Goal: Task Accomplishment & Management: Complete application form

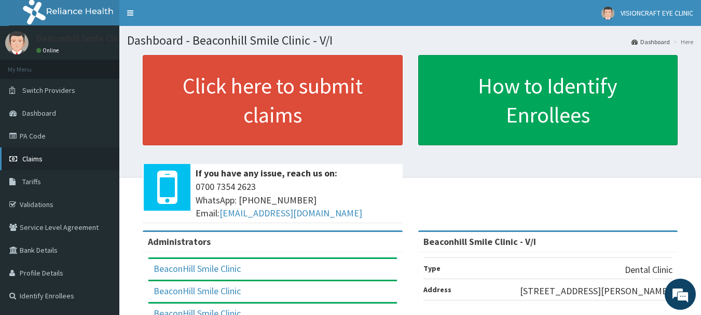
click at [37, 157] on span "Claims" at bounding box center [32, 158] width 20 height 9
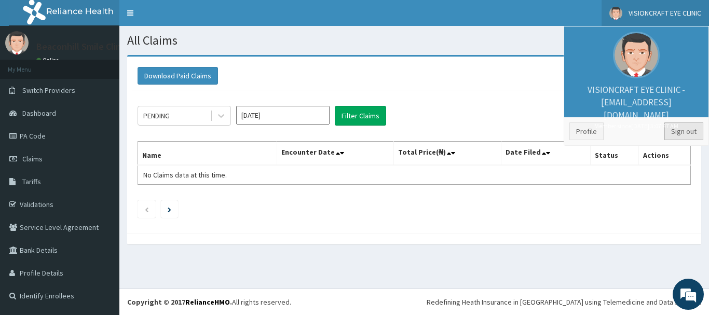
click at [682, 133] on link "Sign out" at bounding box center [683, 131] width 39 height 18
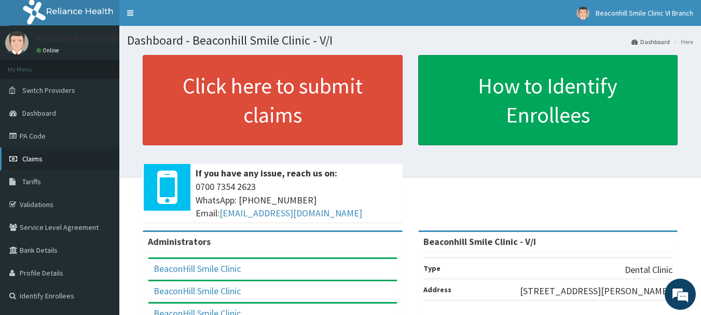
click at [27, 156] on span "Claims" at bounding box center [32, 158] width 20 height 9
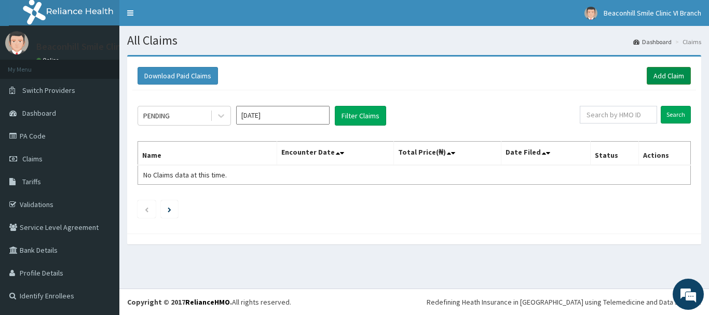
click at [675, 76] on link "Add Claim" at bounding box center [668, 76] width 44 height 18
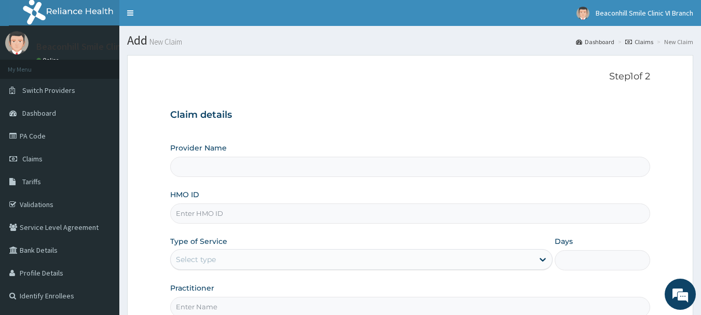
type input "Beaconhill Smile Clinic - V/I"
click at [305, 161] on input "Beaconhill Smile Clinic - V/I" at bounding box center [410, 167] width 480 height 20
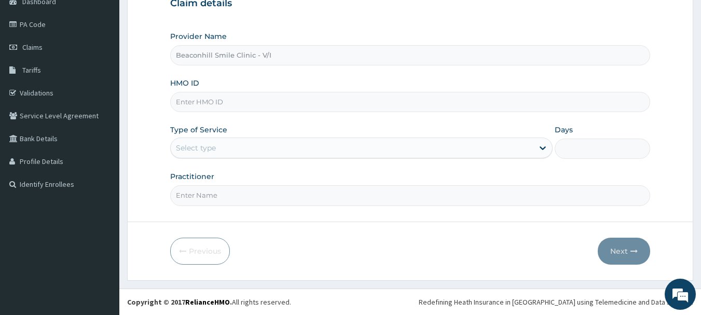
click at [325, 99] on input "HMO ID" at bounding box center [410, 102] width 480 height 20
type input "e"
type input "ENP/11123/A"
click at [279, 150] on div "Select type" at bounding box center [352, 148] width 363 height 17
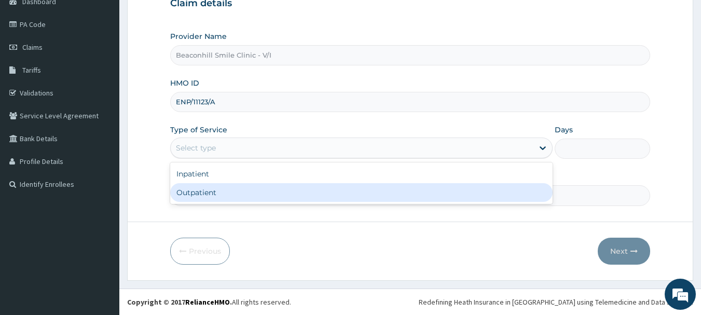
click at [240, 192] on div "Outpatient" at bounding box center [361, 192] width 382 height 19
type input "1"
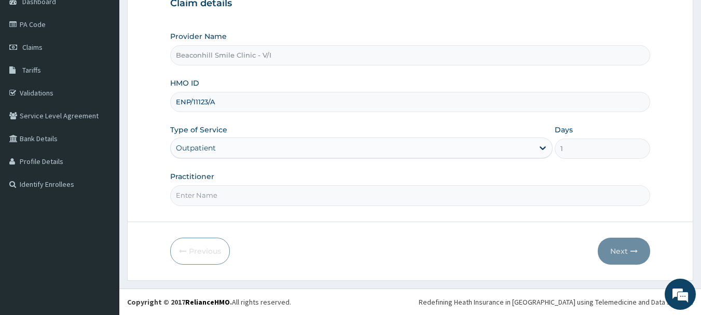
click at [240, 192] on input "Practitioner" at bounding box center [410, 195] width 480 height 20
type input "DR. JEGEDE"
click at [615, 244] on button "Next" at bounding box center [624, 251] width 52 height 27
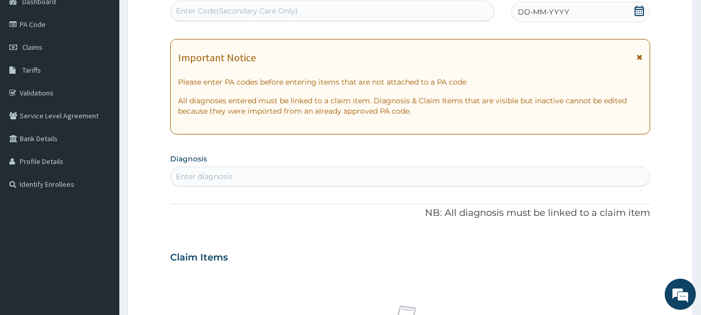
click at [270, 10] on div "Enter Code(Secondary Care Only)" at bounding box center [237, 11] width 122 height 10
type input "PA/F99896"
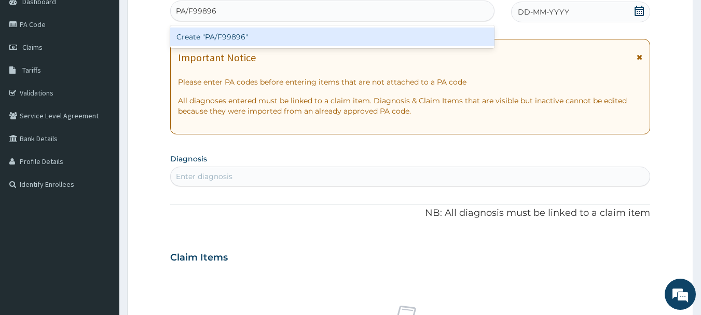
click at [257, 36] on div "Create "PA/F99896"" at bounding box center [332, 36] width 325 height 19
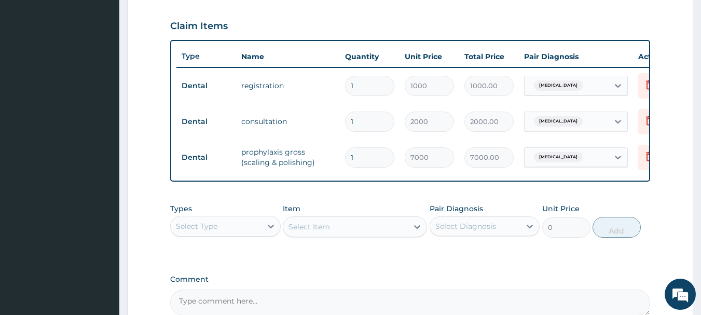
scroll to position [463, 0]
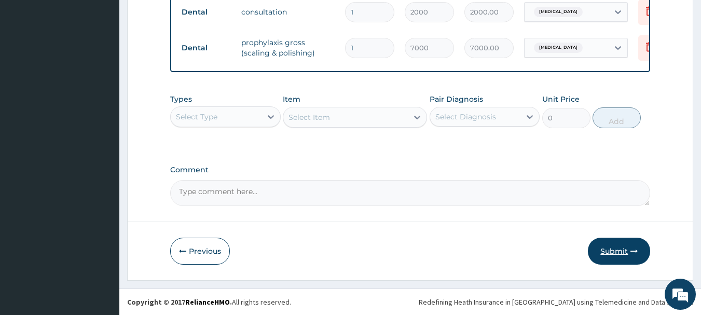
click at [614, 255] on button "Submit" at bounding box center [619, 251] width 62 height 27
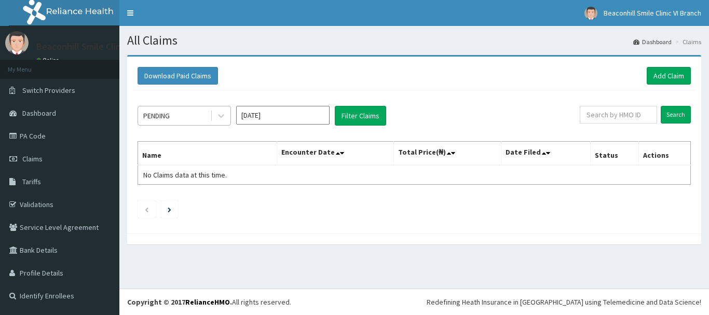
click at [186, 120] on div "PENDING" at bounding box center [174, 115] width 72 height 17
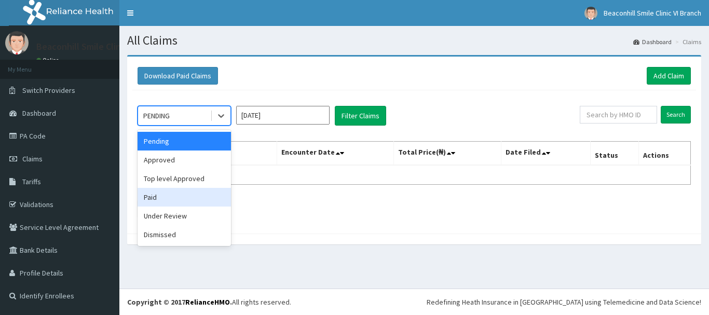
click at [152, 200] on div "Paid" at bounding box center [183, 197] width 93 height 19
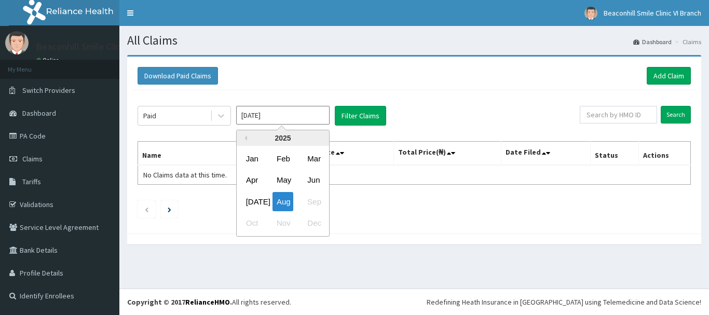
click at [277, 111] on input "[DATE]" at bounding box center [282, 115] width 93 height 19
click at [254, 197] on div "Jul" at bounding box center [252, 201] width 21 height 19
type input "Jul 2025"
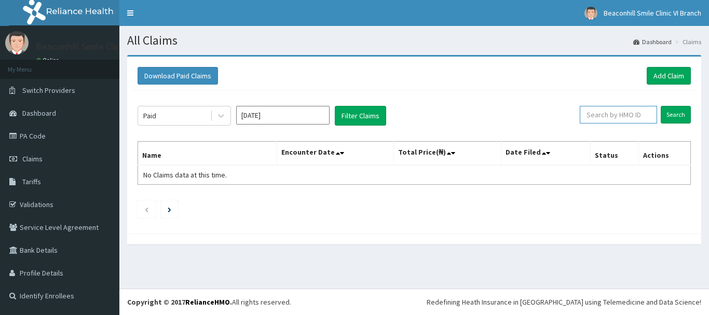
click at [620, 120] on input "text" at bounding box center [617, 115] width 77 height 18
type input "2"
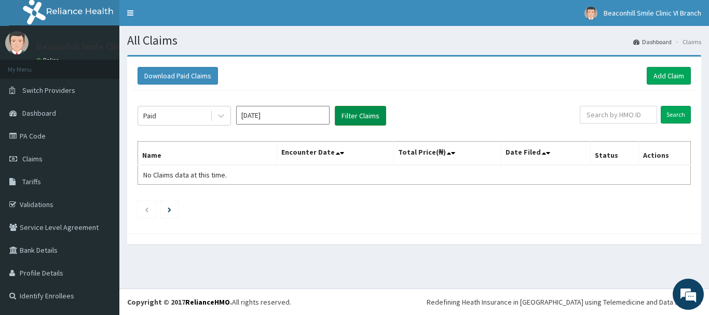
click at [384, 118] on button "Filter Claims" at bounding box center [360, 116] width 51 height 20
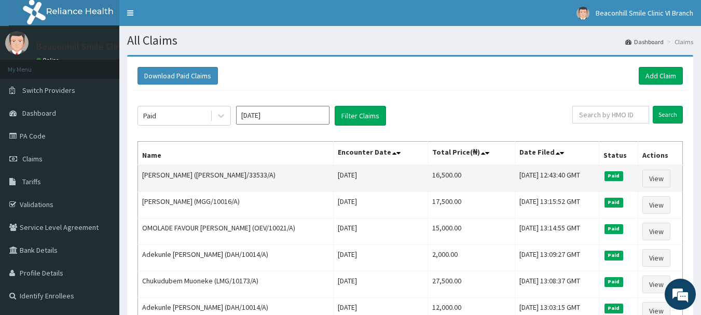
click at [387, 179] on td "Wed Jul 02 2025" at bounding box center [381, 178] width 94 height 27
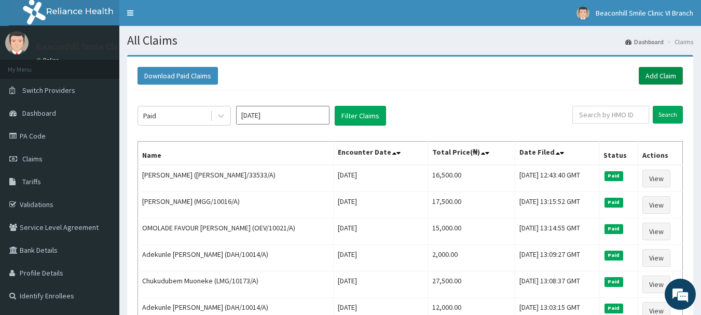
click at [658, 77] on link "Add Claim" at bounding box center [661, 76] width 44 height 18
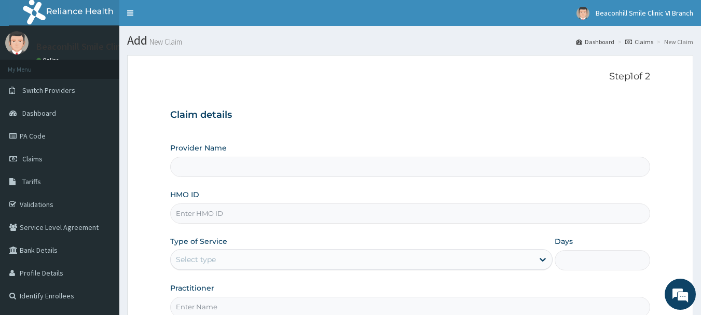
type input "Beaconhill Smile Clinic - V/I"
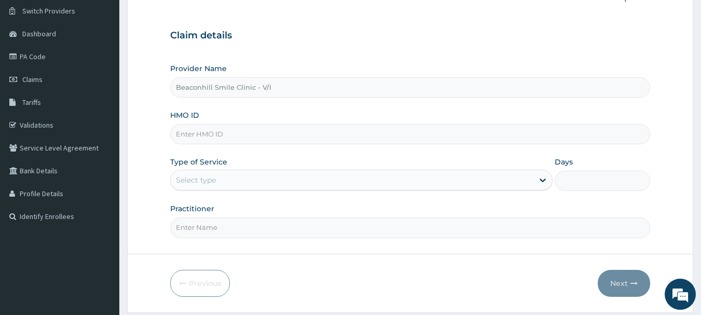
scroll to position [81, 0]
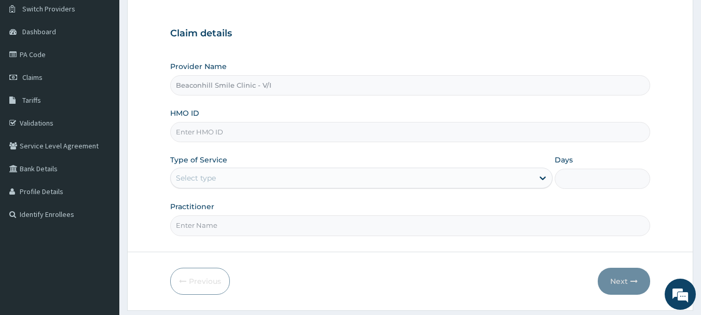
click at [282, 133] on input "HMO ID" at bounding box center [410, 132] width 480 height 20
type input "ENP/10433/A"
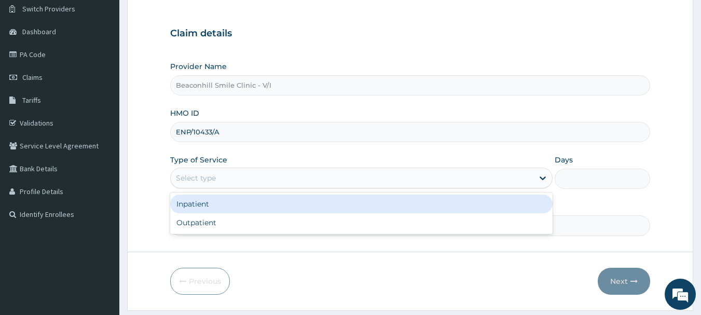
click at [243, 176] on div "Select type" at bounding box center [352, 178] width 363 height 17
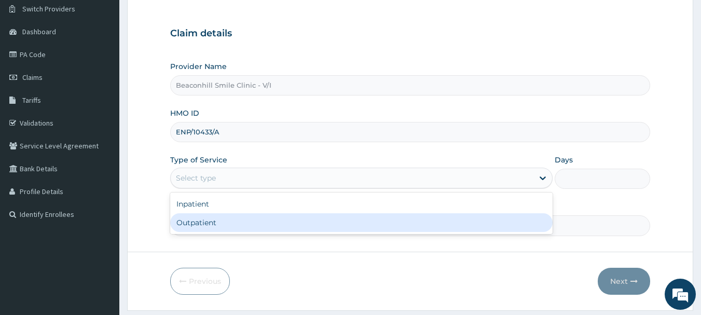
click at [215, 223] on div "Outpatient" at bounding box center [361, 222] width 382 height 19
type input "1"
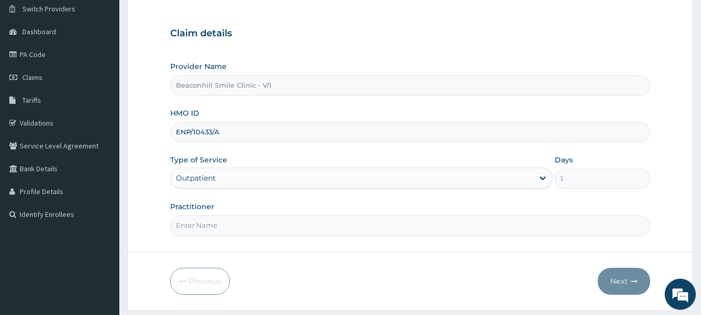
click at [215, 223] on input "Practitioner" at bounding box center [410, 225] width 480 height 20
type input "DR. MARIAM"
click at [616, 283] on button "Next" at bounding box center [624, 281] width 52 height 27
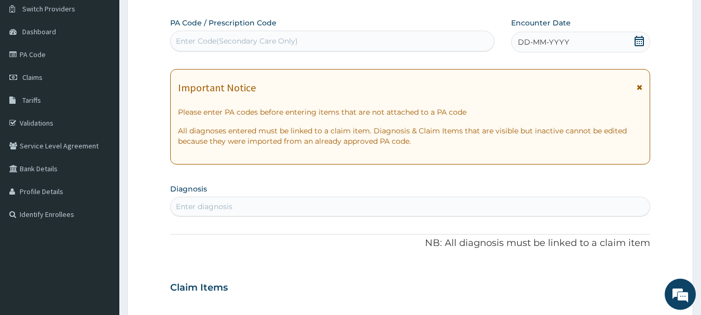
click at [320, 46] on div "Enter Code(Secondary Care Only)" at bounding box center [333, 41] width 324 height 17
type input "PA/348C49"
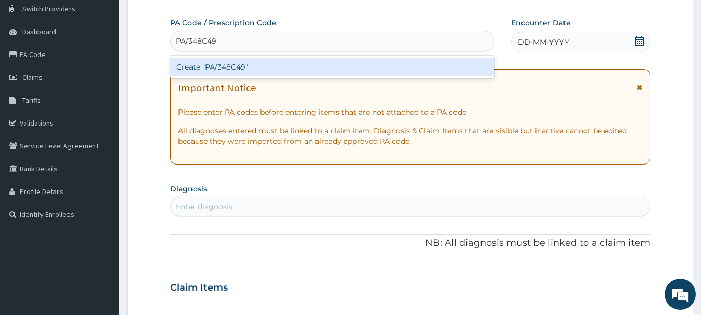
click at [299, 66] on div "Create "PA/348C49"" at bounding box center [332, 67] width 325 height 19
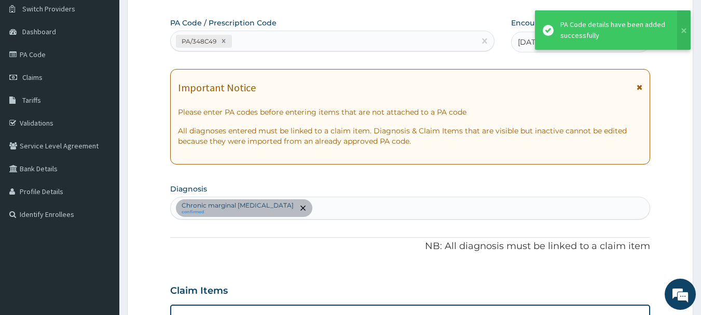
scroll to position [310, 0]
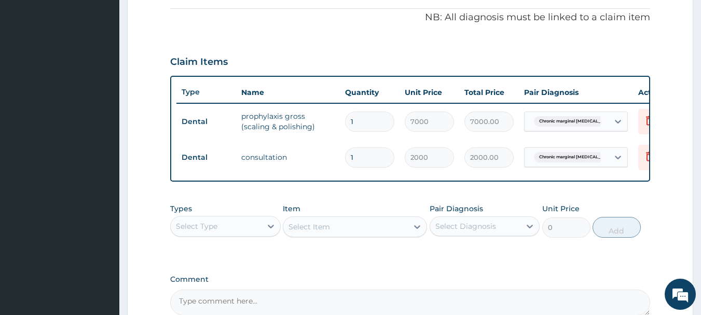
drag, startPoint x: 700, startPoint y: 143, endPoint x: 706, endPoint y: 156, distance: 14.6
click at [700, 156] on html "R EL Toggle navigation Beaconhill Smile Clinic VI Branch Beaconhill Smile Clini…" at bounding box center [350, 57] width 701 height 734
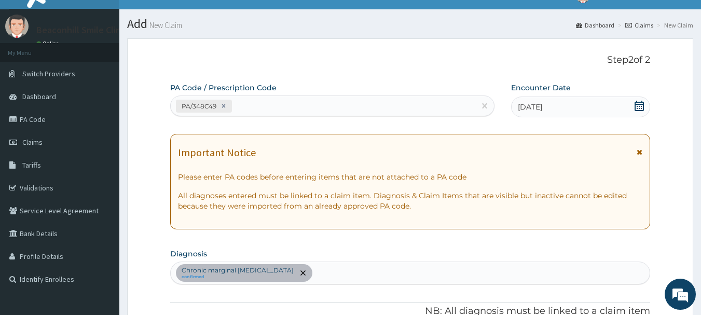
scroll to position [11, 0]
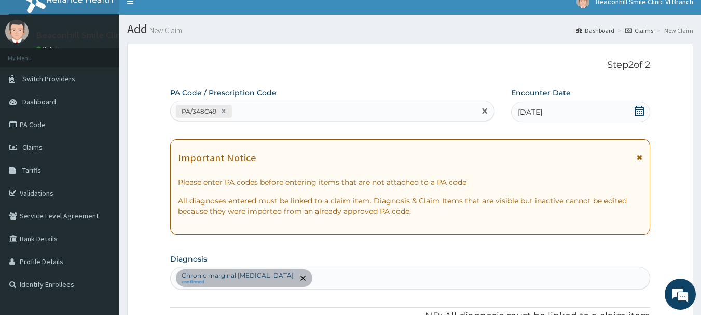
click at [363, 111] on div "PA/348C49" at bounding box center [323, 111] width 305 height 17
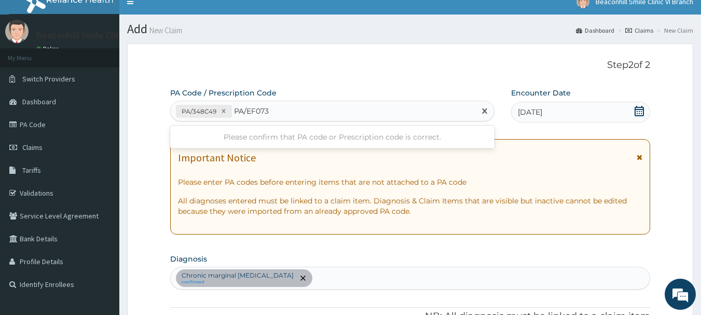
type input "PA/EF0733"
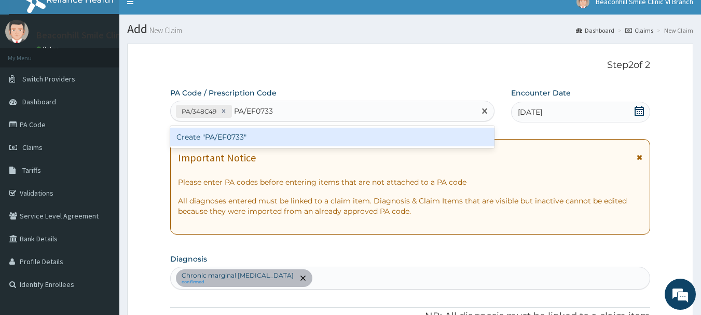
click at [325, 140] on div "Create "PA/EF0733"" at bounding box center [332, 137] width 325 height 19
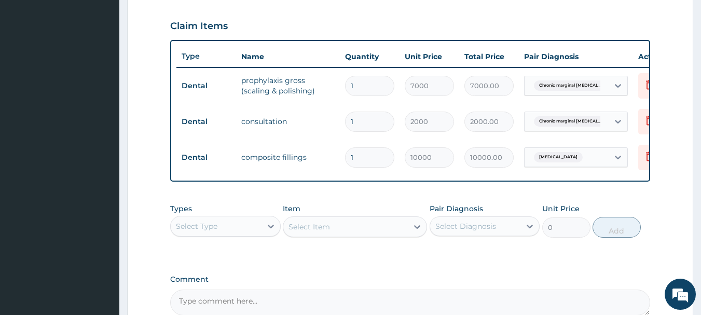
scroll to position [463, 0]
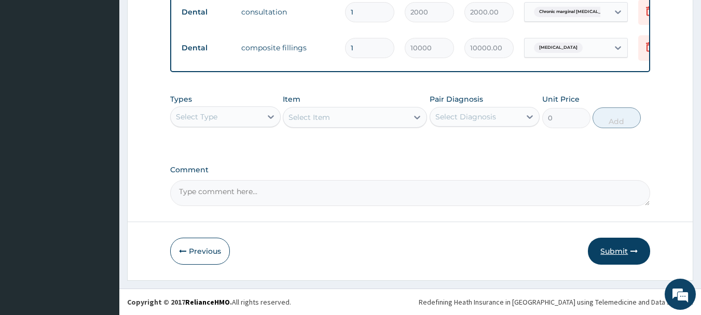
click at [618, 253] on button "Submit" at bounding box center [619, 251] width 62 height 27
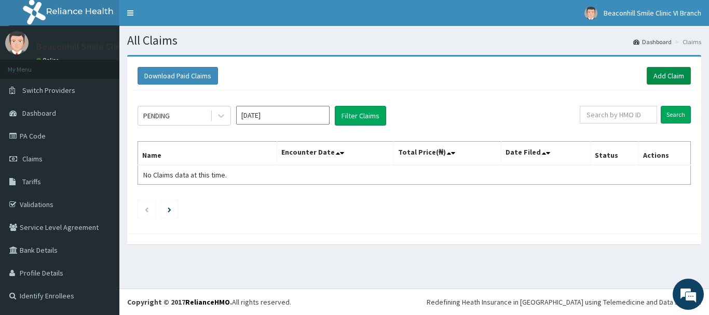
click at [658, 79] on link "Add Claim" at bounding box center [668, 76] width 44 height 18
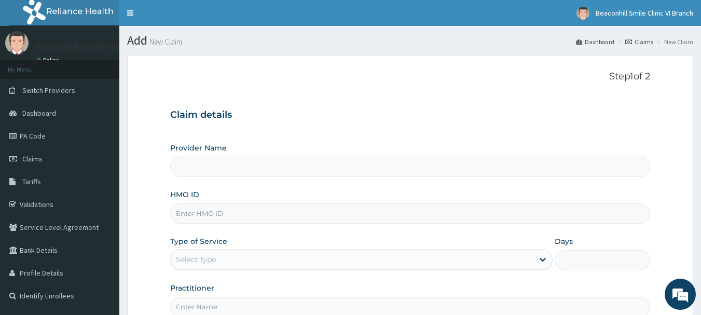
type input "Beaconhill Smile Clinic - V/I"
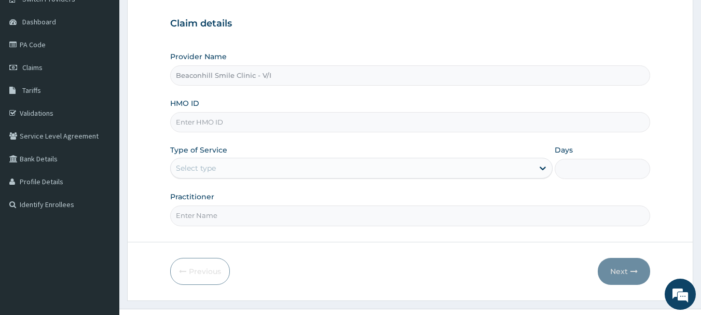
scroll to position [112, 0]
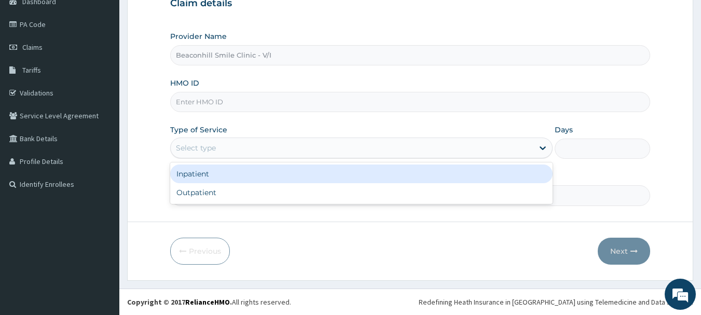
click at [281, 150] on div "Select type" at bounding box center [352, 148] width 363 height 17
click at [263, 178] on div "Inpatient" at bounding box center [361, 173] width 382 height 19
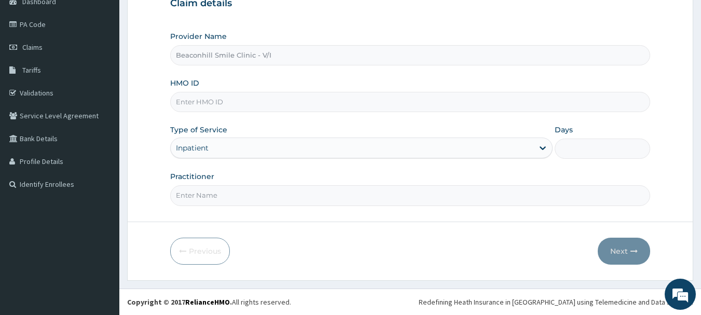
click at [261, 187] on input "Practitioner" at bounding box center [410, 195] width 480 height 20
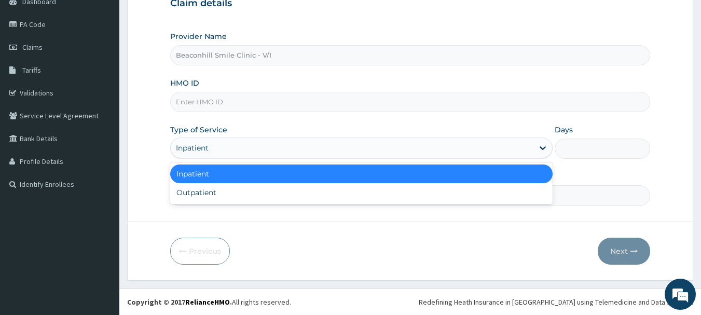
drag, startPoint x: 272, startPoint y: 142, endPoint x: 255, endPoint y: 191, distance: 51.8
click at [255, 158] on div "option Inpatient, selected. option Inpatient selected, 1 of 2. 2 results availa…" at bounding box center [361, 147] width 382 height 21
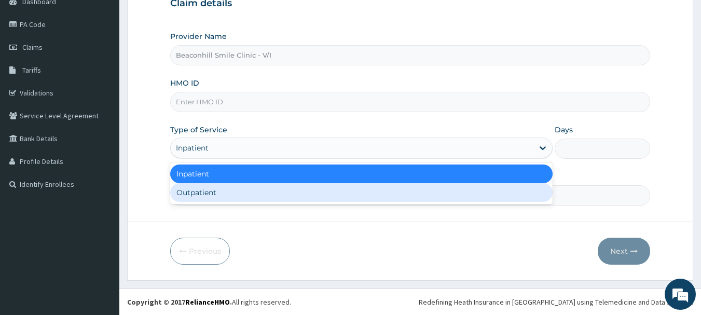
click at [255, 191] on div "Outpatient" at bounding box center [361, 192] width 382 height 19
type input "1"
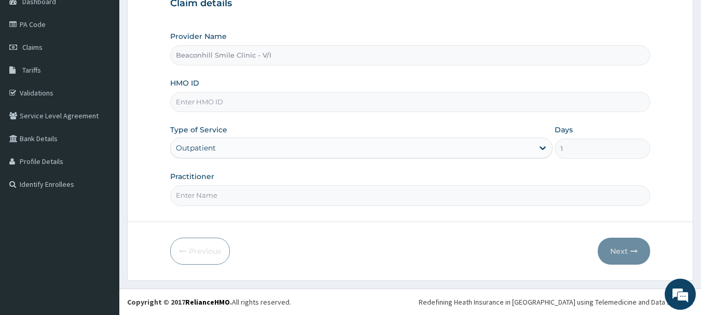
click at [255, 191] on input "Practitioner" at bounding box center [410, 195] width 480 height 20
type input "DR. BECKLEY"
click at [220, 109] on input "HMO ID" at bounding box center [410, 102] width 480 height 20
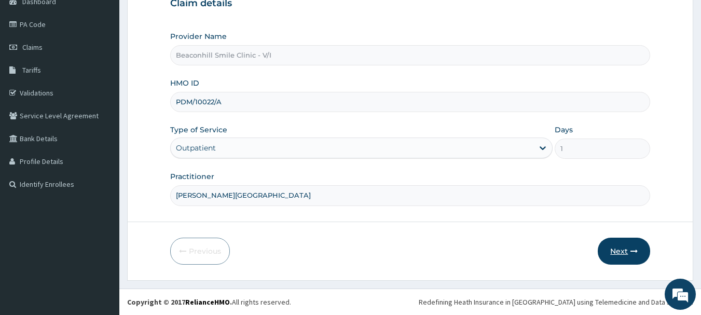
type input "PDM/10022/A"
click at [621, 253] on button "Next" at bounding box center [624, 251] width 52 height 27
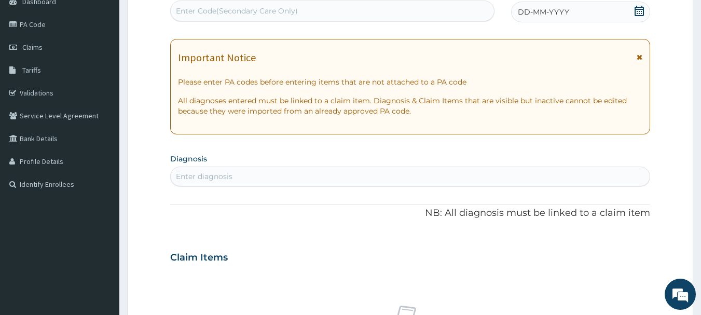
click at [207, 13] on div "Enter Code(Secondary Care Only)" at bounding box center [237, 11] width 122 height 10
type input "PA/969BE0"
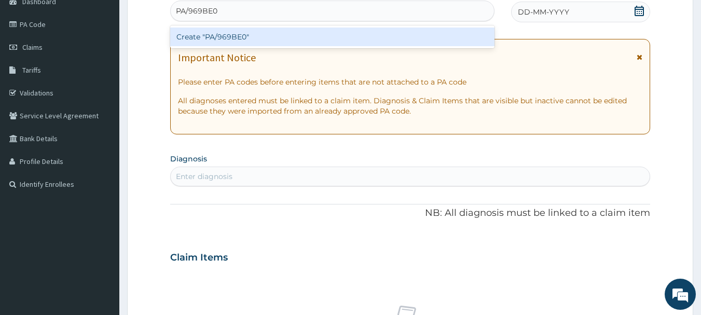
click at [241, 40] on div "Create "PA/969BE0"" at bounding box center [332, 36] width 325 height 19
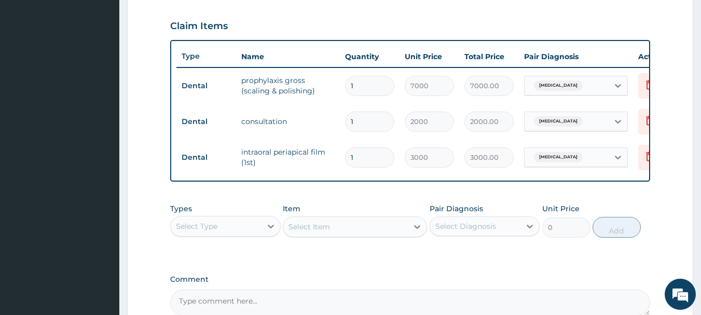
scroll to position [463, 0]
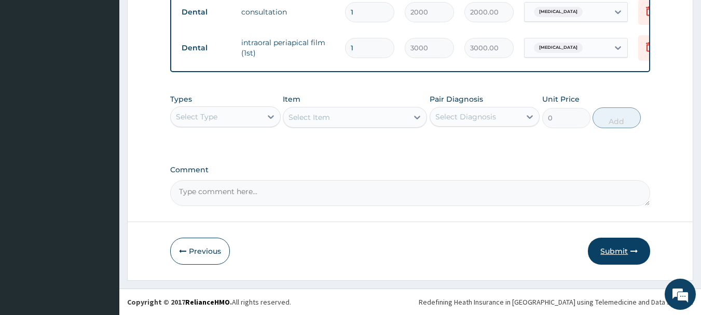
click at [609, 258] on button "Submit" at bounding box center [619, 251] width 62 height 27
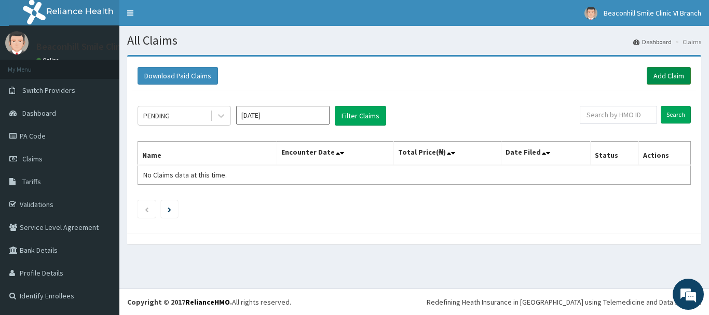
click at [657, 80] on link "Add Claim" at bounding box center [668, 76] width 44 height 18
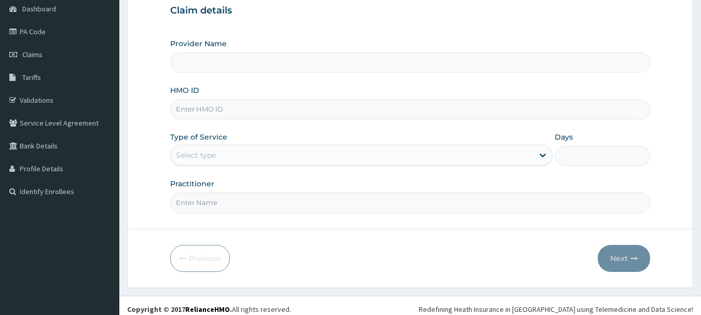
scroll to position [112, 0]
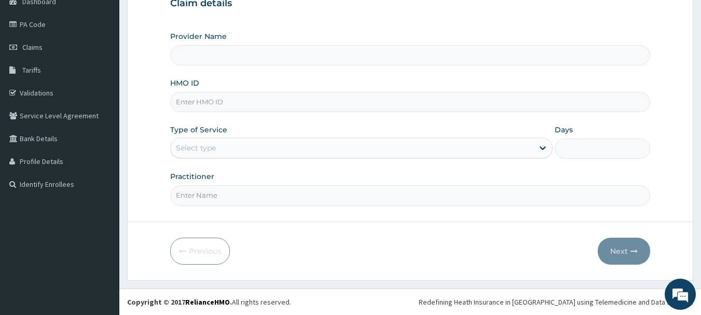
type input "Beaconhill Smile Clinic - V/I"
click at [279, 101] on input "HMO ID" at bounding box center [410, 102] width 480 height 20
type input "ISW/10196/A"
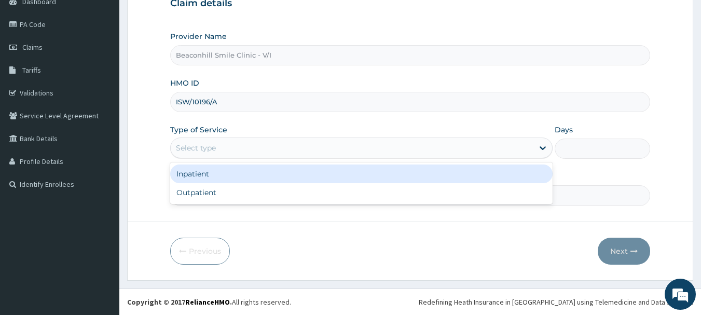
click at [250, 151] on div "Select type" at bounding box center [352, 148] width 363 height 17
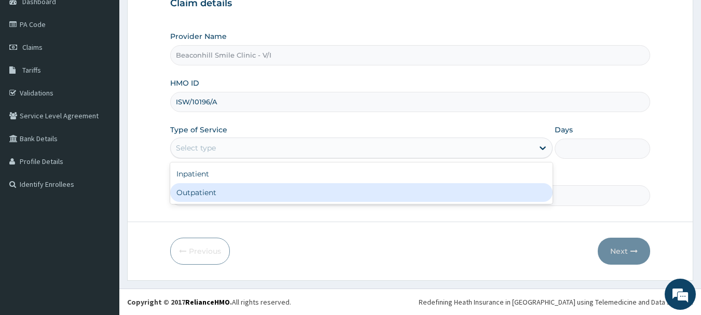
click at [231, 188] on div "Outpatient" at bounding box center [361, 192] width 382 height 19
type input "1"
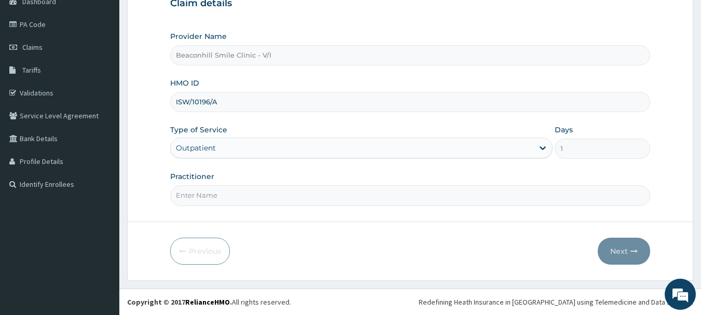
click at [231, 188] on input "Practitioner" at bounding box center [410, 195] width 480 height 20
type input "DR. JEGEDE"
click at [622, 249] on button "Next" at bounding box center [624, 251] width 52 height 27
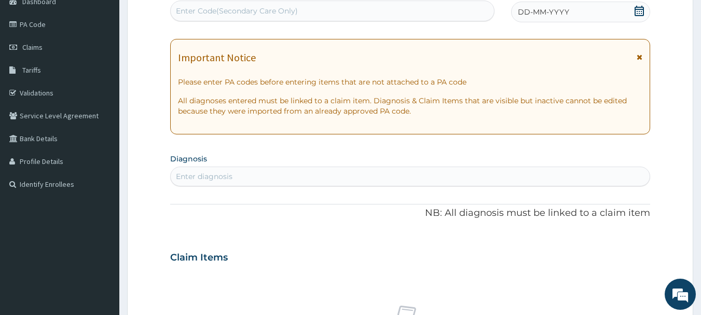
click at [289, 17] on div "Enter Code(Secondary Care Only)" at bounding box center [333, 11] width 324 height 17
type input "PA/5E3189"
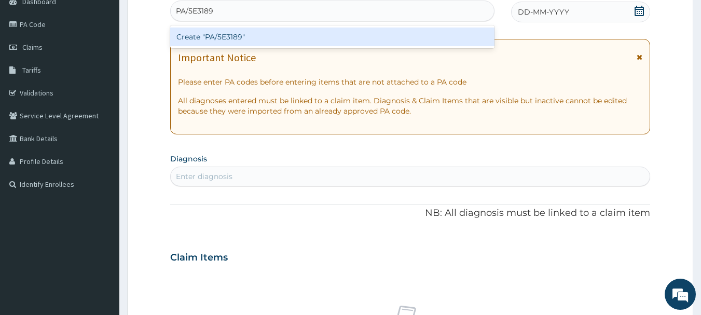
click at [253, 43] on div "Create "PA/5E3189"" at bounding box center [332, 36] width 325 height 19
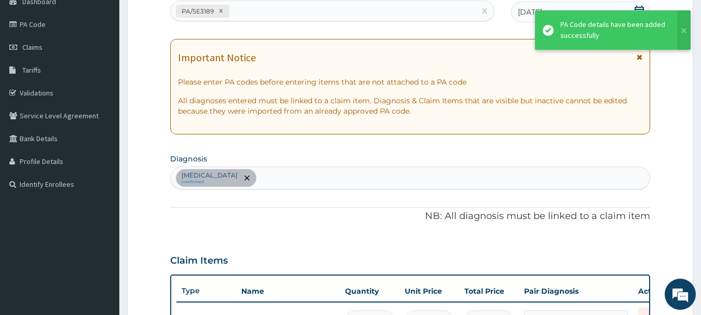
scroll to position [346, 0]
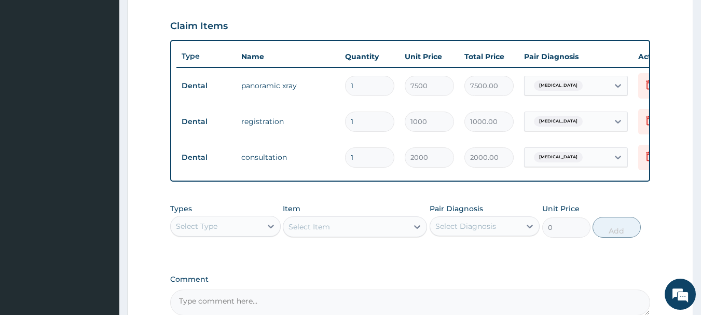
drag, startPoint x: 698, startPoint y: 188, endPoint x: 708, endPoint y: 196, distance: 12.6
click at [700, 196] on html "R EL Toggle navigation Beaconhill Smile Clinic VI Branch Beaconhill Smile Clini…" at bounding box center [350, 39] width 701 height 770
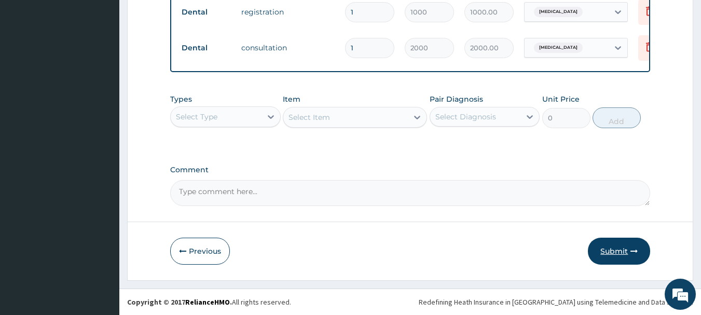
click at [626, 253] on button "Submit" at bounding box center [619, 251] width 62 height 27
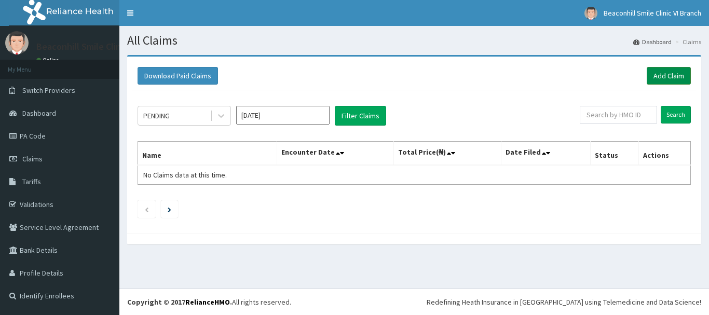
click at [665, 78] on link "Add Claim" at bounding box center [668, 76] width 44 height 18
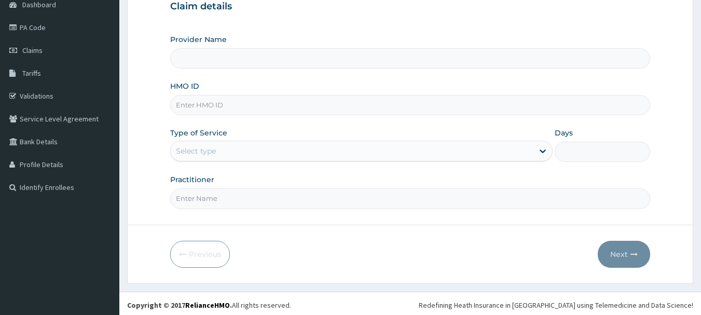
scroll to position [111, 0]
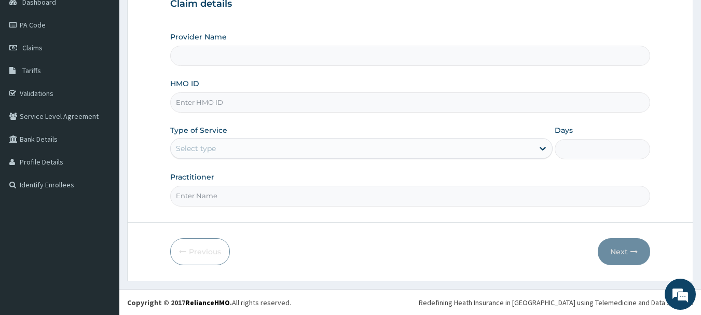
type input "Beaconhill Smile Clinic - V/I"
click at [306, 103] on input "HMO ID" at bounding box center [410, 102] width 480 height 20
type input "SRH/10129"
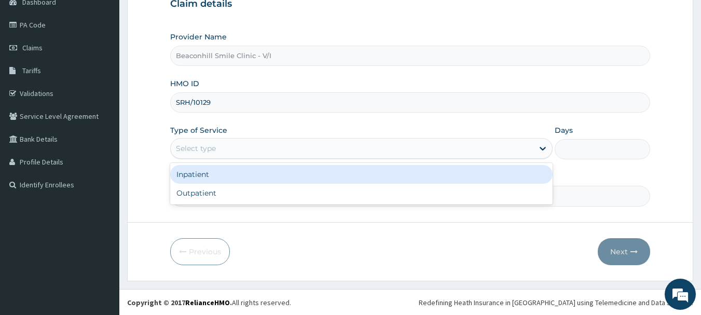
drag, startPoint x: 276, startPoint y: 143, endPoint x: 246, endPoint y: 178, distance: 46.8
click at [246, 159] on div "option Inpatient focused, 1 of 2. 2 results available. Use Up and Down to choos…" at bounding box center [361, 148] width 382 height 21
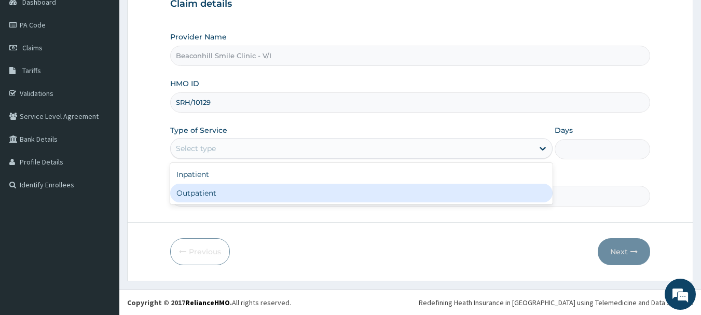
click at [245, 185] on div "Outpatient" at bounding box center [361, 193] width 382 height 19
type input "1"
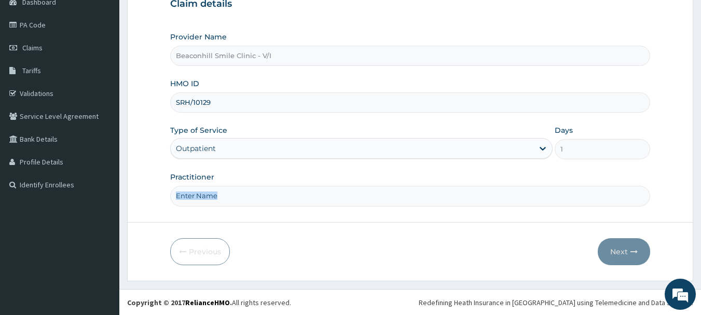
click at [245, 185] on div "Practitioner" at bounding box center [410, 189] width 480 height 34
click at [229, 196] on input "Practitioner" at bounding box center [410, 195] width 480 height 20
type input "DR. [PERSON_NAME]"
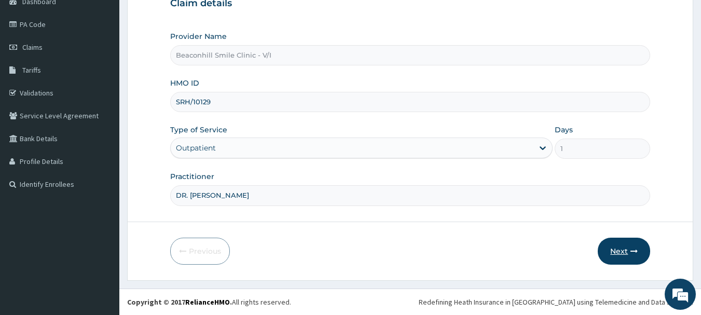
click at [622, 247] on button "Next" at bounding box center [624, 251] width 52 height 27
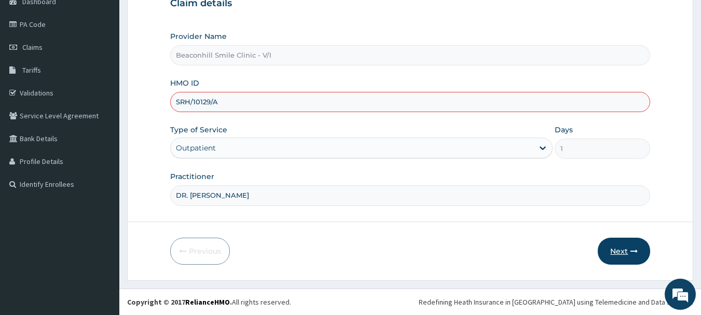
type input "SRH/10129/A"
click at [622, 246] on button "Next" at bounding box center [624, 251] width 52 height 27
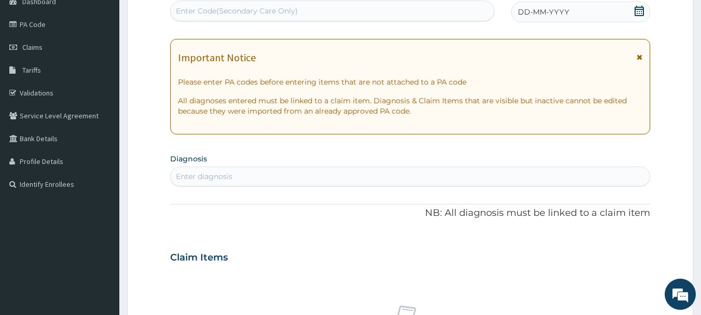
click at [292, 13] on div "Enter Code(Secondary Care Only)" at bounding box center [237, 11] width 122 height 10
type input "PA/9CBD21"
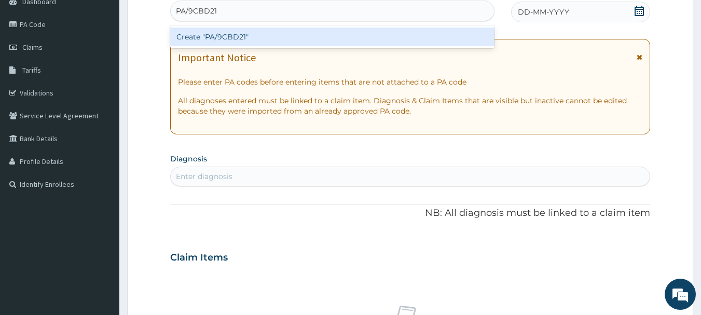
click at [307, 39] on div "Create "PA/9CBD21"" at bounding box center [332, 36] width 325 height 19
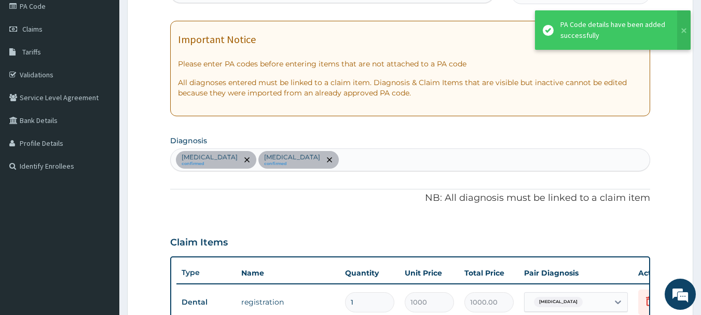
scroll to position [106, 0]
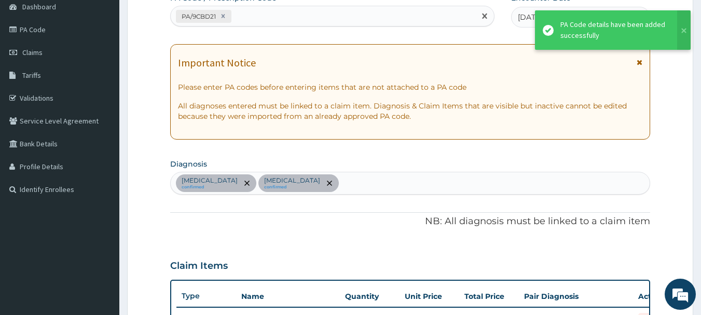
click at [429, 23] on div "PA/9CBD21" at bounding box center [323, 16] width 305 height 17
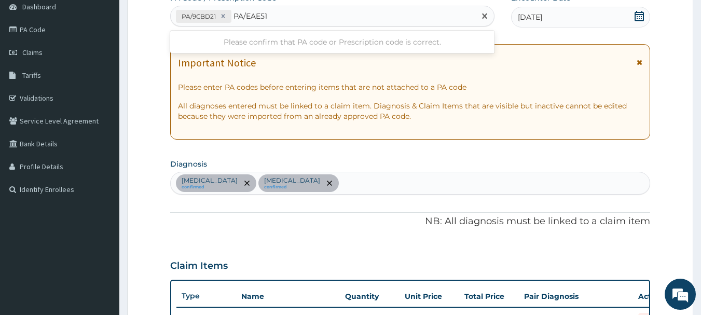
type input "PA/EAE510"
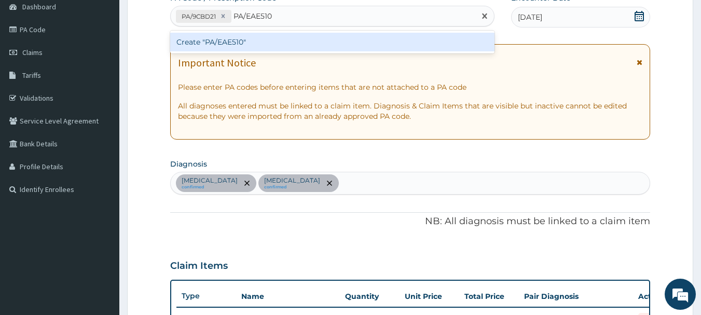
click at [400, 43] on div "Create "PA/EAE510"" at bounding box center [332, 42] width 325 height 19
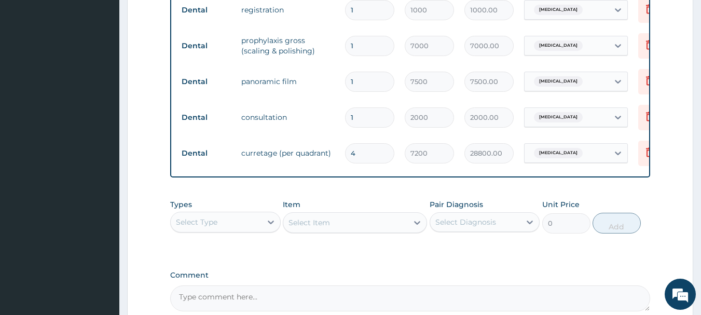
scroll to position [418, 0]
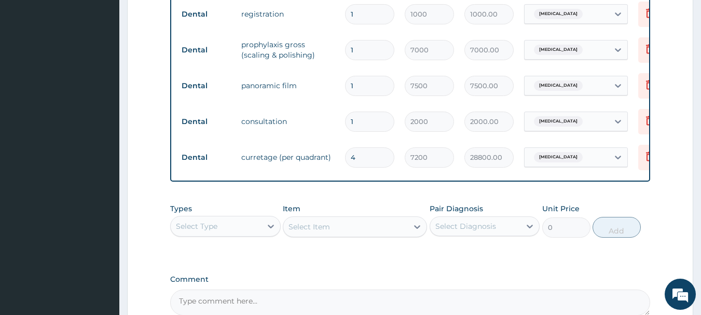
type input "0.00"
type input "1"
type input "7200.00"
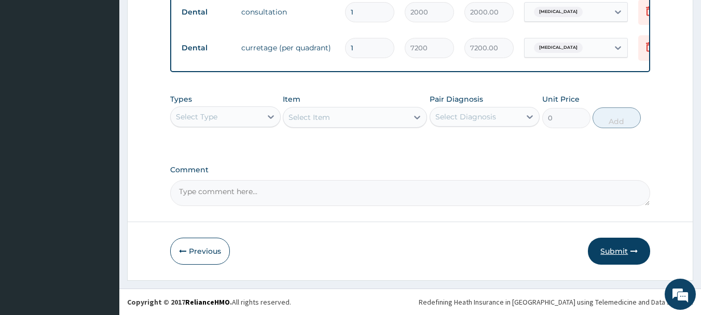
type input "1"
click at [616, 246] on button "Submit" at bounding box center [619, 251] width 62 height 27
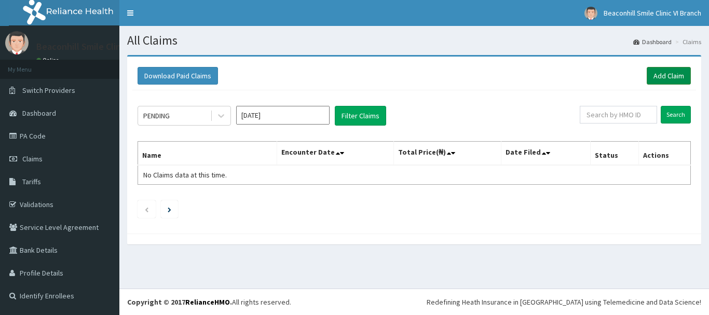
click at [648, 79] on link "Add Claim" at bounding box center [668, 76] width 44 height 18
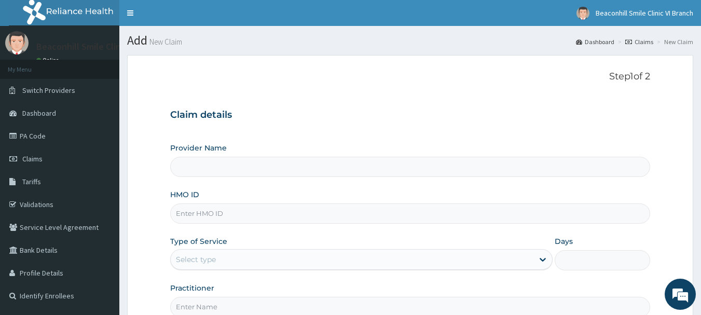
type input "Beaconhill Smile Clinic - V/I"
click at [336, 165] on input "Beaconhill Smile Clinic - V/I" at bounding box center [410, 167] width 480 height 20
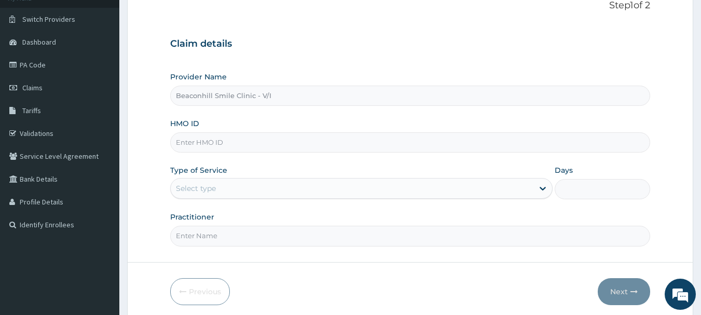
scroll to position [73, 0]
click at [398, 145] on input "HMO ID" at bounding box center [410, 141] width 480 height 20
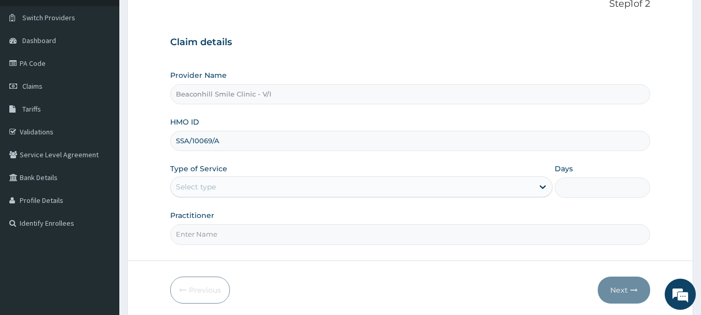
type input "SSA/10069/A"
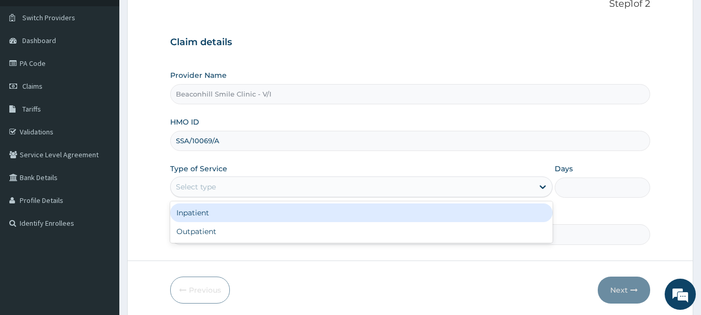
click at [345, 182] on div "Select type" at bounding box center [352, 186] width 363 height 17
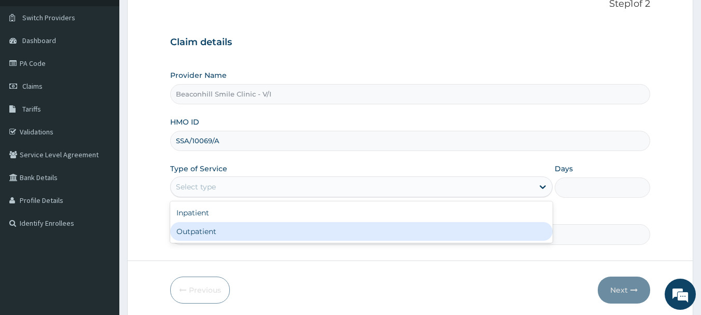
click at [311, 233] on div "Outpatient" at bounding box center [361, 231] width 382 height 19
type input "1"
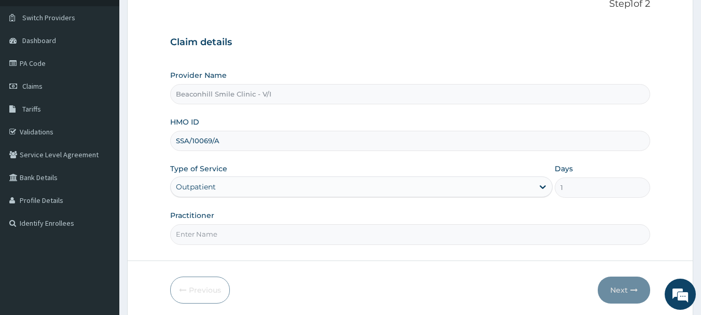
click at [311, 233] on input "Practitioner" at bounding box center [410, 234] width 480 height 20
type input "DR. ADEDEJI"
click at [611, 292] on button "Next" at bounding box center [624, 289] width 52 height 27
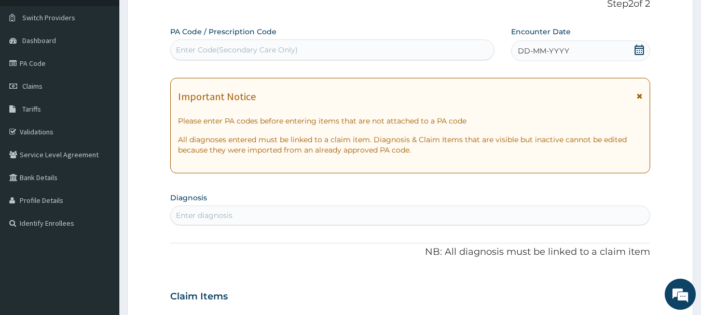
click at [381, 43] on div "Enter Code(Secondary Care Only)" at bounding box center [333, 49] width 324 height 17
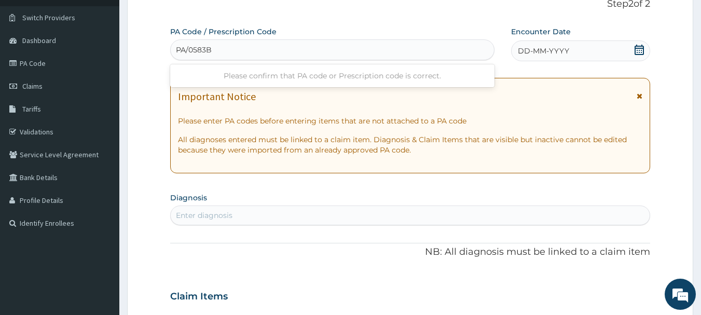
type input "PA/0583B9"
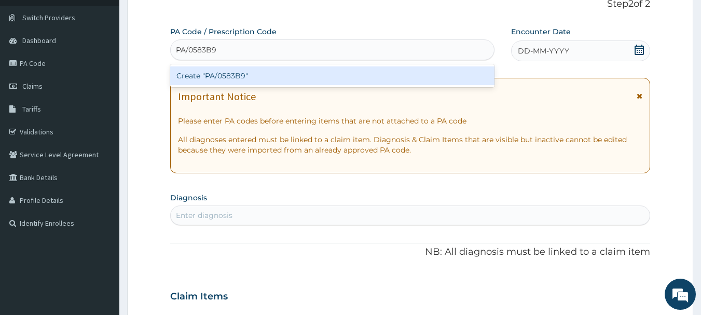
click at [339, 75] on div "Create "PA/0583B9"" at bounding box center [332, 75] width 325 height 19
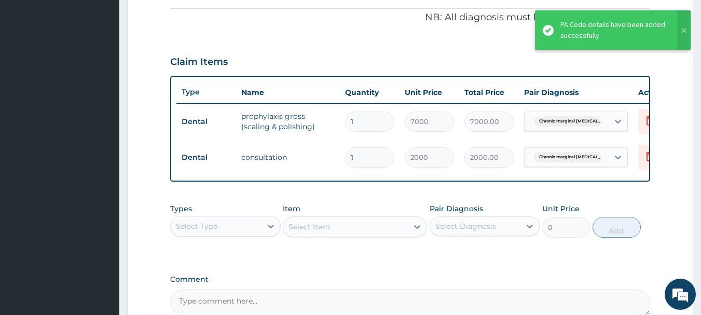
scroll to position [427, 0]
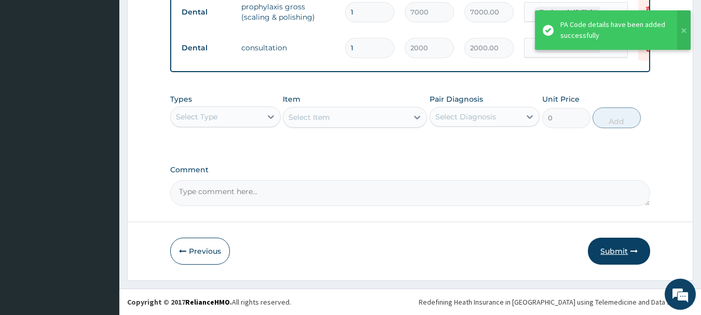
click at [610, 249] on button "Submit" at bounding box center [619, 251] width 62 height 27
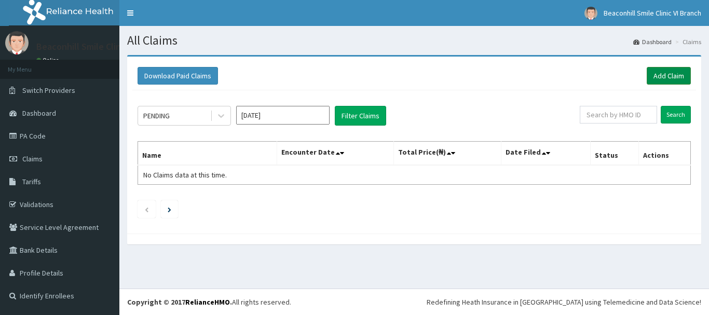
click at [650, 80] on link "Add Claim" at bounding box center [668, 76] width 44 height 18
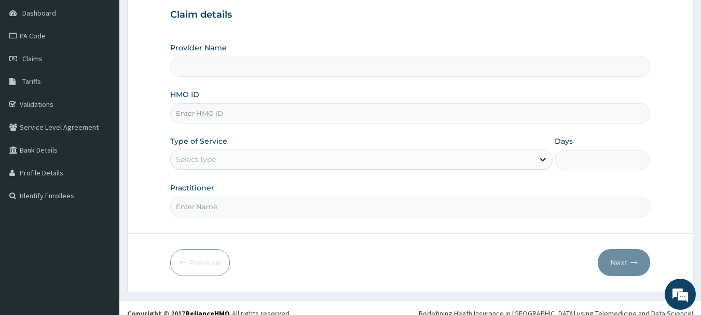
type input "Beaconhill Smile Clinic - V/I"
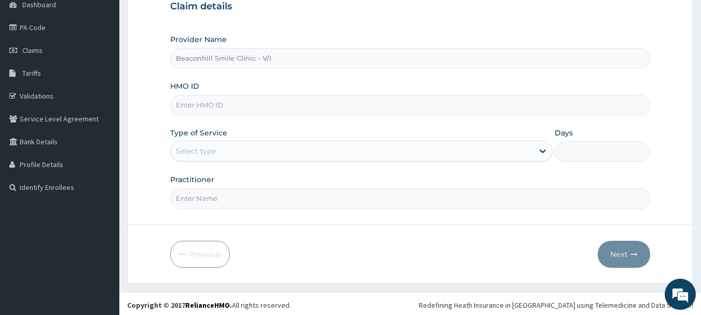
click at [221, 101] on input "HMO ID" at bounding box center [410, 105] width 480 height 20
type input "TDE/10015/A"
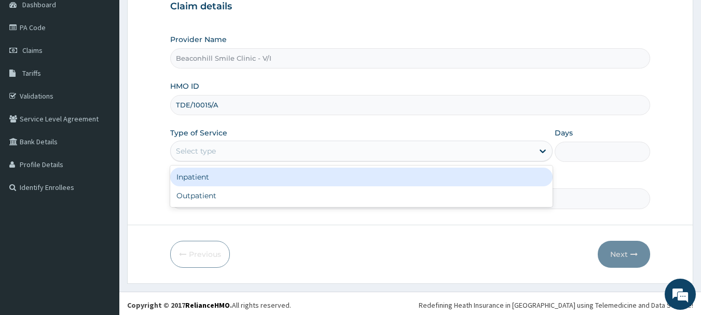
click at [186, 150] on div "Select type" at bounding box center [196, 151] width 40 height 10
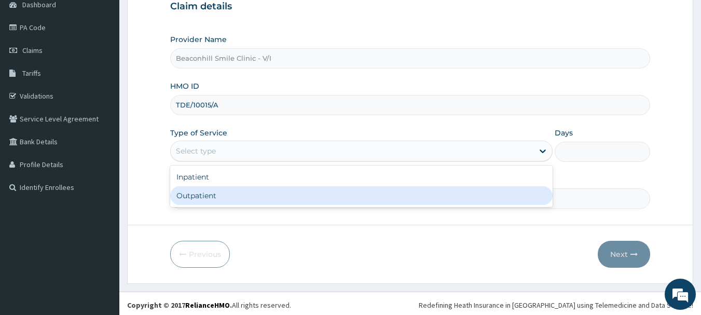
click at [200, 199] on div "Outpatient" at bounding box center [361, 195] width 382 height 19
type input "1"
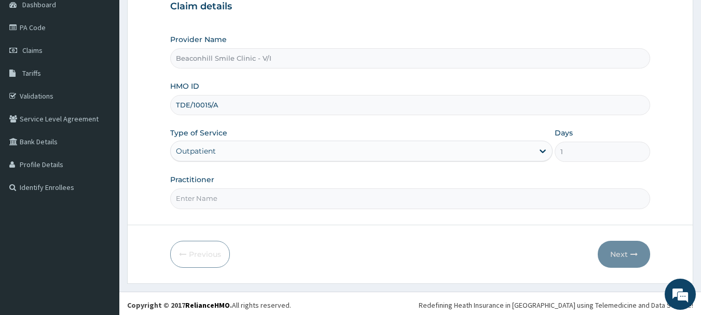
click at [200, 199] on input "Practitioner" at bounding box center [410, 198] width 480 height 20
type input "PA/FDEFCC"
drag, startPoint x: 226, startPoint y: 199, endPoint x: 121, endPoint y: 196, distance: 104.3
click at [121, 196] on section "Step 1 of 2 Claim details Provider Name Beaconhill Smile Clinic - V/I HMO ID TD…" at bounding box center [409, 115] width 581 height 352
type input "[PERSON_NAME]"
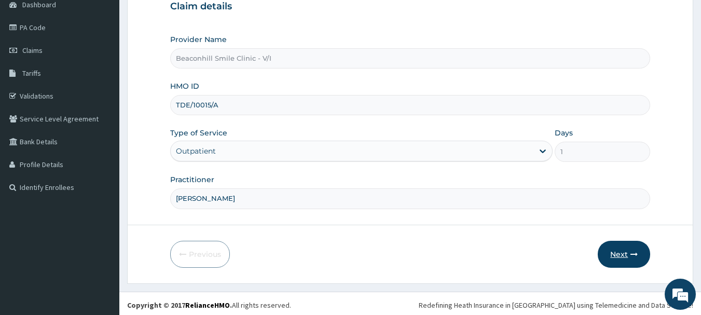
click at [617, 255] on button "Next" at bounding box center [624, 254] width 52 height 27
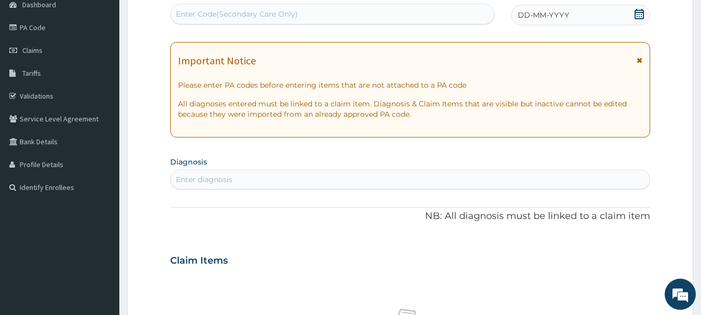
click at [246, 8] on div "Enter Code(Secondary Care Only)" at bounding box center [333, 14] width 324 height 17
paste input "PA/FDEFCC"
type input "PA/FDEFCC"
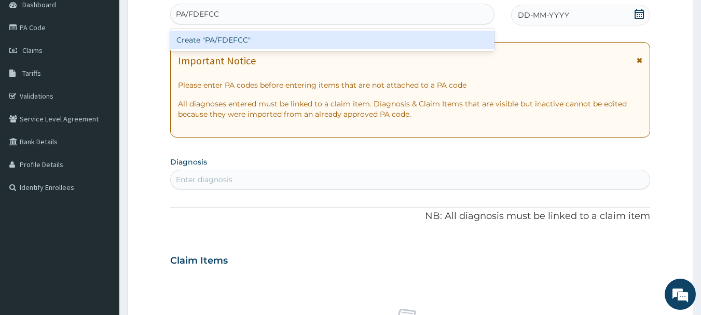
click at [224, 40] on div "Create "PA/FDEFCC"" at bounding box center [332, 40] width 325 height 19
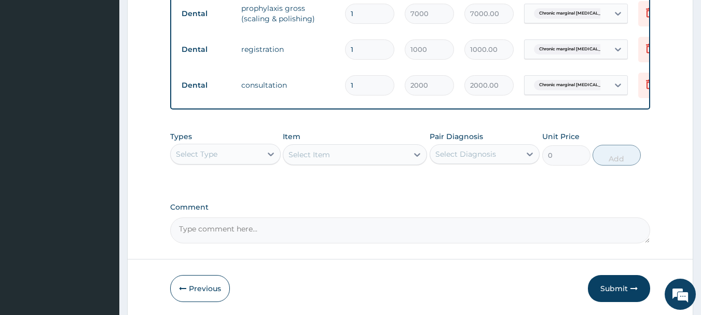
scroll to position [424, 0]
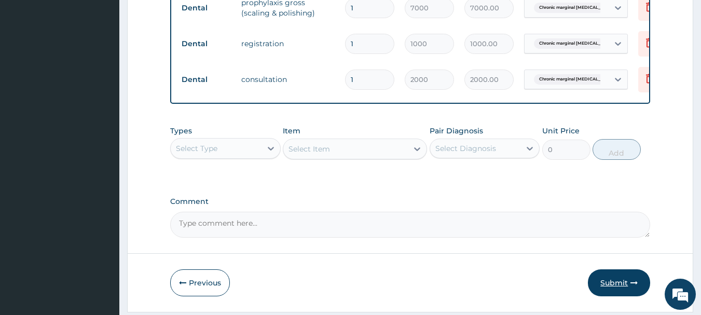
click at [615, 286] on button "Submit" at bounding box center [619, 282] width 62 height 27
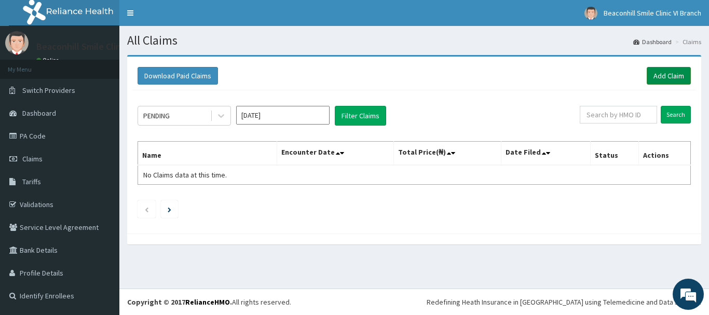
click at [658, 77] on link "Add Claim" at bounding box center [668, 76] width 44 height 18
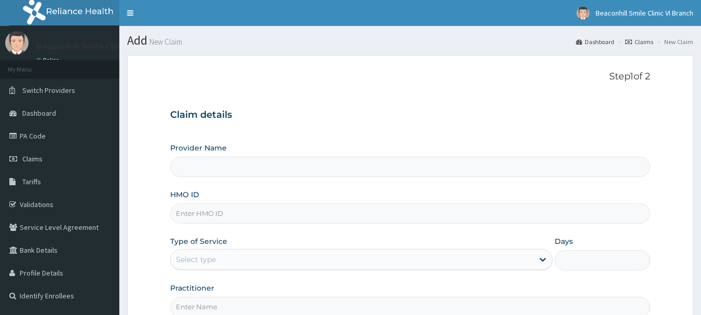
drag, startPoint x: 698, startPoint y: 192, endPoint x: 707, endPoint y: 189, distance: 10.5
click at [700, 189] on html "R EL Toggle navigation Beaconhill Smile Clinic VI Branch Beaconhill Smile Clini…" at bounding box center [350, 213] width 701 height 426
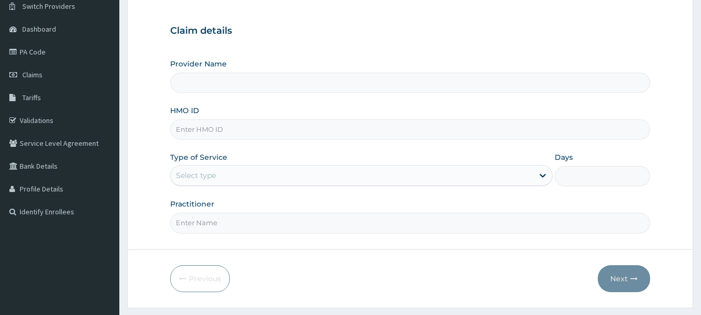
scroll to position [112, 0]
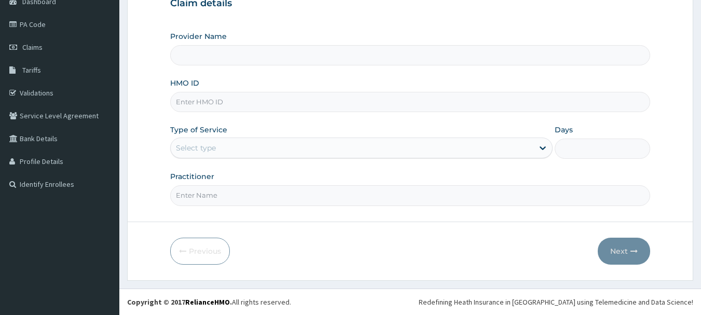
type input "Beaconhill Smile Clinic - V/I"
click at [354, 105] on input "HMO ID" at bounding box center [410, 102] width 480 height 20
type input "TDE/10029/A"
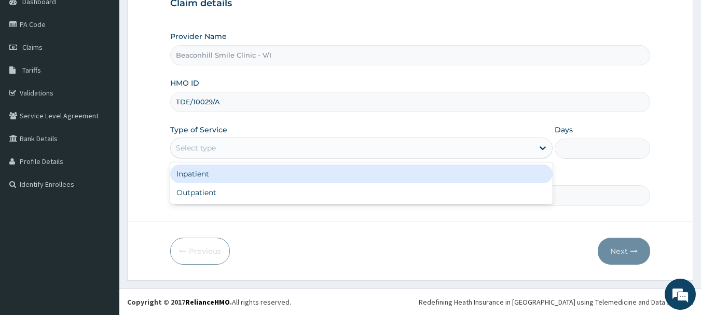
click at [309, 141] on div "Select type" at bounding box center [352, 148] width 363 height 17
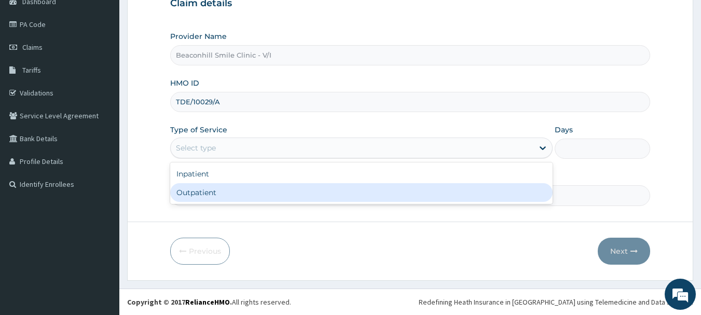
click at [273, 195] on div "Outpatient" at bounding box center [361, 192] width 382 height 19
type input "1"
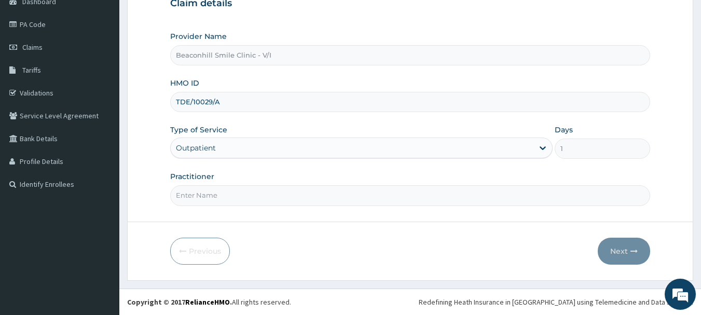
click at [273, 195] on input "Practitioner" at bounding box center [410, 195] width 480 height 20
type input "DR. ADEDEJI"
click at [618, 251] on button "Next" at bounding box center [624, 251] width 52 height 27
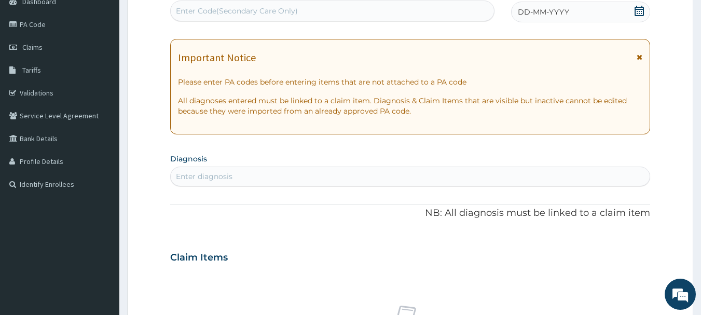
click at [285, 15] on div "Enter Code(Secondary Care Only)" at bounding box center [237, 11] width 122 height 10
type input "PA/32655B"
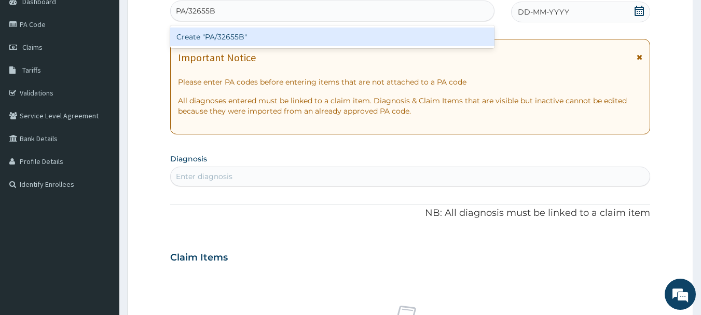
click at [257, 39] on div "Create "PA/32655B"" at bounding box center [332, 36] width 325 height 19
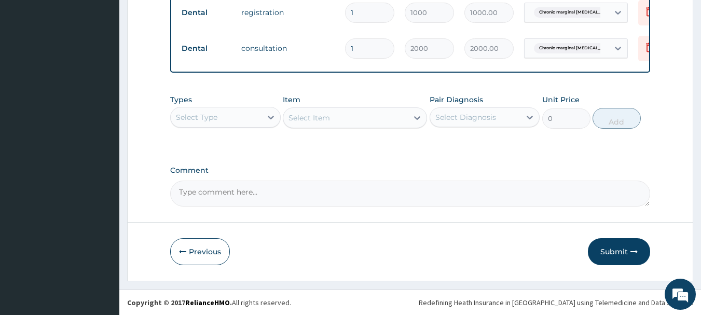
scroll to position [463, 0]
click at [621, 247] on button "Submit" at bounding box center [619, 251] width 62 height 27
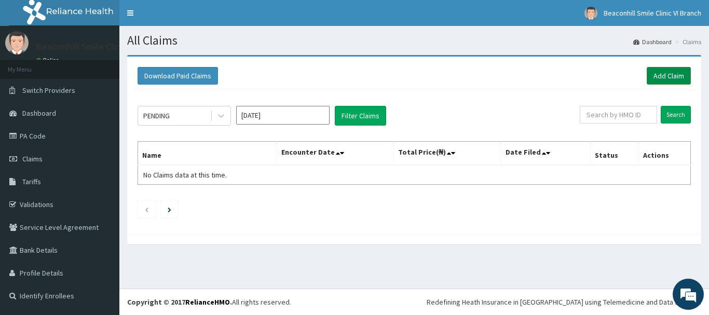
click at [655, 71] on link "Add Claim" at bounding box center [668, 76] width 44 height 18
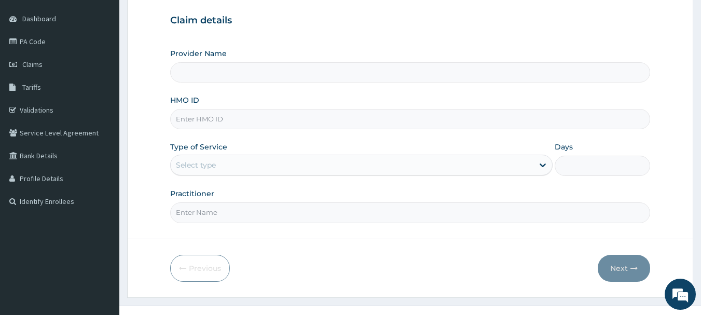
scroll to position [96, 0]
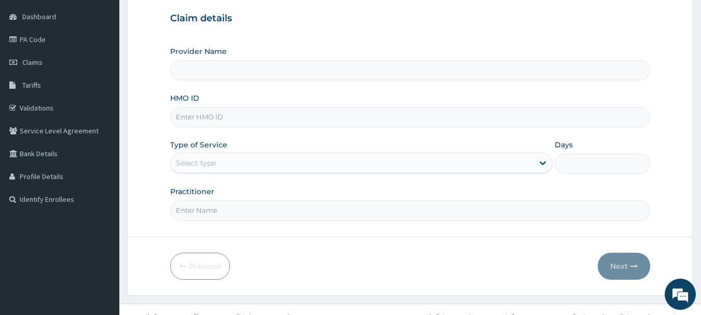
drag, startPoint x: 708, startPoint y: 139, endPoint x: 708, endPoint y: 206, distance: 66.9
click at [700, 206] on html "R EL Toggle navigation Beaconhill Smile Clinic VI Branch Beaconhill Smile Clini…" at bounding box center [350, 117] width 701 height 426
type input "Beaconhill Smile Clinic - V/I"
click at [295, 112] on input "HMO ID" at bounding box center [410, 117] width 480 height 20
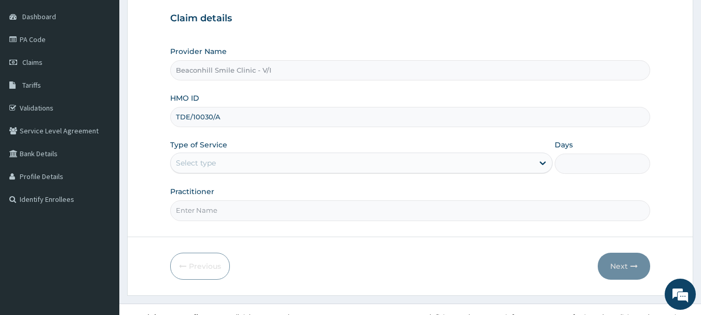
type input "TDE/10030/A"
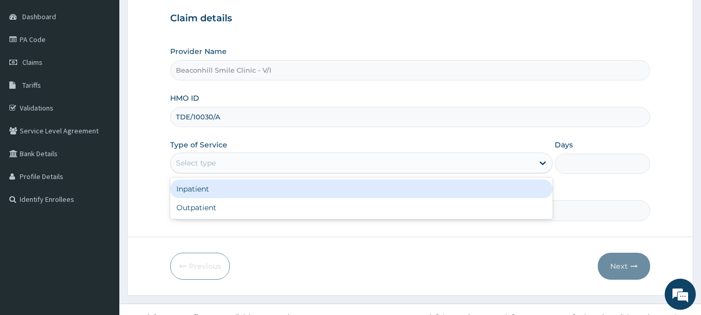
click at [204, 162] on div "Select type" at bounding box center [196, 163] width 40 height 10
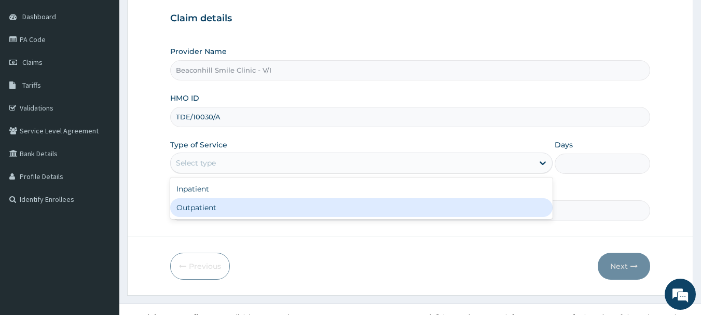
click at [198, 206] on div "Outpatient" at bounding box center [361, 207] width 382 height 19
type input "1"
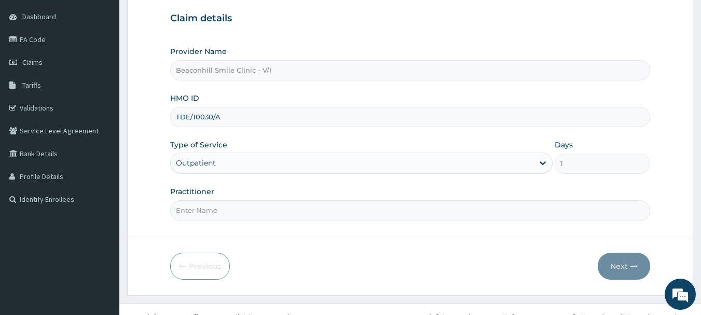
click at [198, 206] on input "Practitioner" at bounding box center [410, 210] width 480 height 20
type input "DR. JEGEDE"
click at [610, 264] on button "Next" at bounding box center [624, 266] width 52 height 27
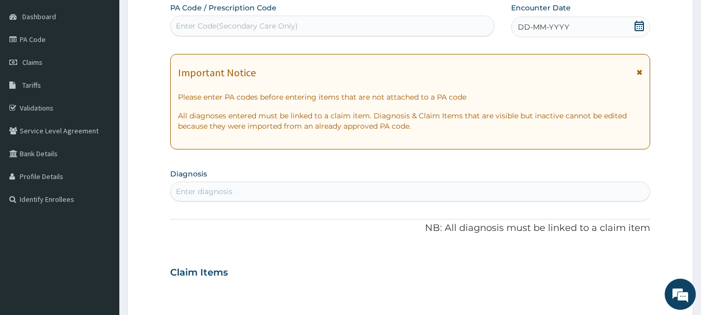
click at [264, 30] on div "Enter Code(Secondary Care Only)" at bounding box center [237, 26] width 122 height 10
type input "PA/BD3DEE"
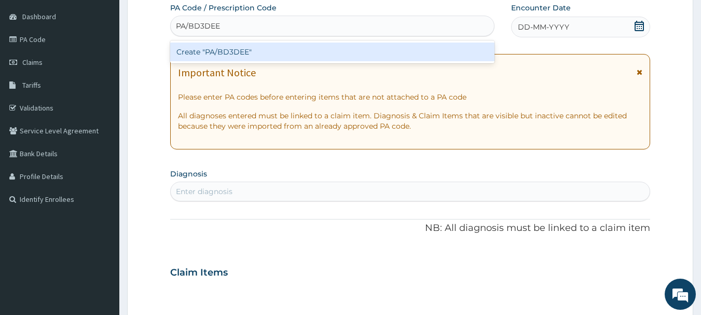
click at [247, 54] on div "Create "PA/BD3DEE"" at bounding box center [332, 52] width 325 height 19
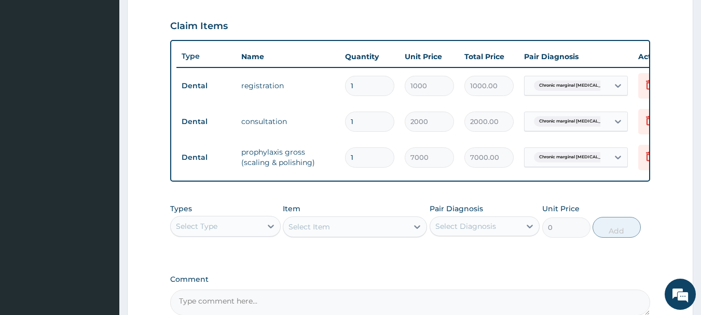
scroll to position [463, 0]
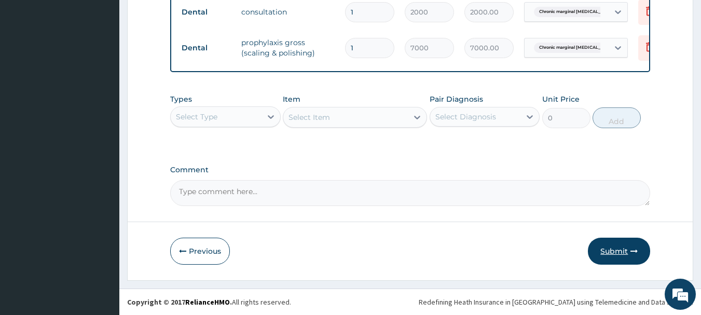
click at [614, 252] on button "Submit" at bounding box center [619, 251] width 62 height 27
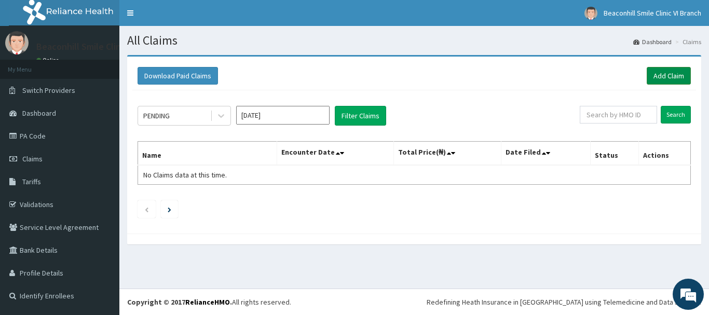
click at [666, 76] on link "Add Claim" at bounding box center [668, 76] width 44 height 18
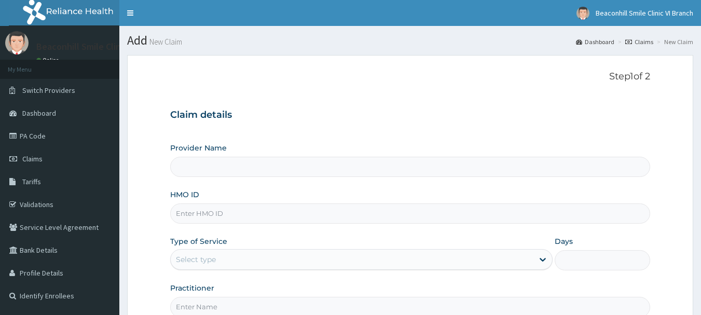
scroll to position [112, 0]
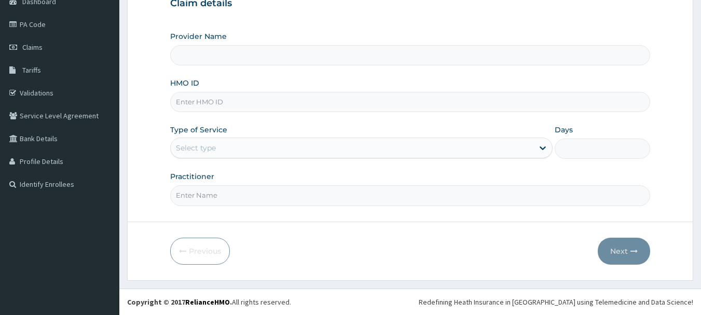
type input "Beaconhill Smile Clinic - V/I"
click at [267, 101] on input "HMO ID" at bounding box center [410, 102] width 480 height 20
type input "DOA/10054/A"
click at [218, 154] on div "Select type" at bounding box center [352, 148] width 363 height 17
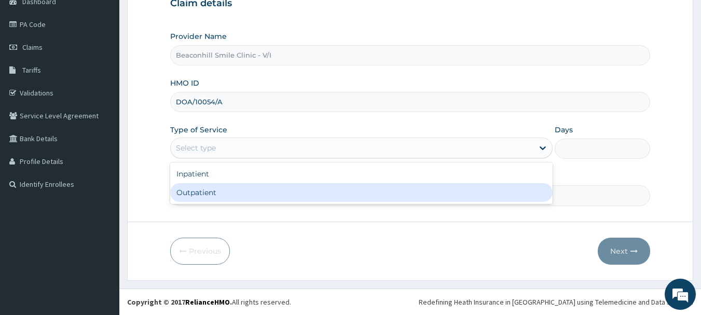
click at [210, 193] on div "Outpatient" at bounding box center [361, 192] width 382 height 19
type input "1"
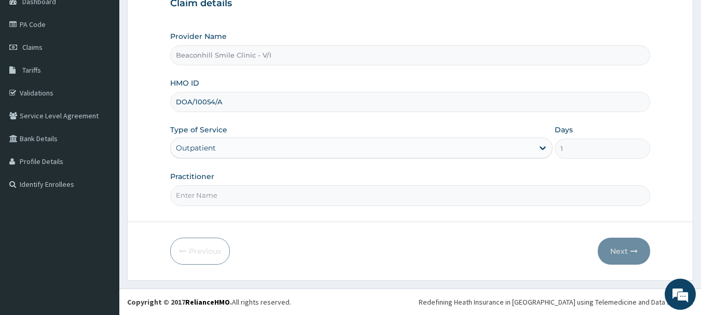
click at [210, 193] on input "Practitioner" at bounding box center [410, 195] width 480 height 20
type input "P"
type input "DR. VIVIAN"
click at [625, 243] on button "Next" at bounding box center [624, 251] width 52 height 27
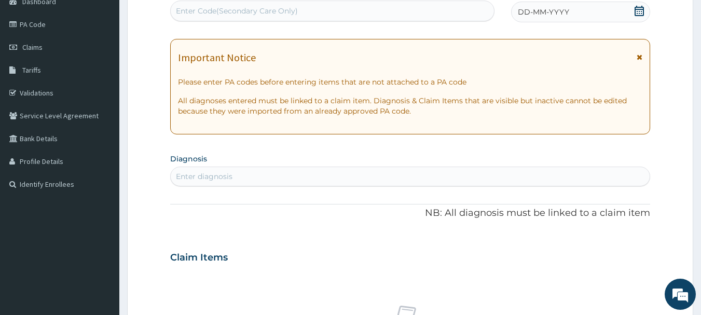
click at [216, 15] on div "Enter Code(Secondary Care Only)" at bounding box center [237, 11] width 122 height 10
type input "D"
type input "PA/596603"
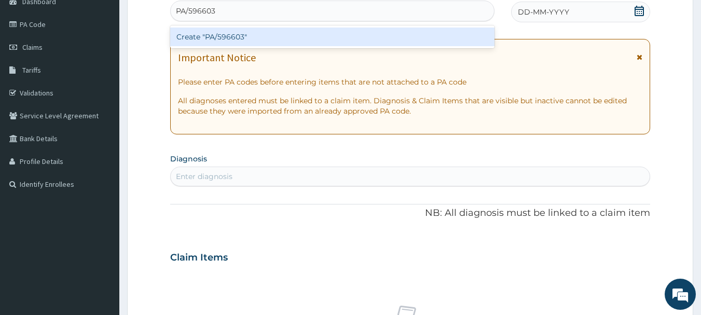
click at [221, 36] on div "Create "PA/596603"" at bounding box center [332, 36] width 325 height 19
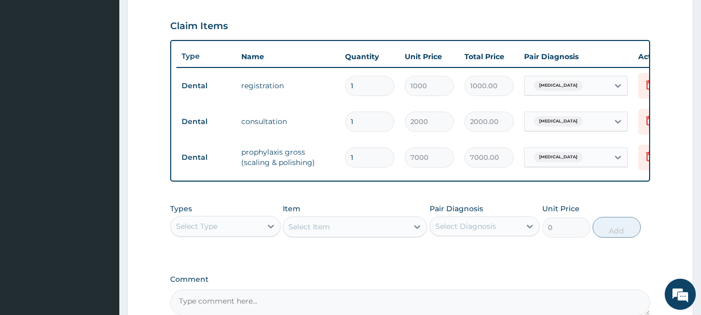
scroll to position [463, 0]
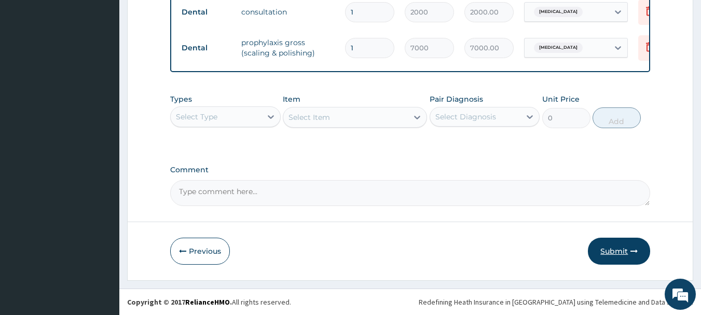
click at [605, 251] on button "Submit" at bounding box center [619, 251] width 62 height 27
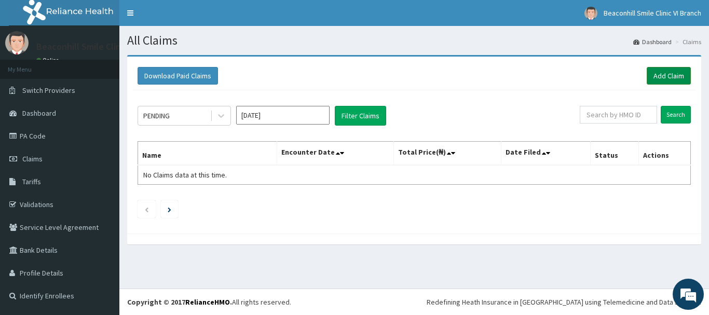
click at [668, 81] on link "Add Claim" at bounding box center [668, 76] width 44 height 18
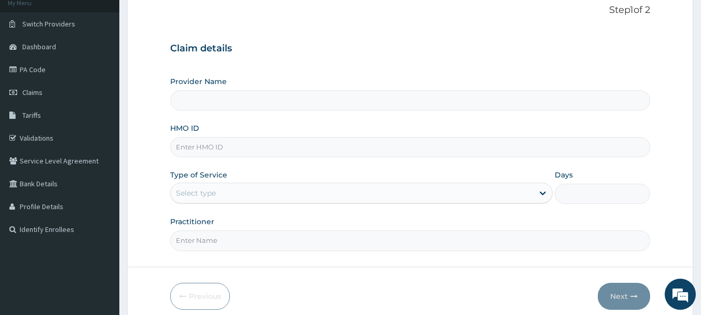
scroll to position [70, 0]
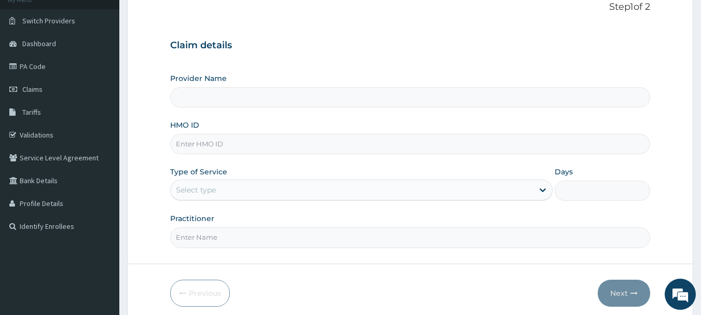
type input "Beaconhill Smile Clinic - V/I"
click at [263, 148] on input "HMO ID" at bounding box center [410, 144] width 480 height 20
type input "ISW/10478/A"
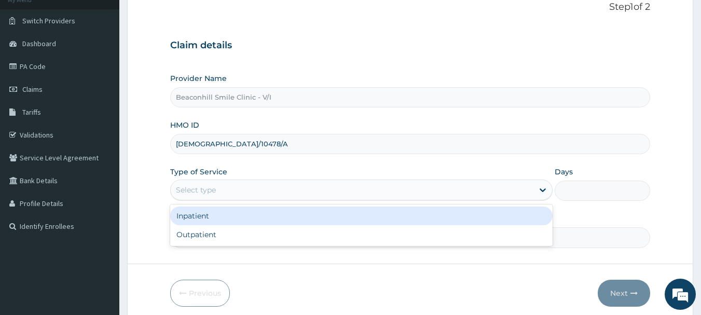
click at [216, 191] on div "Select type" at bounding box center [196, 190] width 40 height 10
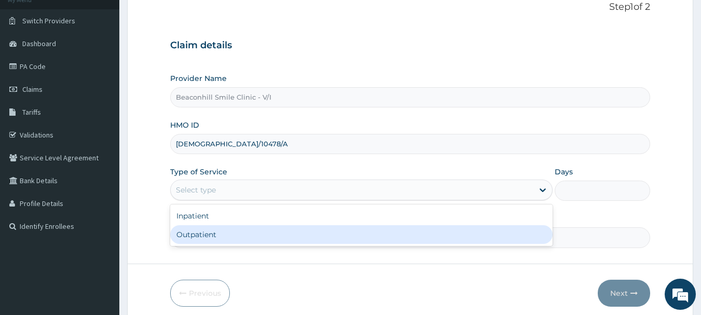
click at [201, 225] on div "Outpatient" at bounding box center [361, 234] width 382 height 19
type input "1"
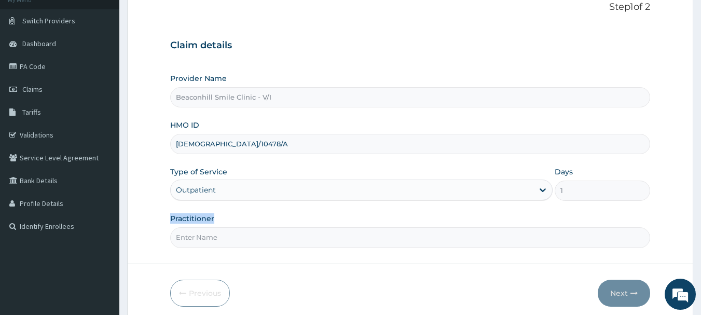
click at [201, 225] on div "Practitioner" at bounding box center [410, 230] width 480 height 34
click at [199, 238] on input "Practitioner" at bounding box center [410, 237] width 480 height 20
type input "DR. ADEDEJI"
click at [621, 296] on button "Next" at bounding box center [624, 293] width 52 height 27
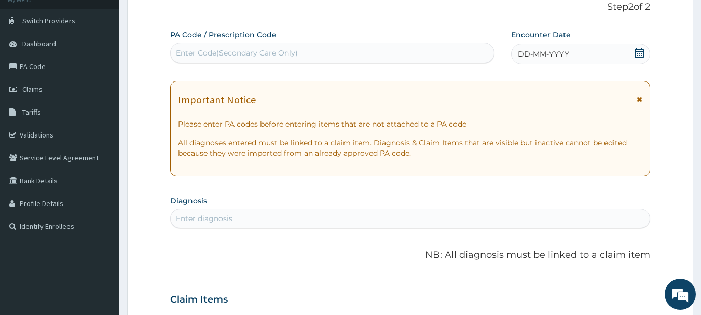
click at [286, 49] on div "Enter Code(Secondary Care Only)" at bounding box center [237, 53] width 122 height 10
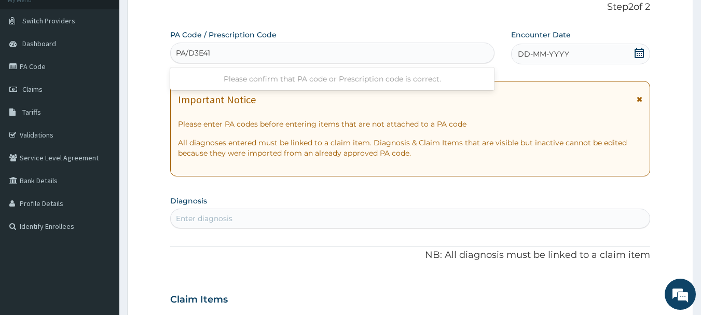
type input "PA/D3E41B"
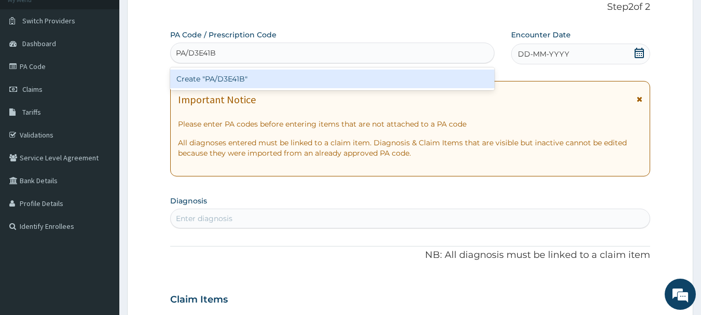
click at [266, 70] on div "Create "PA/D3E41B"" at bounding box center [332, 79] width 325 height 19
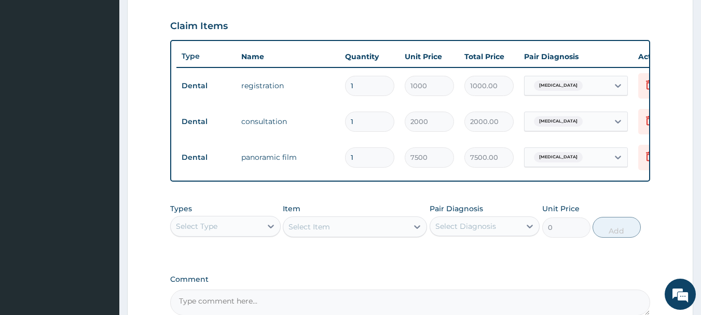
scroll to position [463, 0]
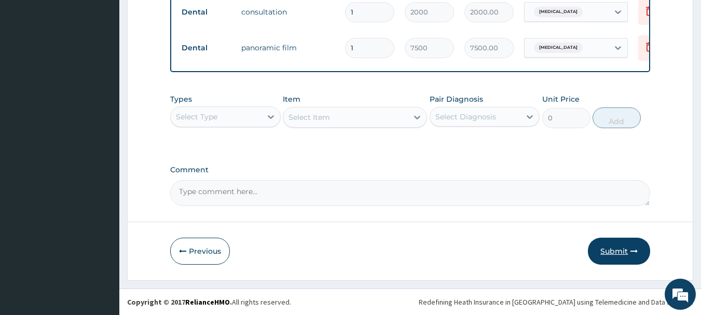
click at [622, 248] on button "Submit" at bounding box center [619, 251] width 62 height 27
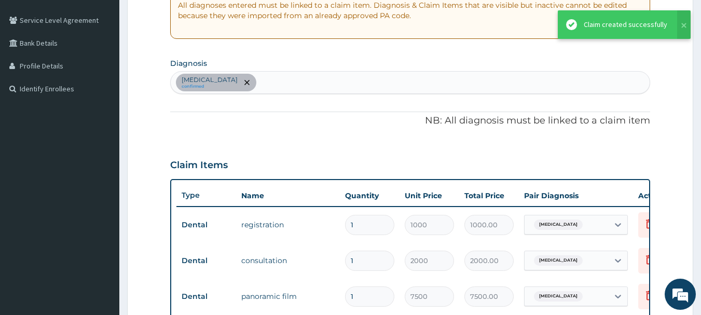
scroll to position [261, 0]
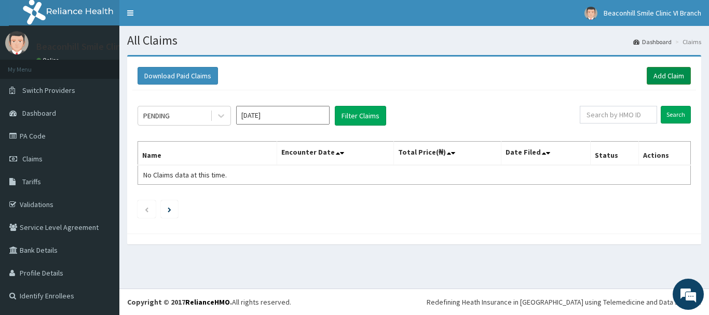
click at [674, 73] on link "Add Claim" at bounding box center [668, 76] width 44 height 18
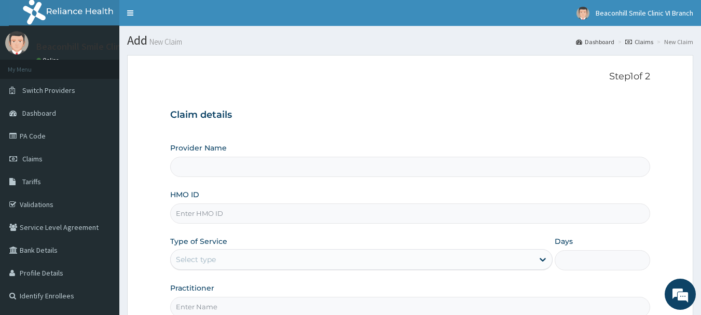
type input "Beaconhill Smile Clinic - V/I"
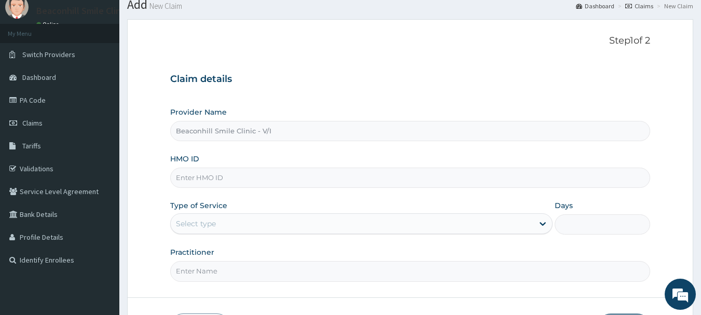
scroll to position [39, 0]
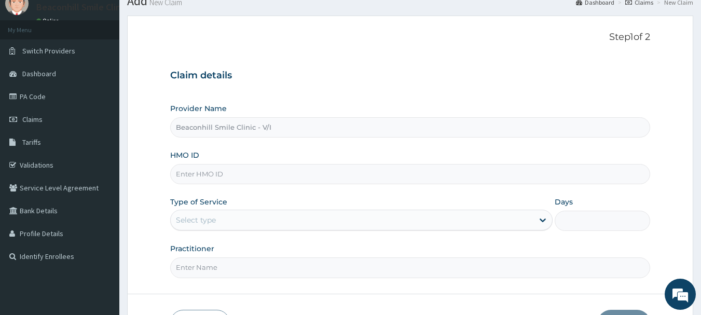
click at [230, 146] on div "Provider Name Beaconhill Smile Clinic - V/I HMO ID Type of Service Select type …" at bounding box center [410, 190] width 480 height 174
click at [222, 171] on input "HMO ID" at bounding box center [410, 174] width 480 height 20
type input "ISW/10066/A"
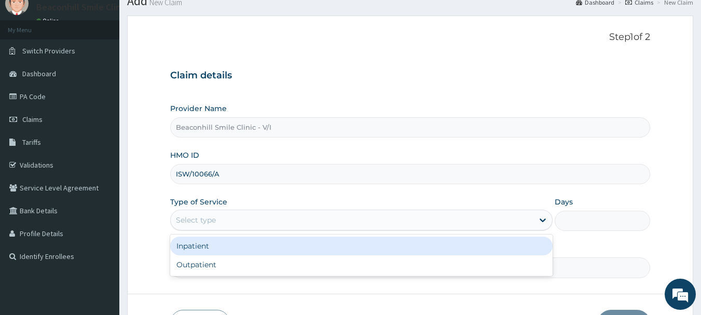
click at [212, 221] on div "Select type" at bounding box center [196, 220] width 40 height 10
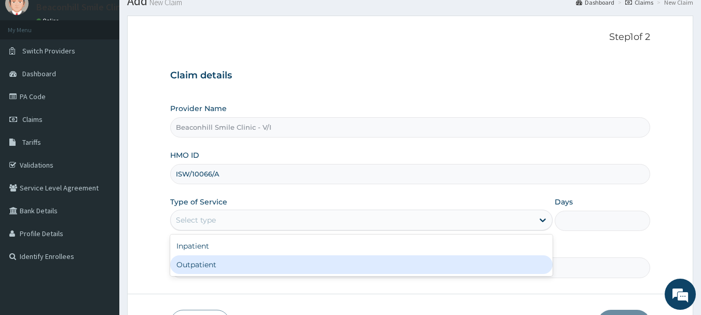
click at [200, 263] on div "Outpatient" at bounding box center [361, 264] width 382 height 19
type input "1"
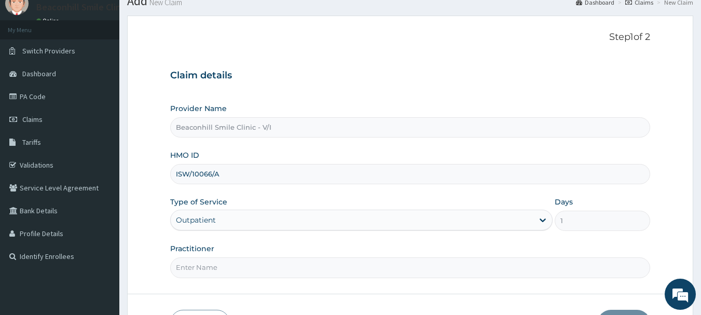
click at [200, 263] on input "Practitioner" at bounding box center [410, 267] width 480 height 20
type input "DR. LUCY"
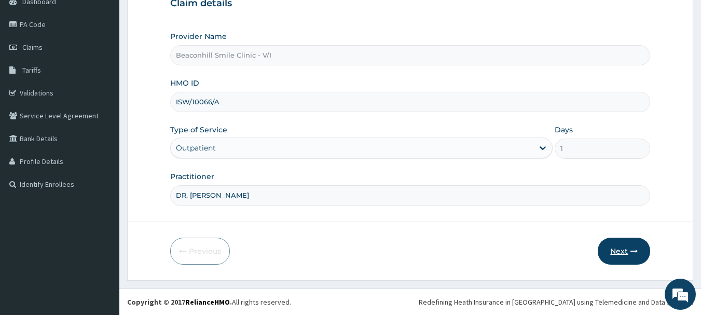
click at [617, 251] on button "Next" at bounding box center [624, 251] width 52 height 27
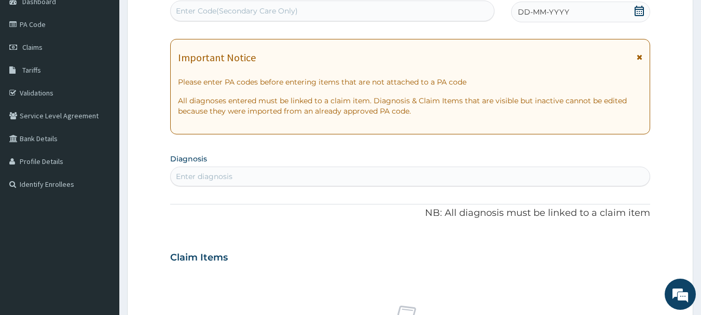
click at [229, 8] on div "Enter Code(Secondary Care Only)" at bounding box center [237, 11] width 122 height 10
type input "PA/9296B6"
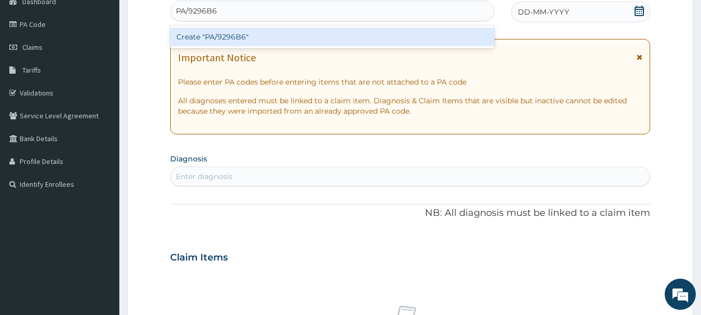
click at [215, 40] on div "Create "PA/9296B6"" at bounding box center [332, 36] width 325 height 19
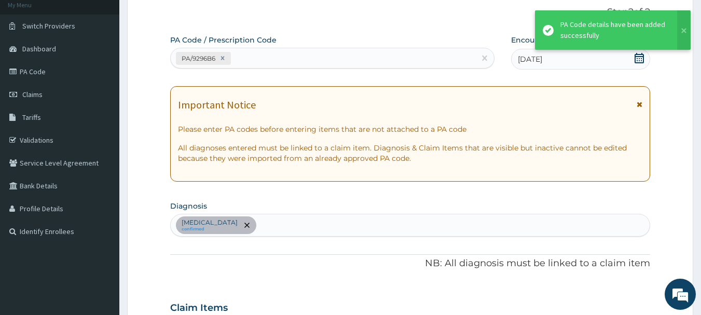
scroll to position [58, 0]
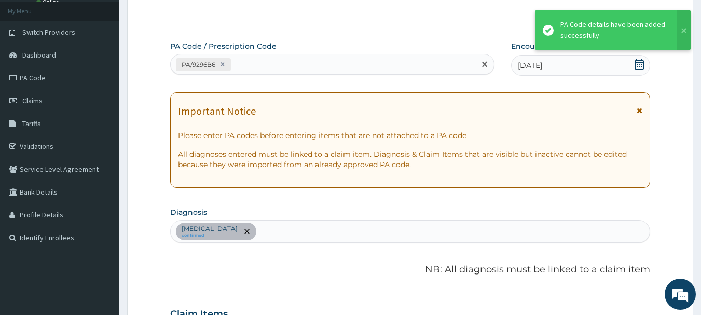
click at [298, 62] on div "PA/9296B6" at bounding box center [323, 64] width 305 height 17
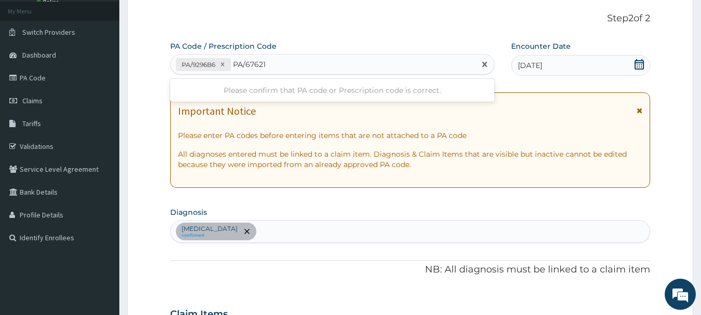
type input "PA/676211"
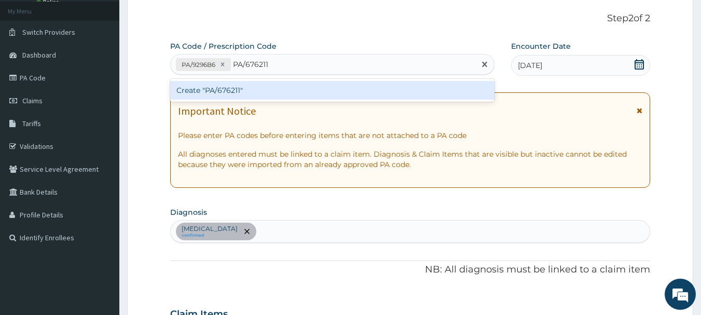
click at [277, 86] on div "Create "PA/676211"" at bounding box center [332, 90] width 325 height 19
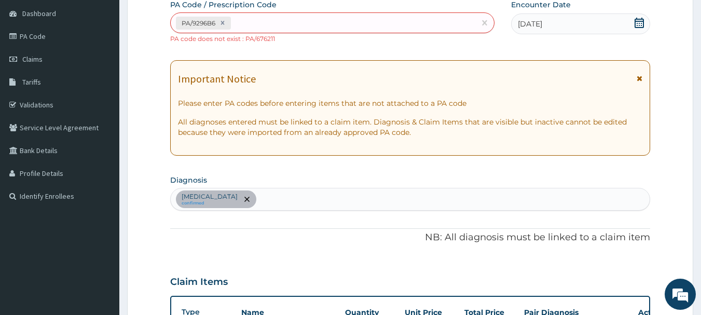
scroll to position [74, 0]
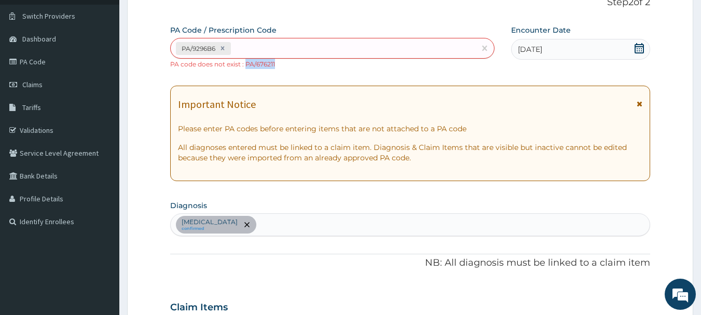
drag, startPoint x: 244, startPoint y: 64, endPoint x: 279, endPoint y: 64, distance: 34.8
click at [279, 64] on div "PA/9296B6 PA code does not exist : PA/676211" at bounding box center [332, 53] width 325 height 31
copy small "PA/676211"
click at [256, 46] on div "PA/9296B6" at bounding box center [323, 48] width 305 height 17
paste input "PA/676211"
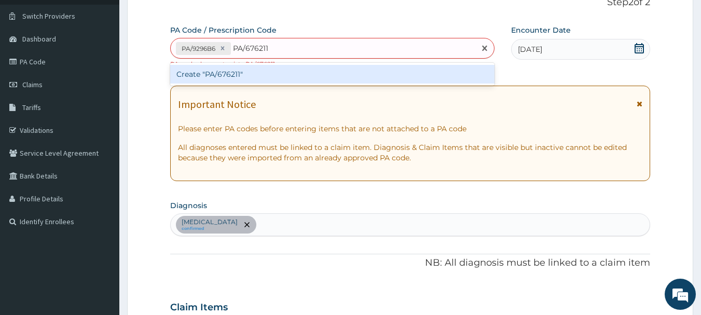
click at [252, 49] on input "PA/676211" at bounding box center [251, 48] width 36 height 10
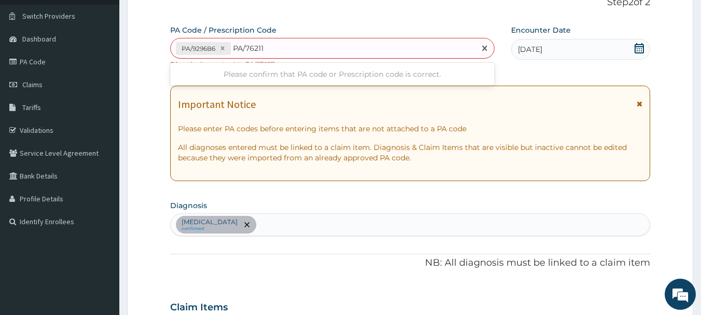
type input "PA/876211"
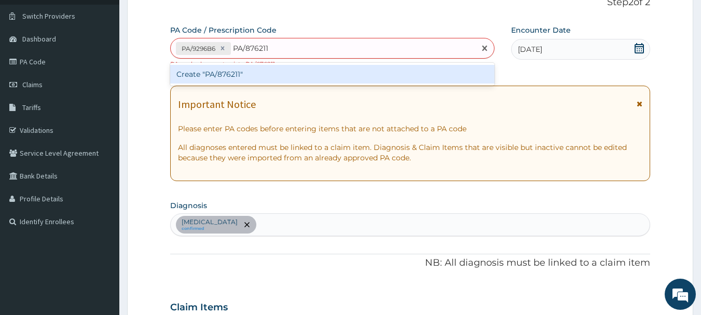
click at [258, 71] on div "Create "PA/876211"" at bounding box center [332, 74] width 325 height 19
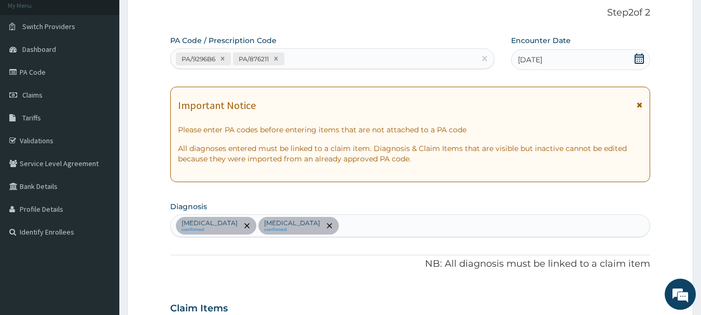
scroll to position [34, 0]
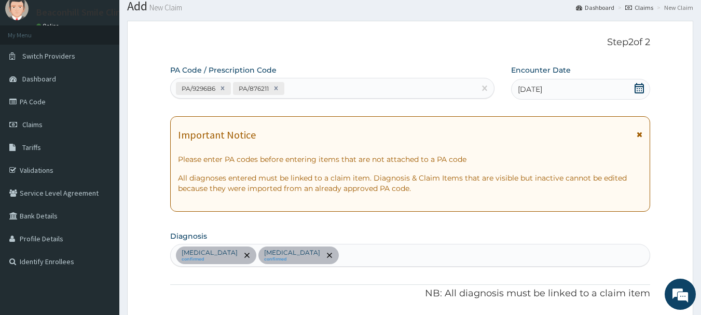
click at [344, 92] on div "PA/9296B6 PA/876211" at bounding box center [323, 88] width 305 height 17
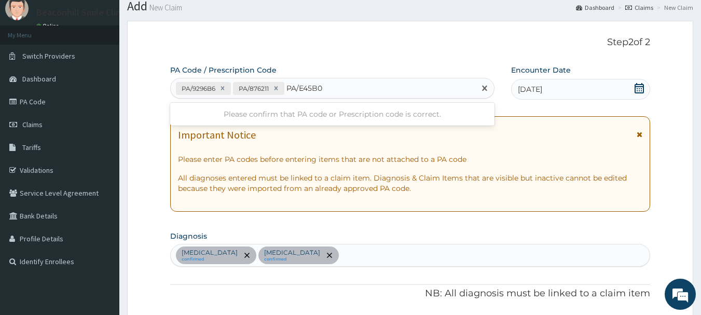
type input "PA/E45B07"
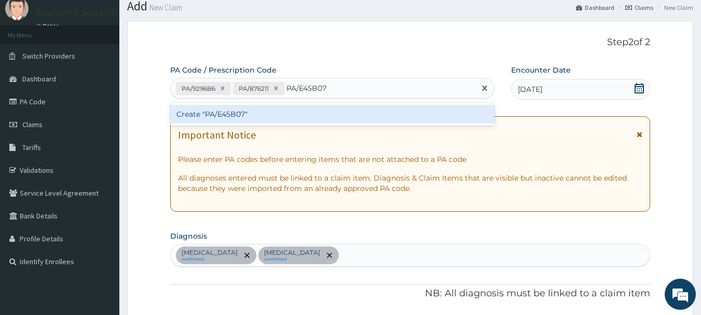
click at [312, 115] on div "Create "PA/E45B07"" at bounding box center [332, 114] width 325 height 19
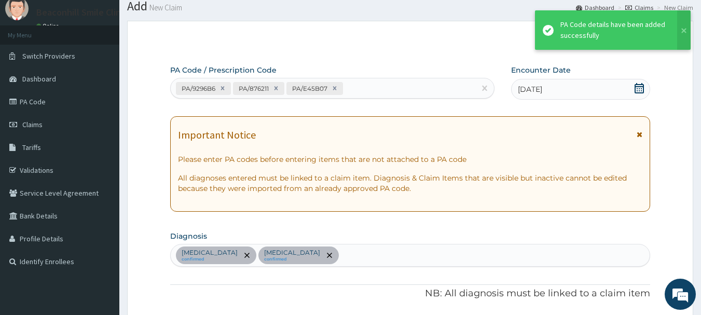
scroll to position [418, 0]
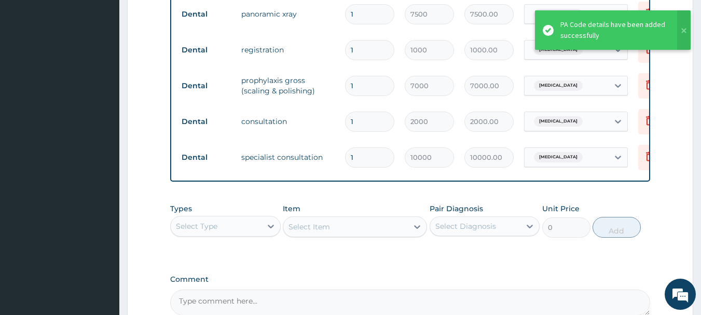
drag, startPoint x: 699, startPoint y: 194, endPoint x: 708, endPoint y: 194, distance: 8.8
click at [700, 194] on html "R EL Toggle navigation Beaconhill Smile Clinic VI Branch Beaconhill Smile Clini…" at bounding box center [350, 3] width 701 height 842
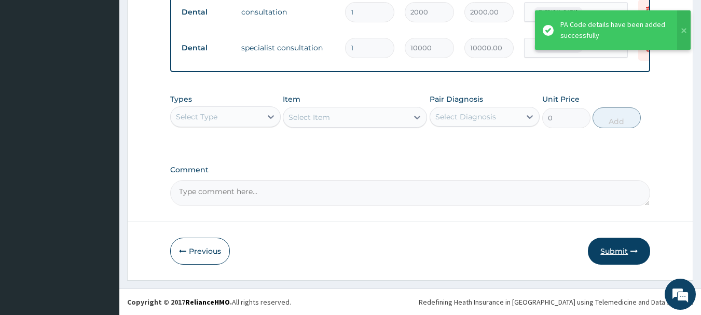
click at [618, 247] on button "Submit" at bounding box center [619, 251] width 62 height 27
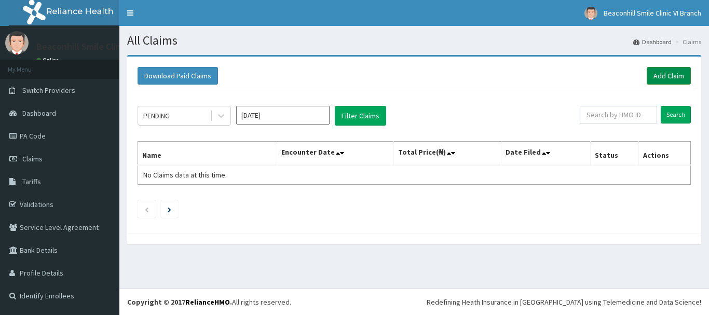
click at [657, 83] on link "Add Claim" at bounding box center [668, 76] width 44 height 18
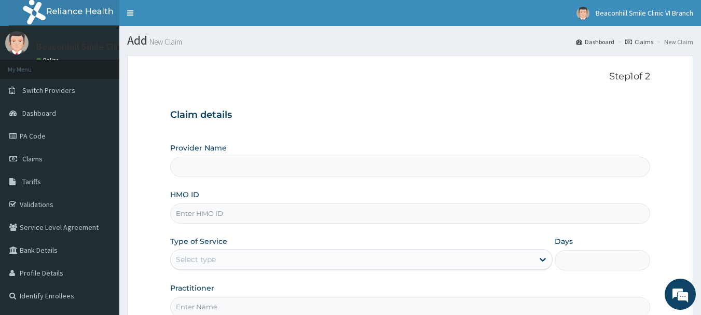
type input "Beaconhill Smile Clinic - V/I"
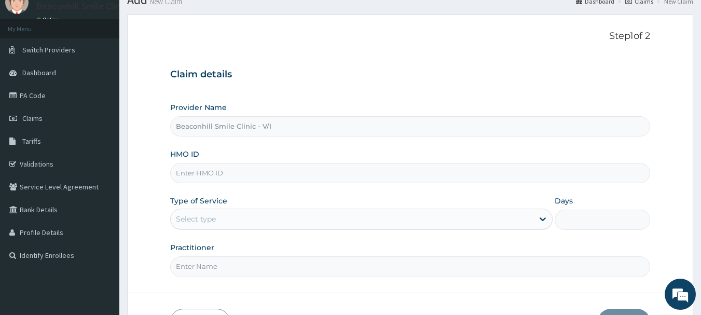
scroll to position [41, 0]
click at [332, 170] on input "HMO ID" at bounding box center [410, 172] width 480 height 20
type input "FUP/10002/C"
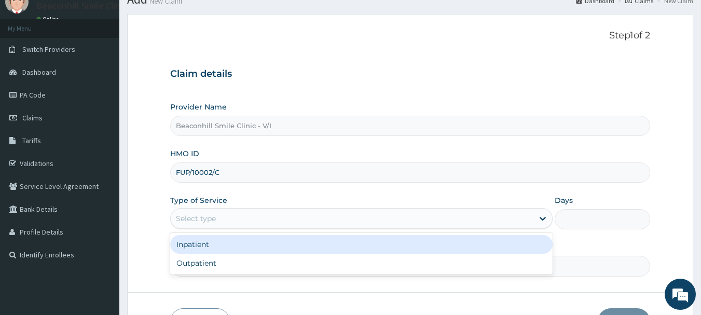
click at [258, 221] on div "Select type" at bounding box center [352, 218] width 363 height 17
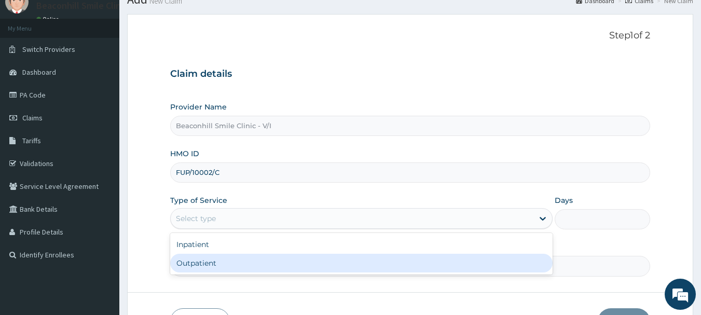
click at [217, 255] on div "Outpatient" at bounding box center [361, 263] width 382 height 19
type input "1"
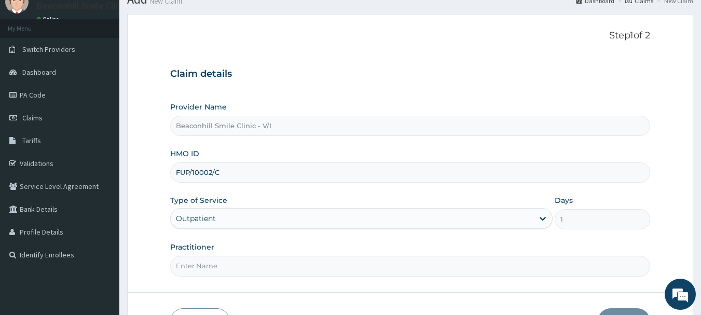
click at [212, 269] on input "Practitioner" at bounding box center [410, 266] width 480 height 20
type input "DR. BECKLEY"
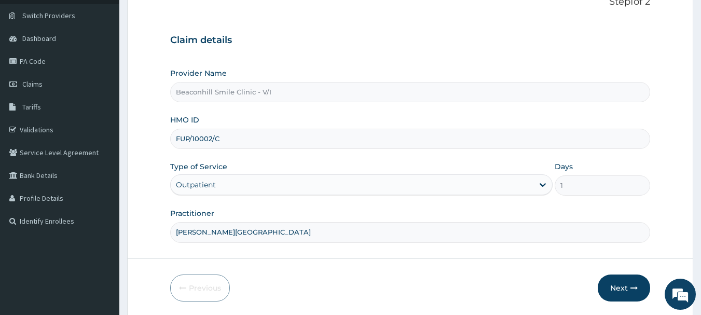
scroll to position [81, 0]
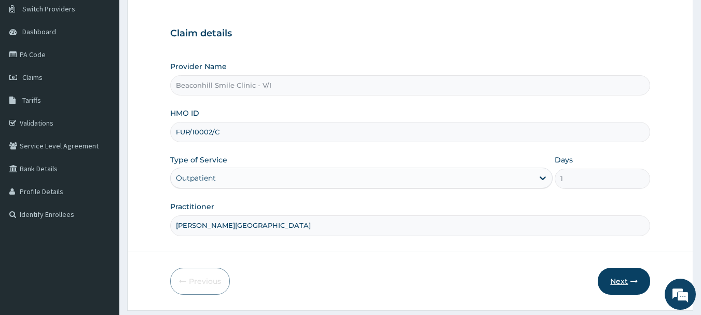
click at [620, 286] on button "Next" at bounding box center [624, 281] width 52 height 27
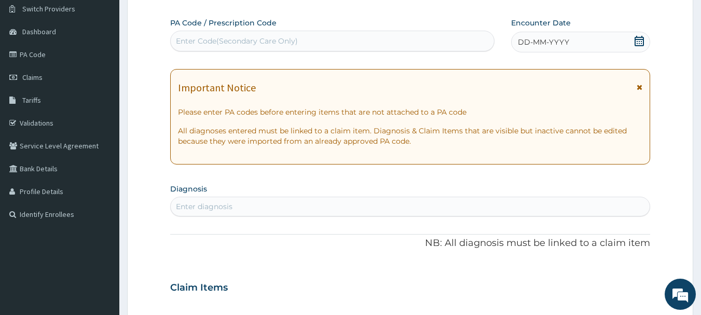
click at [226, 41] on div "Enter Code(Secondary Care Only)" at bounding box center [237, 41] width 122 height 10
type input "PA/9F34CA"
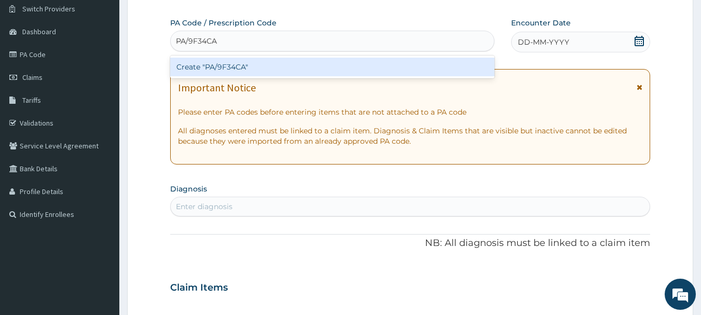
click at [221, 70] on div "Create "PA/9F34CA"" at bounding box center [332, 67] width 325 height 19
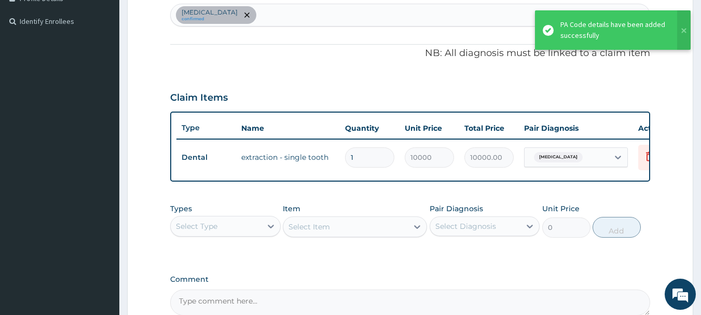
scroll to position [392, 0]
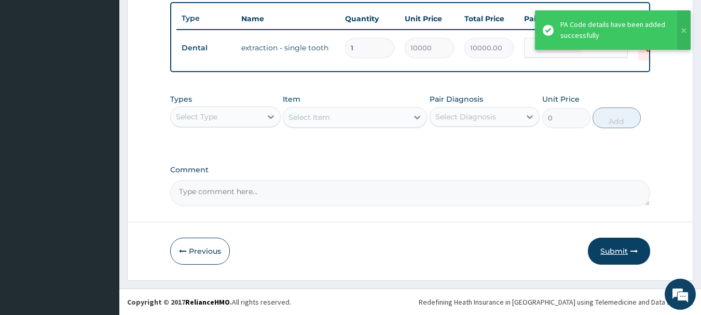
click at [609, 247] on button "Submit" at bounding box center [619, 251] width 62 height 27
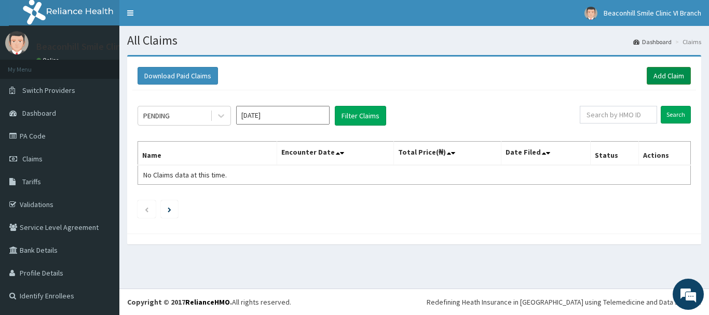
click at [659, 72] on link "Add Claim" at bounding box center [668, 76] width 44 height 18
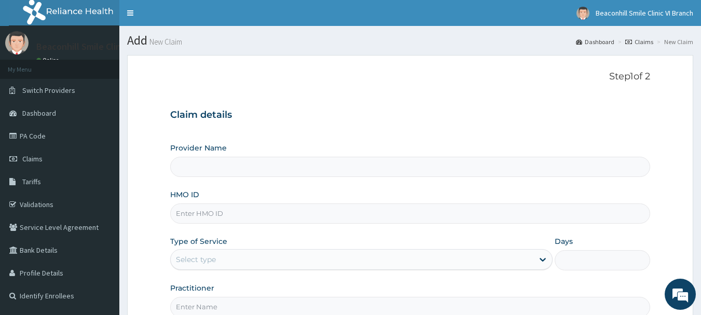
type input "Beaconhill Smile Clinic - V/I"
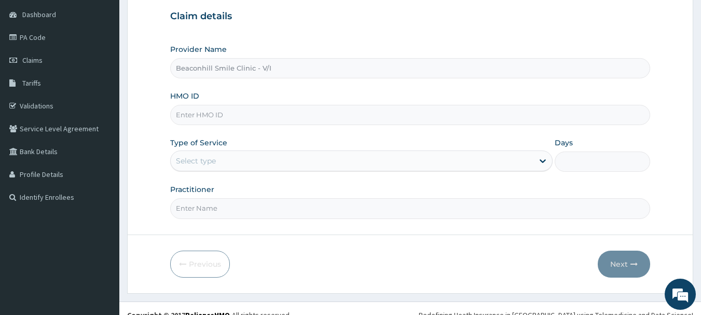
scroll to position [112, 0]
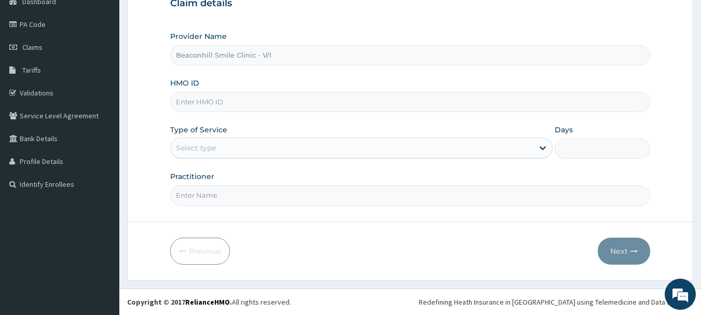
click at [349, 100] on input "HMO ID" at bounding box center [410, 102] width 480 height 20
type input "[DEMOGRAPHIC_DATA]/10338/A"
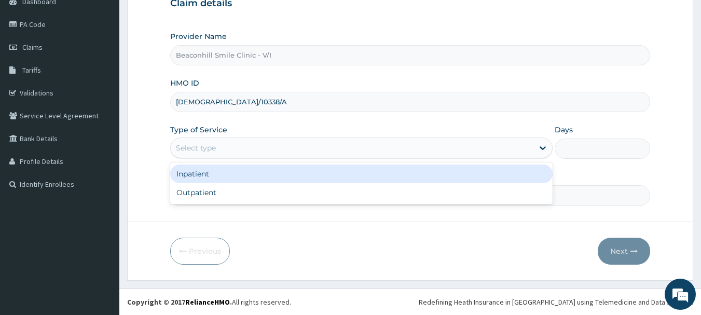
click at [272, 155] on div "Select type" at bounding box center [352, 148] width 363 height 17
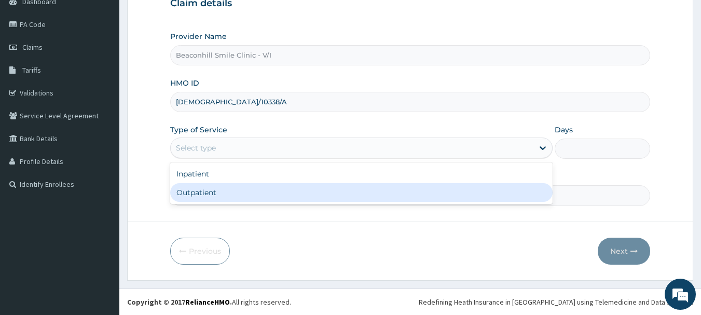
click at [234, 189] on div "Outpatient" at bounding box center [361, 192] width 382 height 19
type input "1"
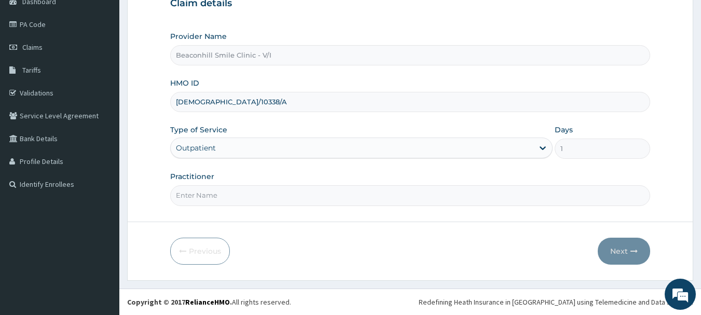
click at [234, 189] on input "Practitioner" at bounding box center [410, 195] width 480 height 20
type input "DR. [PERSON_NAME]"
click at [628, 251] on button "Next" at bounding box center [624, 251] width 52 height 27
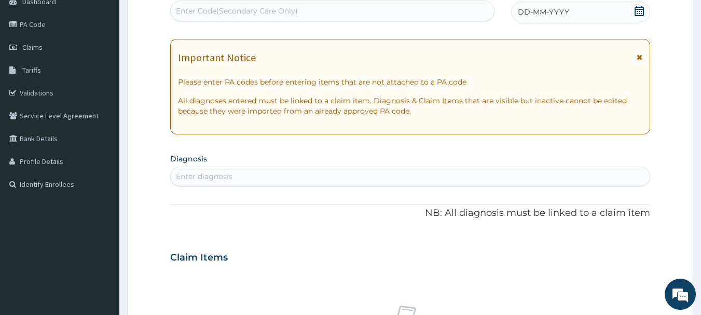
click at [316, 17] on div "Enter Code(Secondary Care Only)" at bounding box center [333, 11] width 324 height 17
type input "PA/286481"
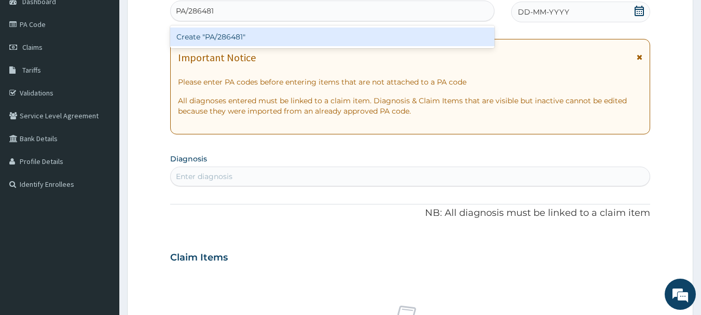
click at [295, 34] on div "Create "PA/286481"" at bounding box center [332, 36] width 325 height 19
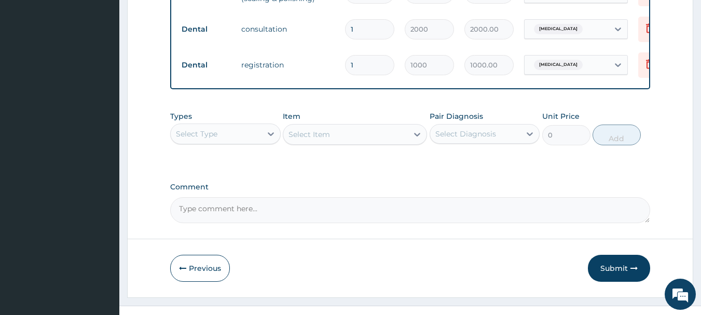
scroll to position [515, 0]
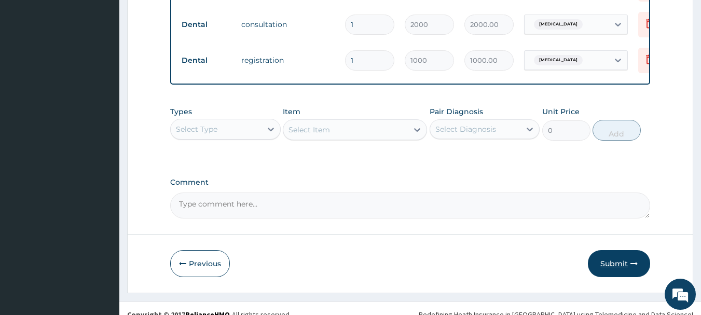
click at [627, 272] on button "Submit" at bounding box center [619, 263] width 62 height 27
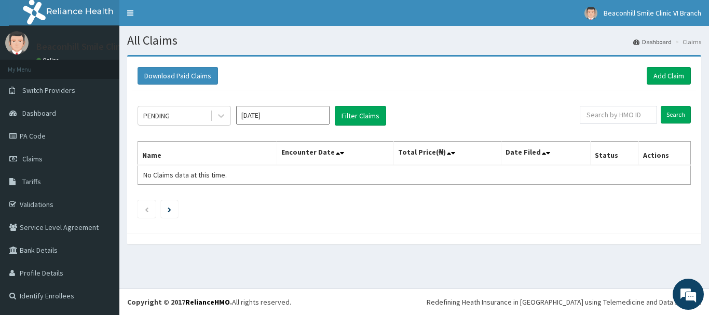
click at [272, 104] on div "PENDING Aug 2025 Filter Claims Search Name Encounter Date Total Price(₦) Date F…" at bounding box center [413, 159] width 563 height 138
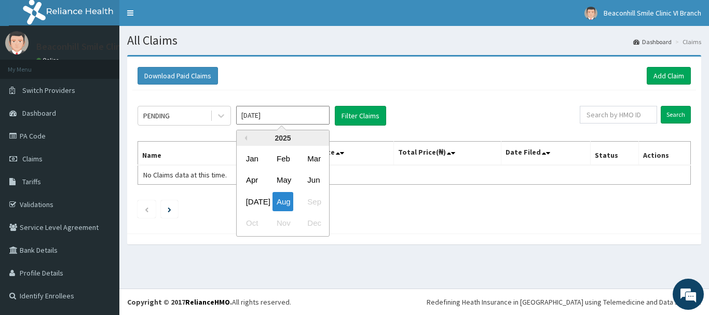
click at [271, 108] on input "[DATE]" at bounding box center [282, 115] width 93 height 19
click at [253, 199] on div "Jul" at bounding box center [252, 201] width 21 height 19
type input "Jul 2025"
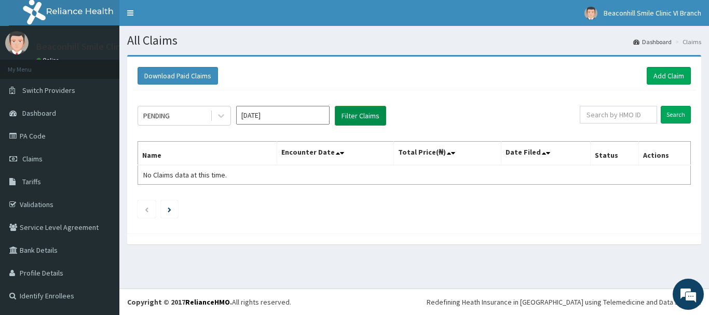
click at [349, 122] on button "Filter Claims" at bounding box center [360, 116] width 51 height 20
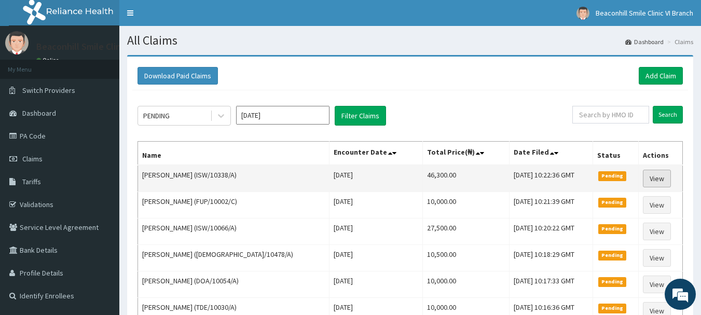
click at [648, 180] on link "View" at bounding box center [657, 179] width 28 height 18
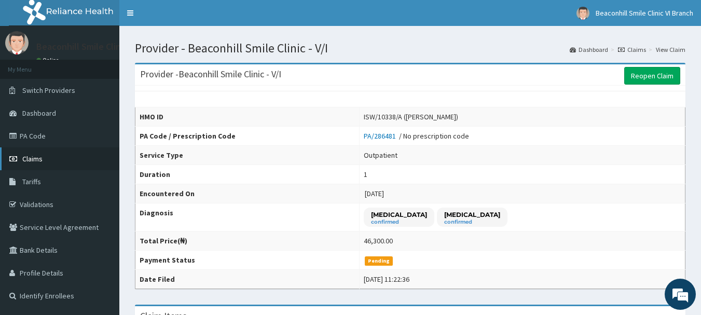
click at [38, 152] on link "Claims" at bounding box center [59, 158] width 119 height 23
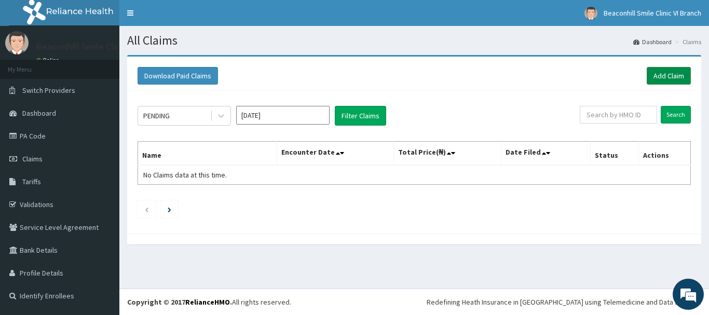
click at [661, 75] on link "Add Claim" at bounding box center [668, 76] width 44 height 18
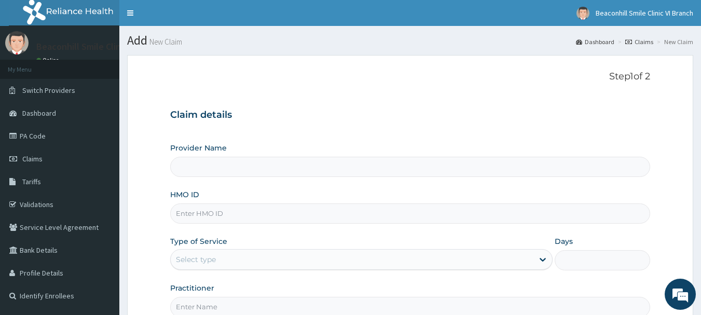
scroll to position [112, 0]
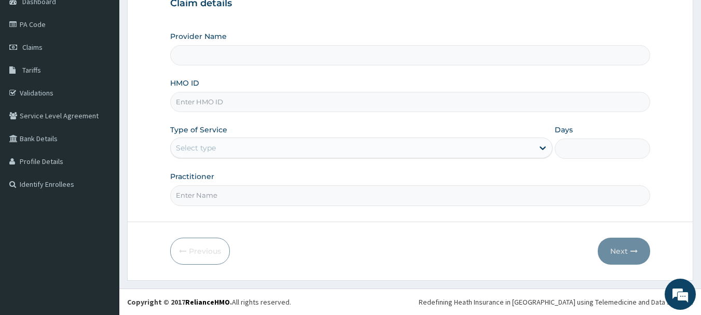
type input "Beaconhill Smile Clinic - V/I"
click at [243, 100] on input "HMO ID" at bounding box center [410, 102] width 480 height 20
type input "SLU/10010/A"
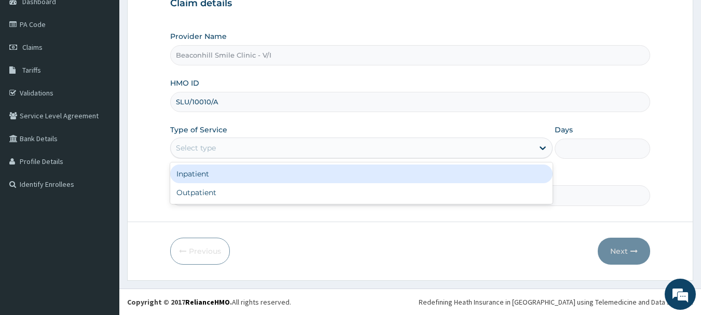
click at [218, 146] on div "Select type" at bounding box center [352, 148] width 363 height 17
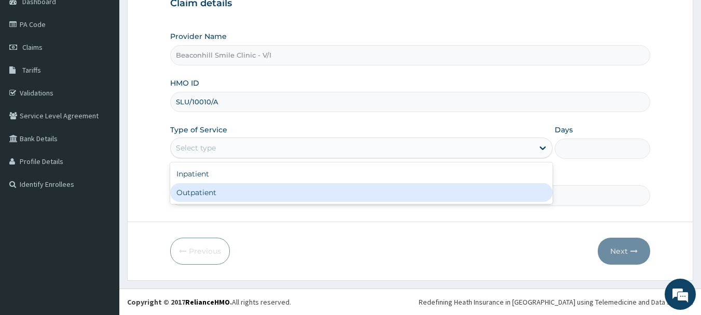
click at [197, 188] on div "Outpatient" at bounding box center [361, 192] width 382 height 19
type input "1"
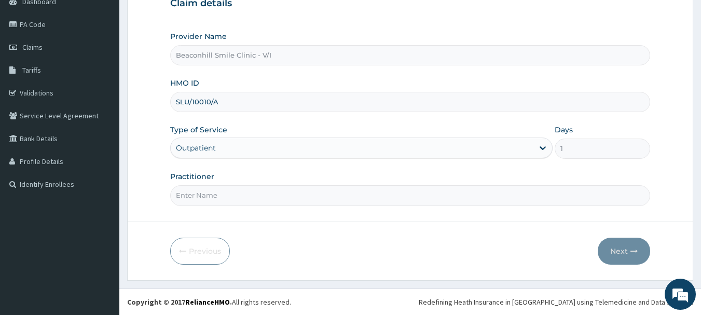
click at [197, 188] on input "Practitioner" at bounding box center [410, 195] width 480 height 20
type input "DR. ADEDEJI"
click at [628, 256] on button "Next" at bounding box center [624, 251] width 52 height 27
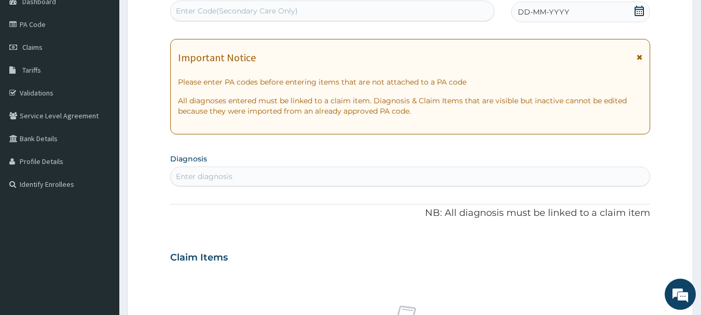
click at [287, 17] on div "Enter Code(Secondary Care Only)" at bounding box center [333, 11] width 324 height 17
type input "PA/D9B41D"
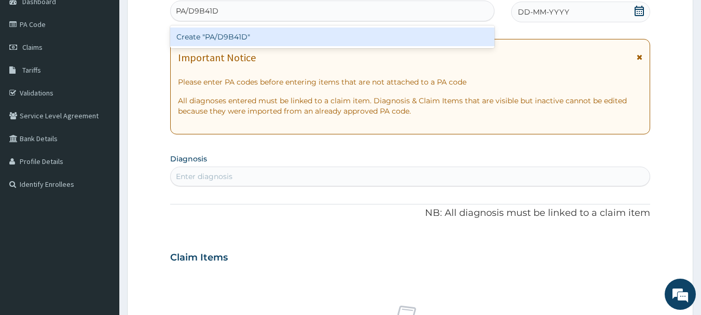
click at [268, 36] on div "Create "PA/D9B41D"" at bounding box center [332, 36] width 325 height 19
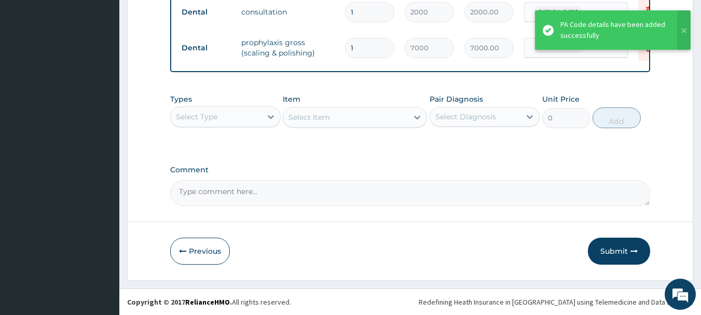
scroll to position [427, 0]
click at [618, 252] on button "Submit" at bounding box center [619, 251] width 62 height 27
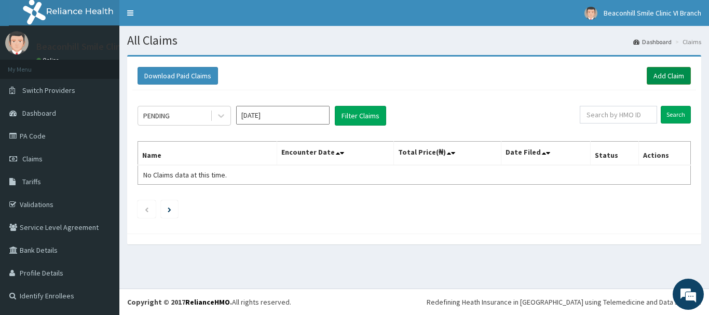
click at [661, 74] on link "Add Claim" at bounding box center [668, 76] width 44 height 18
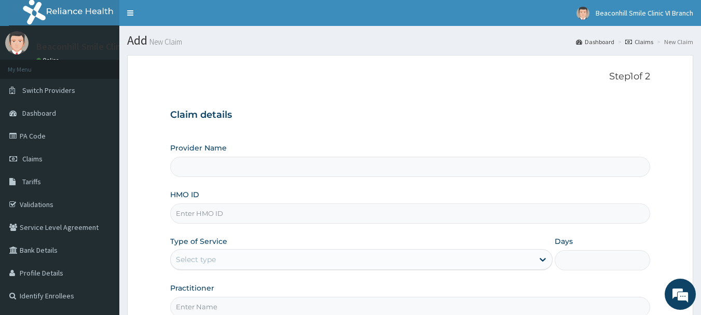
scroll to position [112, 0]
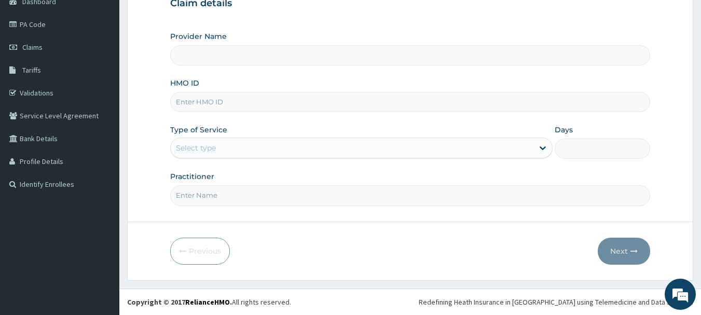
type input "Beaconhill Smile Clinic - V/I"
click at [255, 102] on input "HMO ID" at bounding box center [410, 102] width 480 height 20
type input "ISW/10496/A"
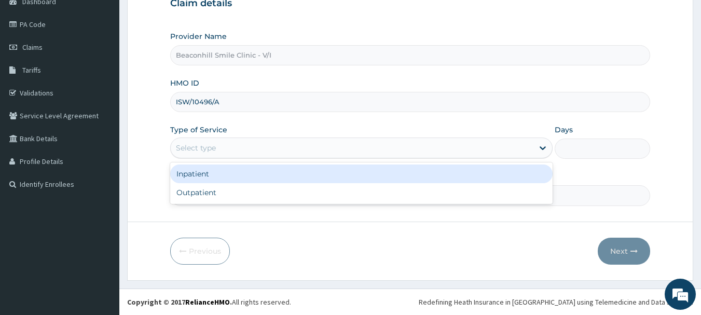
click at [209, 147] on div "Select type" at bounding box center [196, 148] width 40 height 10
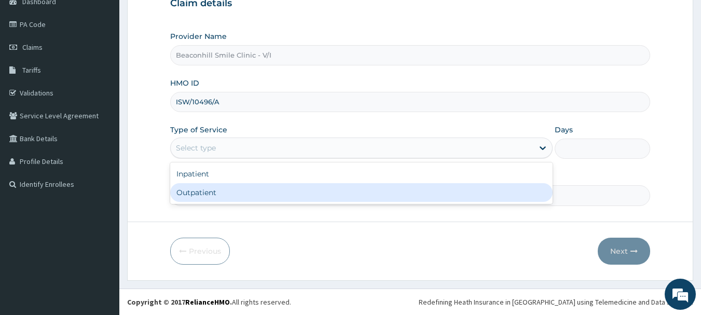
click at [181, 189] on div "Outpatient" at bounding box center [361, 192] width 382 height 19
type input "1"
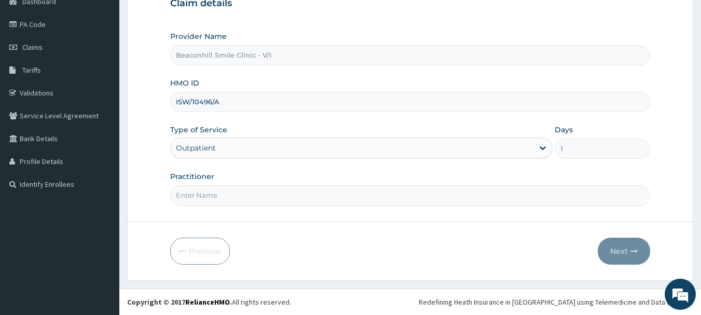
scroll to position [0, 0]
click at [181, 189] on input "Practitioner" at bounding box center [410, 195] width 480 height 20
type input "DR. JEGEDE"
click at [614, 244] on button "Next" at bounding box center [624, 251] width 52 height 27
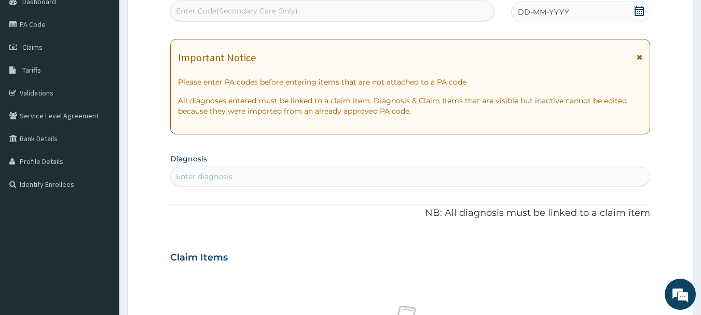
click at [294, 4] on div "Enter Code(Secondary Care Only)" at bounding box center [333, 11] width 324 height 17
type input "PA/09A680"
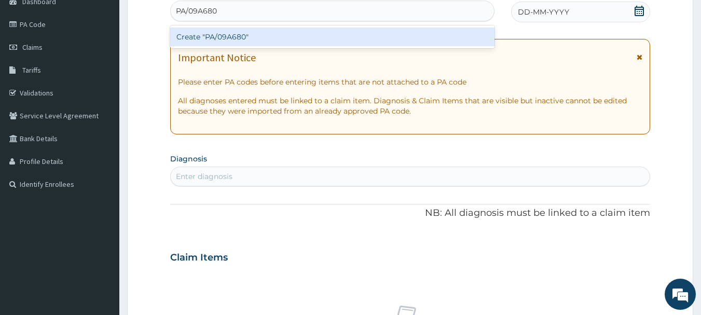
click at [257, 40] on div "Create "PA/09A680"" at bounding box center [332, 36] width 325 height 19
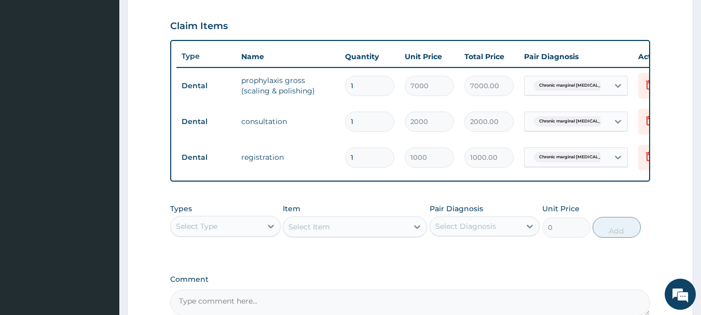
scroll to position [463, 0]
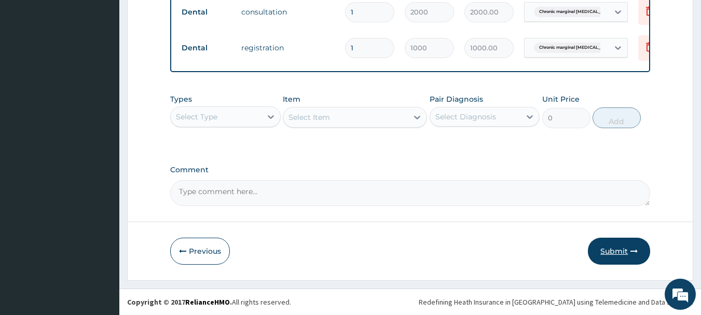
click at [611, 262] on button "Submit" at bounding box center [619, 251] width 62 height 27
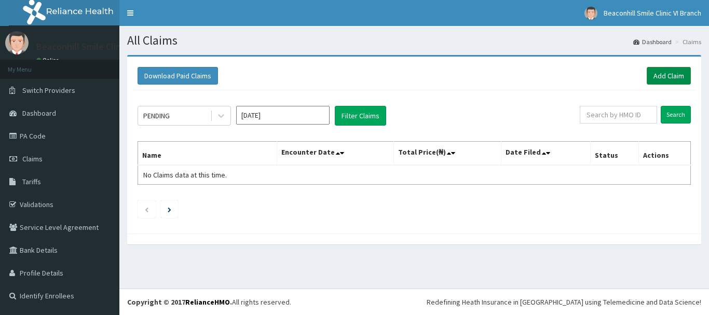
click at [657, 67] on link "Add Claim" at bounding box center [668, 76] width 44 height 18
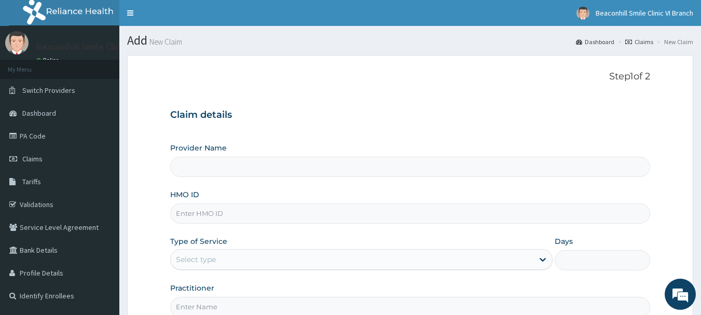
scroll to position [112, 0]
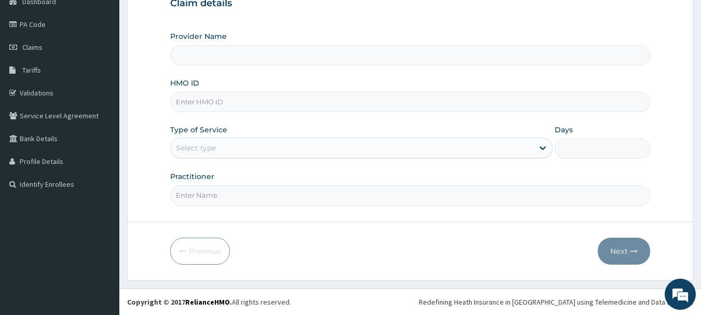
type input "Beaconhill Smile Clinic - V/I"
click at [296, 108] on input "HMO ID" at bounding box center [410, 102] width 480 height 20
type input "DER/10024/A"
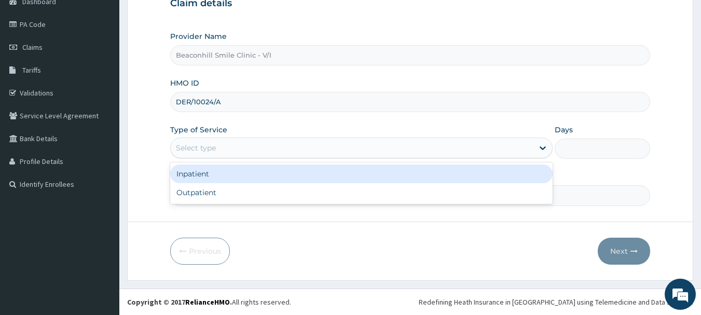
click at [245, 147] on div "Select type" at bounding box center [352, 148] width 363 height 17
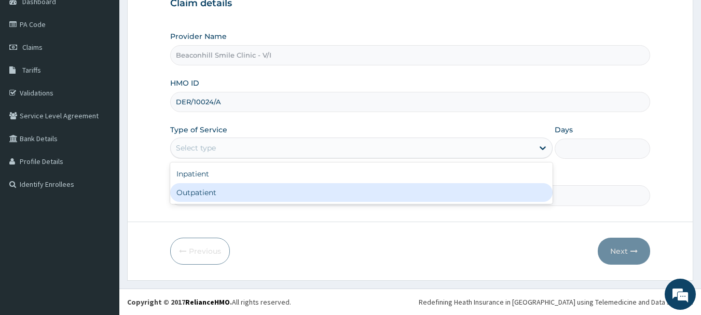
click at [209, 192] on div "Outpatient" at bounding box center [361, 192] width 382 height 19
type input "1"
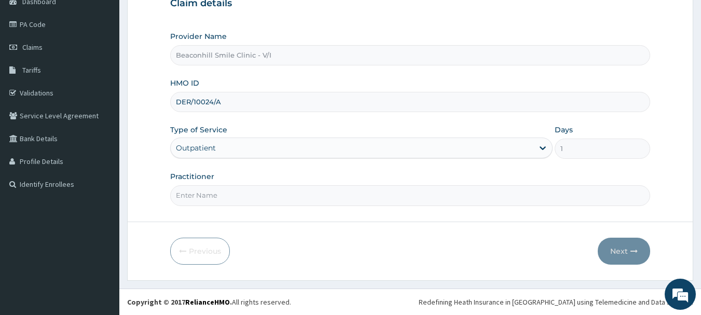
click at [209, 192] on input "Practitioner" at bounding box center [410, 195] width 480 height 20
type input "DR. ADEDEJI"
click at [618, 247] on button "Next" at bounding box center [624, 251] width 52 height 27
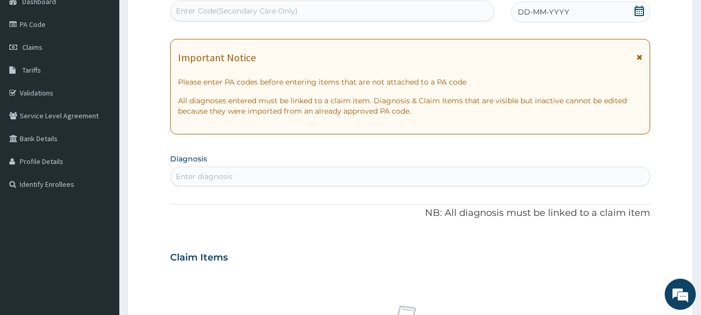
click at [230, 9] on div "Enter Code(Secondary Care Only)" at bounding box center [237, 11] width 122 height 10
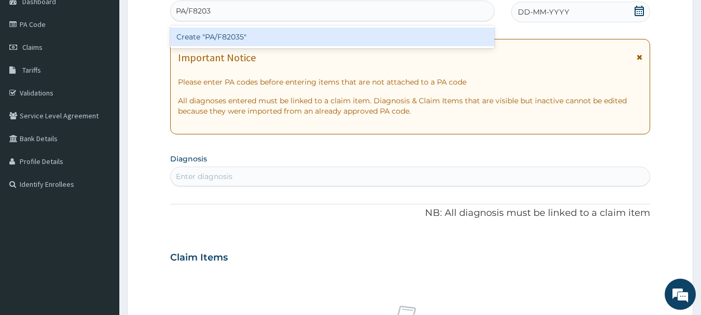
type input "PA/F82035"
click at [230, 34] on div "Create "PA/F82035"" at bounding box center [332, 36] width 325 height 19
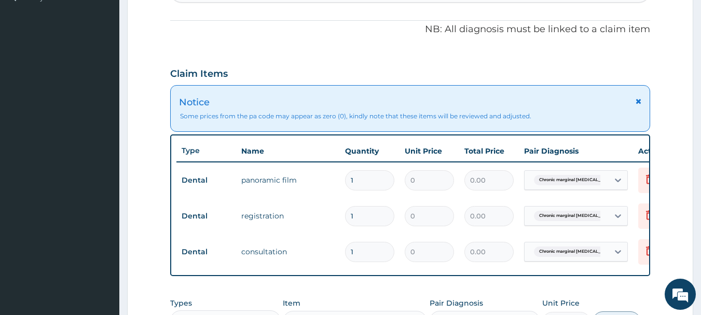
scroll to position [510, 0]
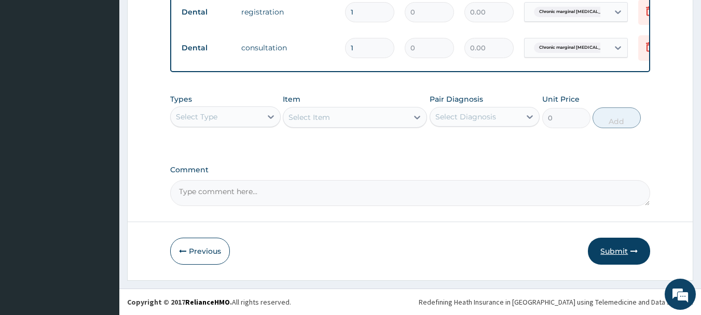
click at [606, 245] on button "Submit" at bounding box center [619, 251] width 62 height 27
click at [613, 245] on button "Submit" at bounding box center [619, 251] width 62 height 27
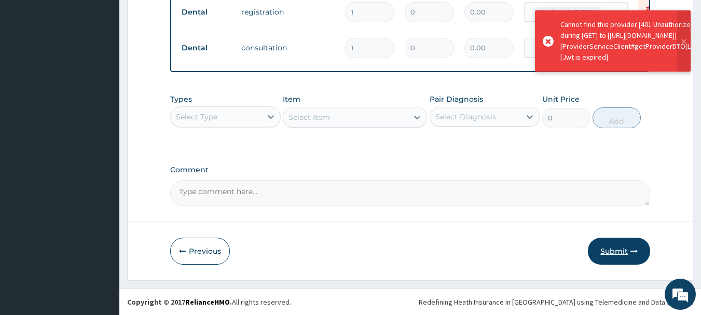
click at [607, 251] on button "Submit" at bounding box center [619, 251] width 62 height 27
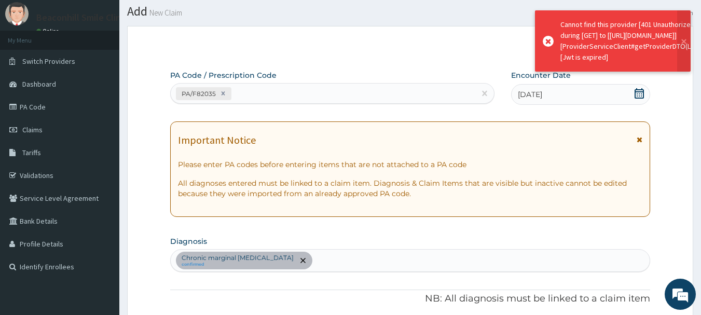
scroll to position [0, 0]
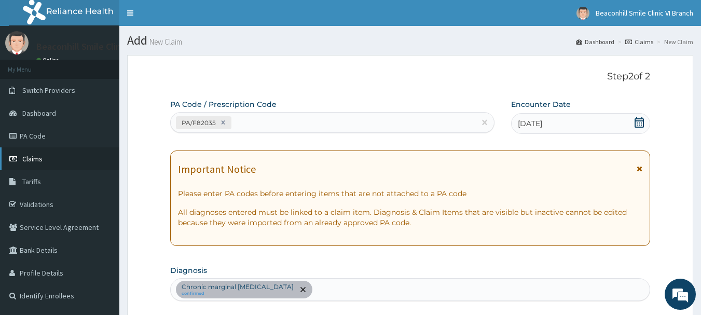
click at [25, 161] on span "Claims" at bounding box center [32, 158] width 20 height 9
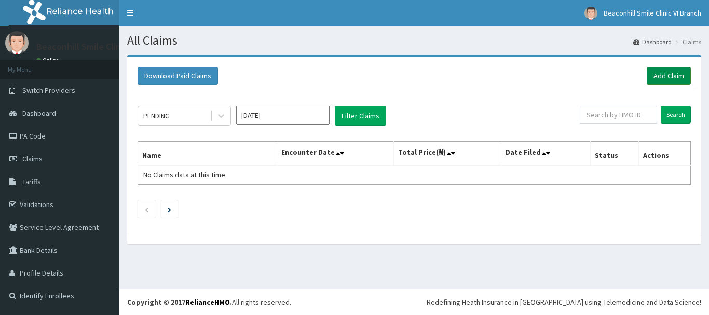
click at [677, 73] on link "Add Claim" at bounding box center [668, 76] width 44 height 18
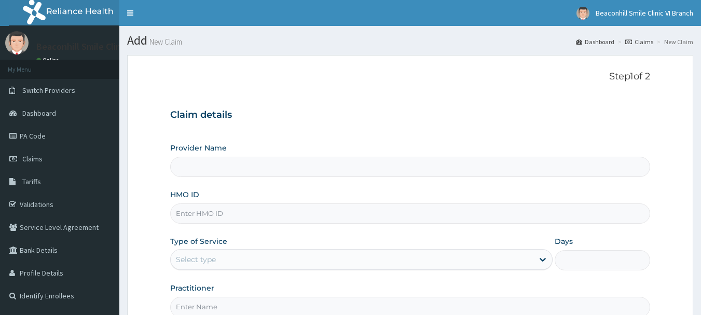
scroll to position [112, 0]
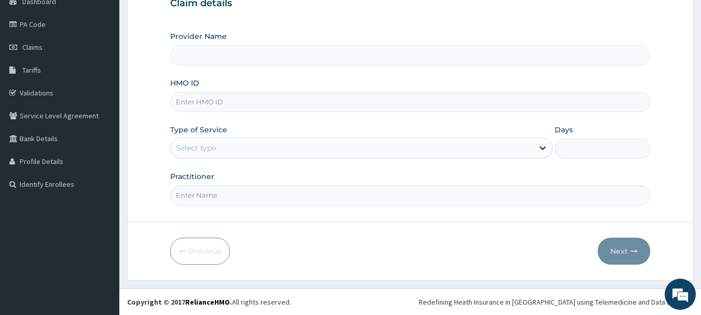
click at [295, 101] on input "HMO ID" at bounding box center [410, 102] width 480 height 20
click at [266, 58] on input "Provider Name" at bounding box center [410, 55] width 480 height 20
click at [278, 37] on div "Provider Name" at bounding box center [410, 48] width 480 height 34
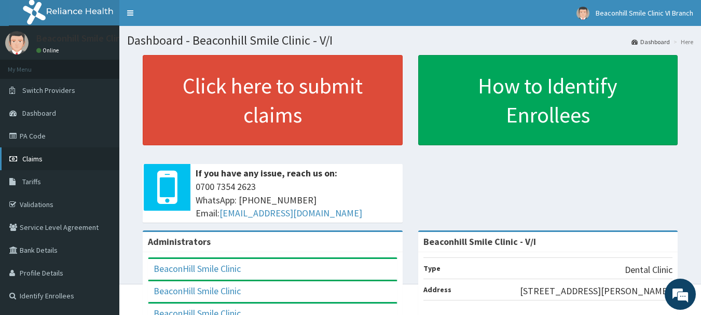
click at [26, 162] on span "Claims" at bounding box center [32, 158] width 20 height 9
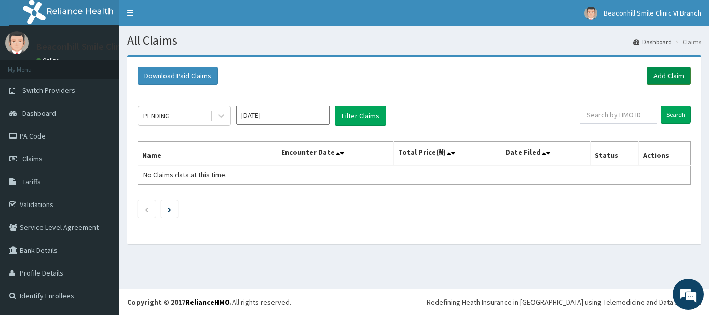
click at [667, 80] on link "Add Claim" at bounding box center [668, 76] width 44 height 18
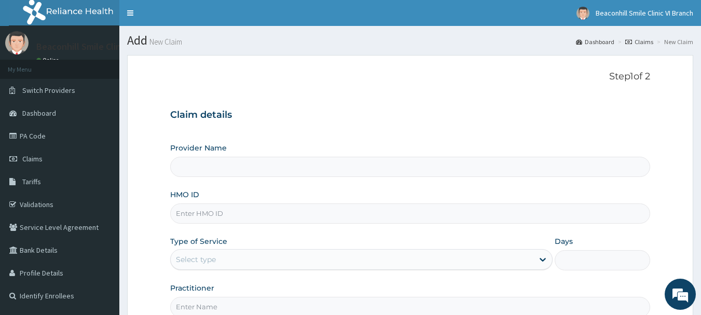
type input "Beaconhill Smile Clinic - V/I"
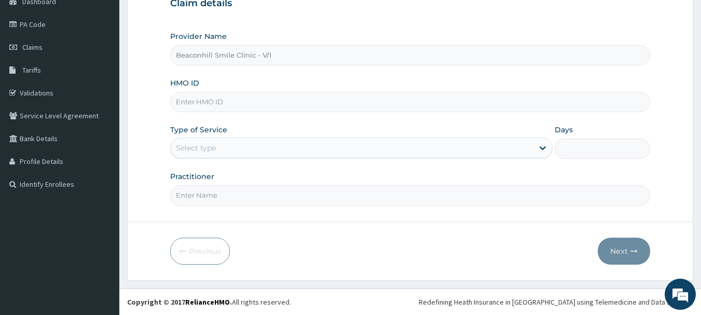
click at [314, 102] on input "HMO ID" at bounding box center [410, 102] width 480 height 20
type input "DER/10024/A"
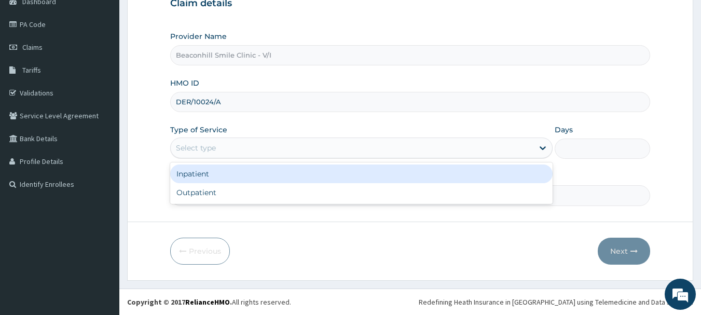
click at [263, 140] on div "Select type" at bounding box center [352, 148] width 363 height 17
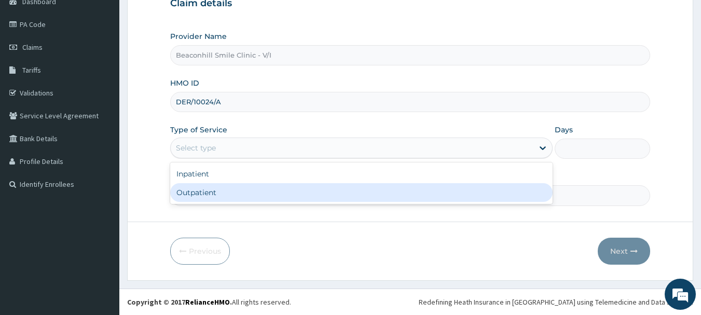
click at [221, 184] on div "Outpatient" at bounding box center [361, 192] width 382 height 19
type input "1"
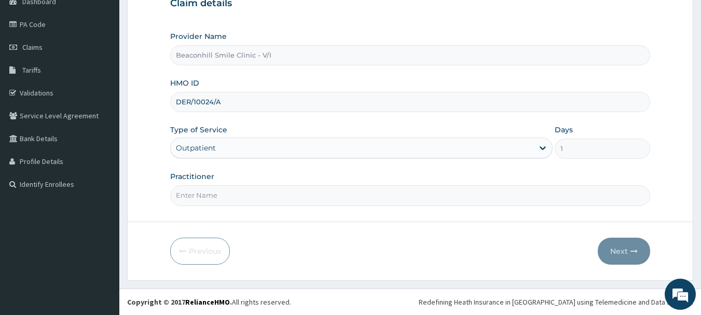
click at [212, 195] on input "Practitioner" at bounding box center [410, 195] width 480 height 20
type input "DR. ADEDEJI"
click at [613, 255] on button "Next" at bounding box center [624, 251] width 52 height 27
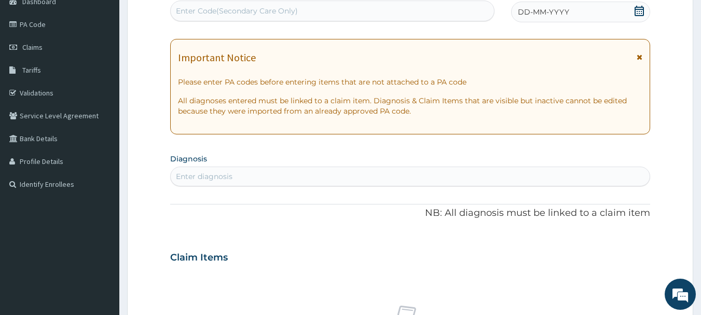
click at [287, 9] on div "Enter Code(Secondary Care Only)" at bounding box center [237, 11] width 122 height 10
type input "PA/F82035"
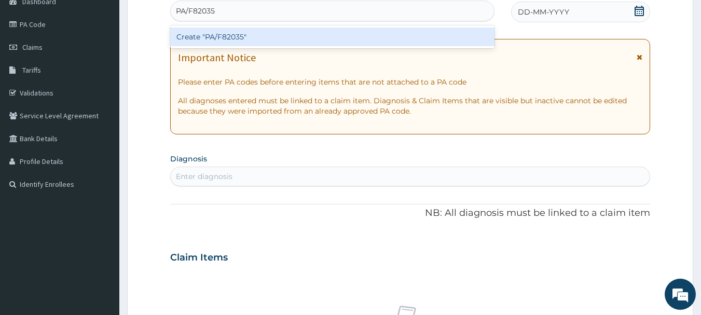
click at [240, 38] on div "Create "PA/F82035"" at bounding box center [332, 36] width 325 height 19
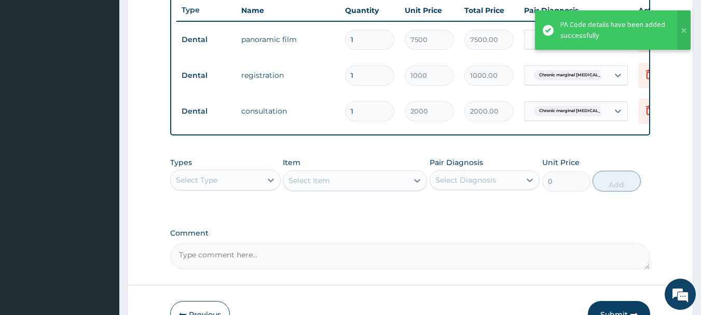
scroll to position [409, 0]
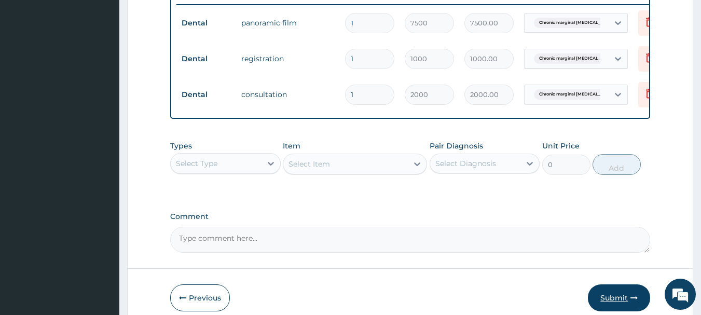
click at [617, 301] on button "Submit" at bounding box center [619, 297] width 62 height 27
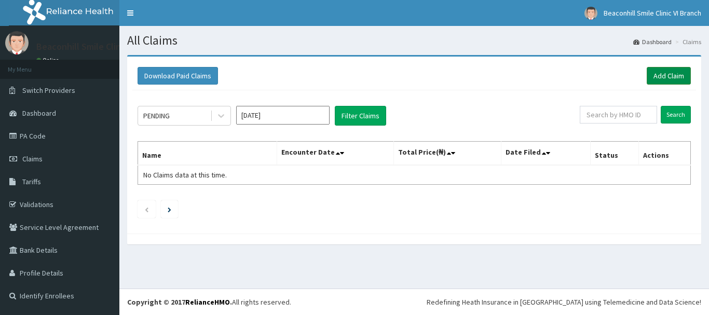
click at [671, 71] on link "Add Claim" at bounding box center [668, 76] width 44 height 18
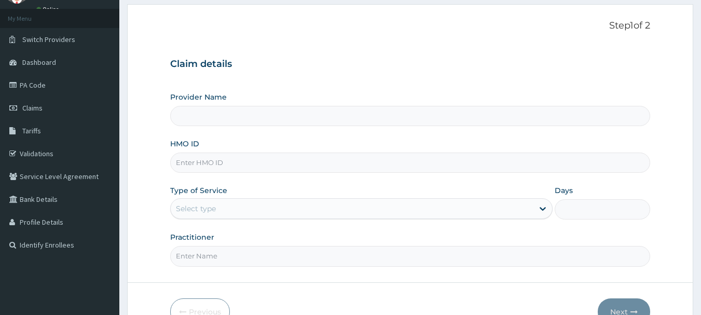
scroll to position [54, 0]
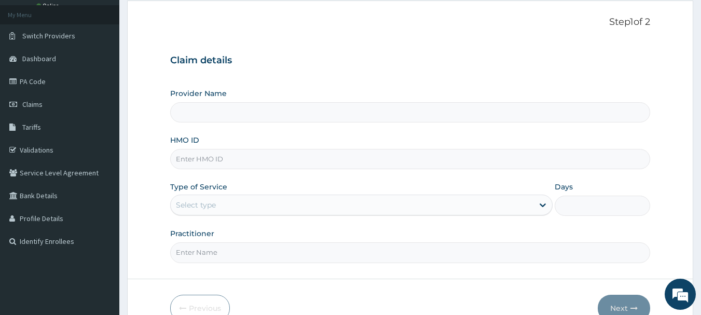
type input "Beaconhill Smile Clinic - V/I"
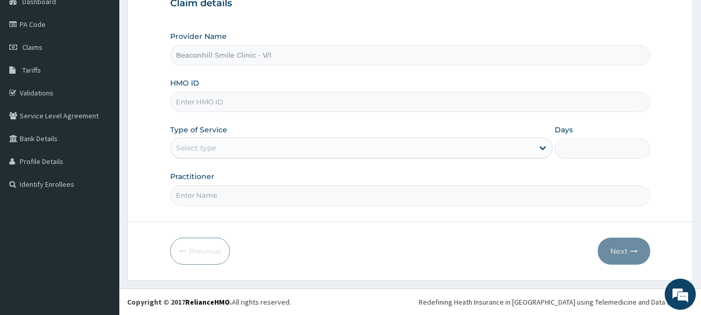
click at [343, 105] on input "HMO ID" at bounding box center [410, 102] width 480 height 20
type input "MHG/10135/A"
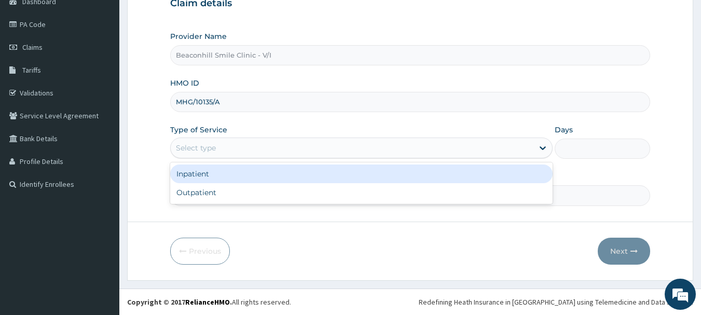
drag, startPoint x: 244, startPoint y: 150, endPoint x: 203, endPoint y: 191, distance: 57.9
click at [203, 158] on div "option Inpatient focused, 1 of 2. 2 results available. Use Up and Down to choos…" at bounding box center [361, 147] width 382 height 21
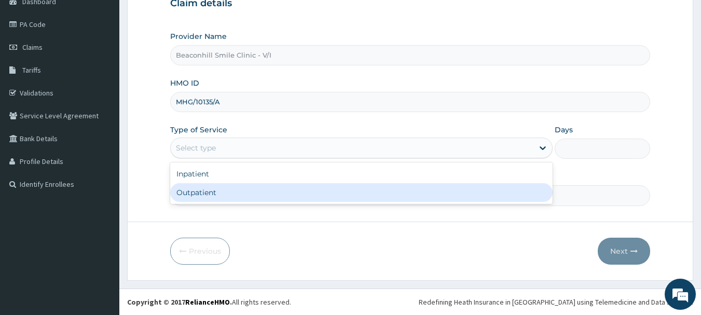
click at [203, 191] on div "Outpatient" at bounding box center [361, 192] width 382 height 19
type input "1"
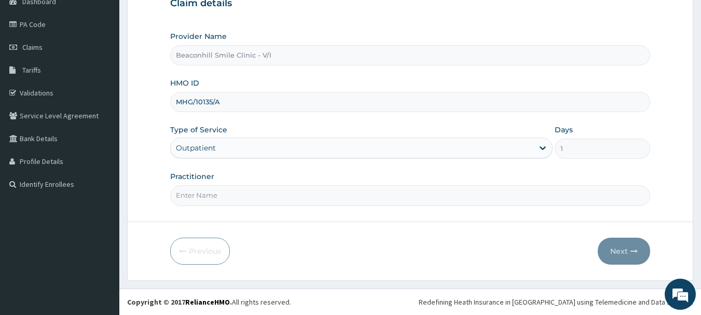
click at [203, 191] on input "Practitioner" at bounding box center [410, 195] width 480 height 20
type input "DR. ADEDEJI"
click at [615, 248] on button "Next" at bounding box center [624, 251] width 52 height 27
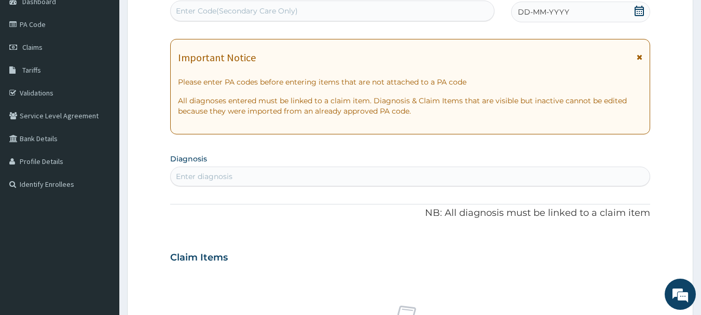
click at [286, 13] on div "Enter Code(Secondary Care Only)" at bounding box center [237, 11] width 122 height 10
type input "PA/BFDA10"
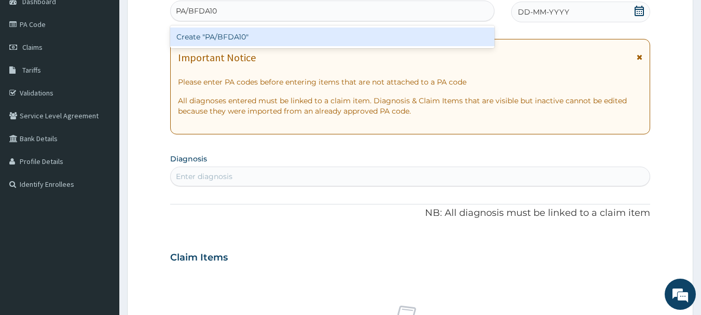
click at [249, 33] on div "Create "PA/BFDA10"" at bounding box center [332, 36] width 325 height 19
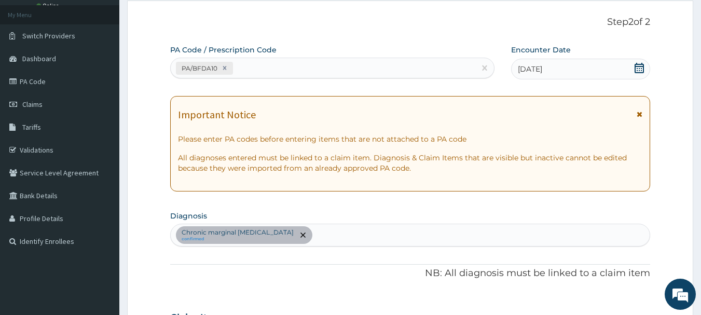
scroll to position [37, 0]
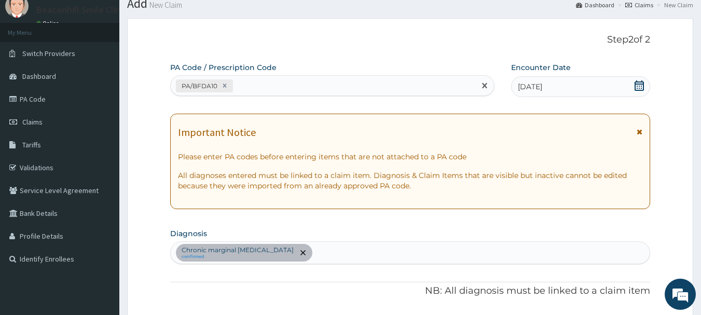
click at [268, 85] on div "PA/BFDA10" at bounding box center [323, 85] width 305 height 17
type input "PA/58DC0A"
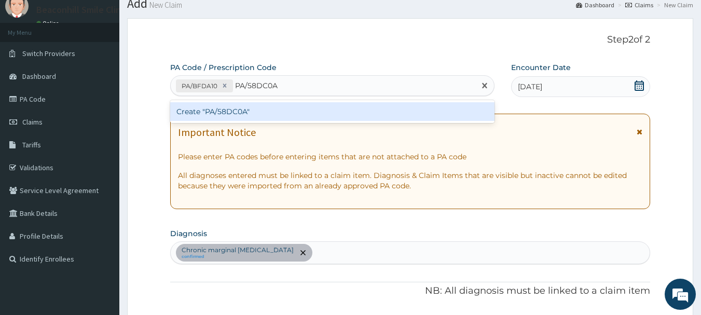
click at [256, 106] on div "Create "PA/58DC0A"" at bounding box center [332, 111] width 325 height 19
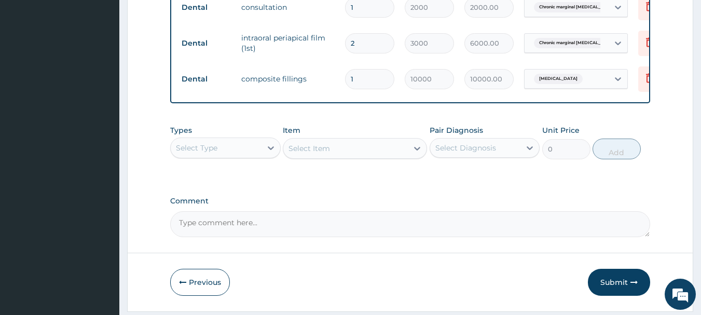
scroll to position [499, 0]
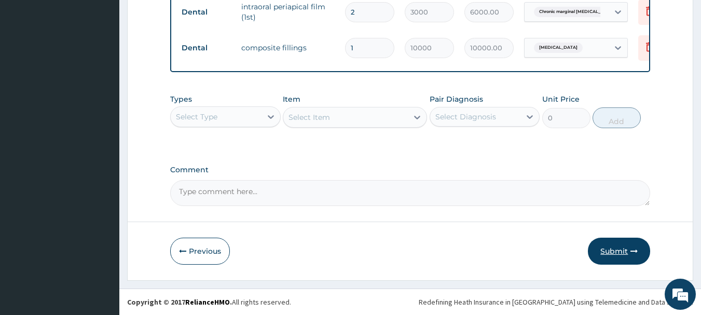
click at [628, 247] on button "Submit" at bounding box center [619, 251] width 62 height 27
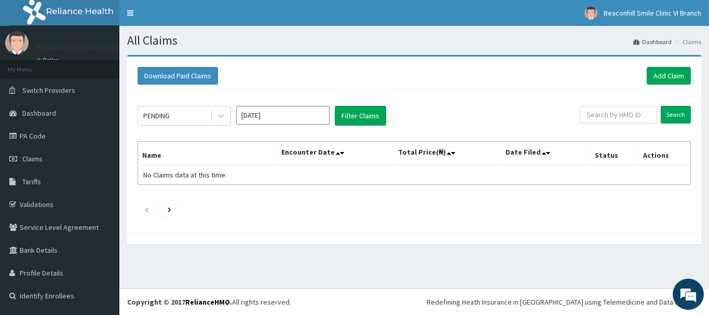
click at [264, 119] on input "Aug 2025" at bounding box center [282, 115] width 93 height 19
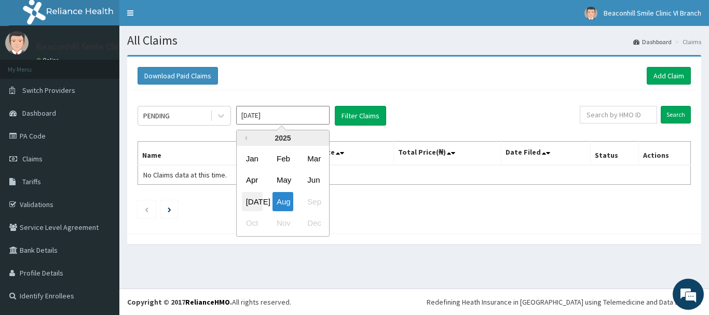
click at [252, 204] on div "Jul" at bounding box center [252, 201] width 21 height 19
type input "Jul 2025"
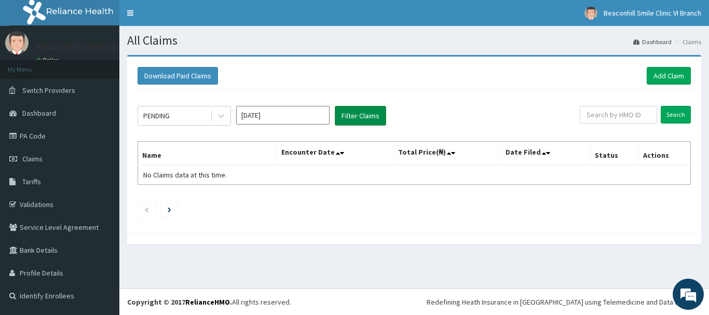
click at [359, 113] on button "Filter Claims" at bounding box center [360, 116] width 51 height 20
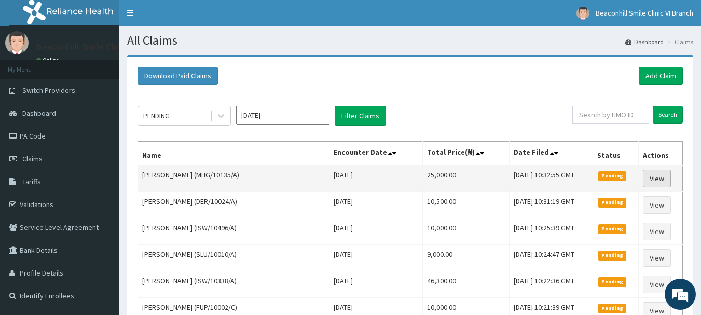
click at [658, 181] on link "View" at bounding box center [657, 179] width 28 height 18
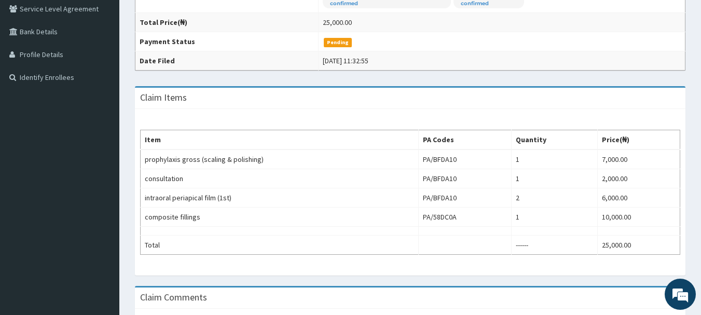
scroll to position [337, 0]
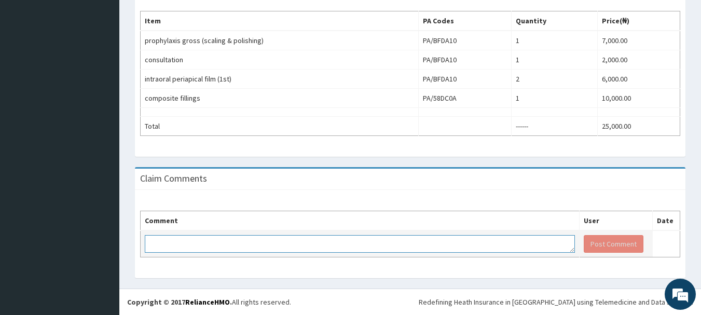
click at [439, 241] on textarea at bounding box center [360, 244] width 430 height 18
type textarea "KINDLY ADJUST BILL TO 20,000; ENROLLEE'S APPROVED LIMIT"
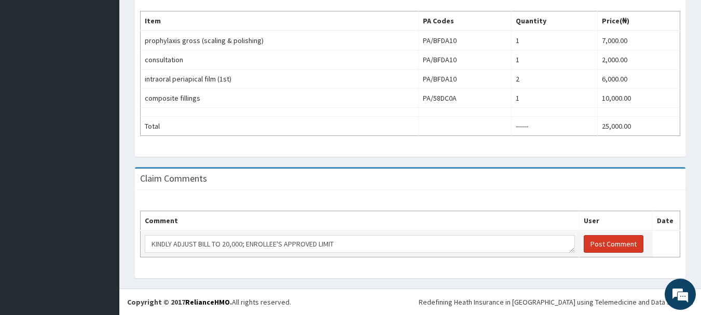
click at [604, 241] on button "Post Comment" at bounding box center [614, 244] width 60 height 18
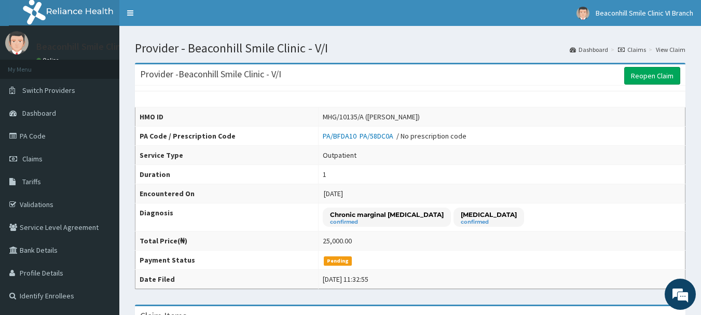
click at [631, 48] on link "Claims" at bounding box center [632, 49] width 28 height 9
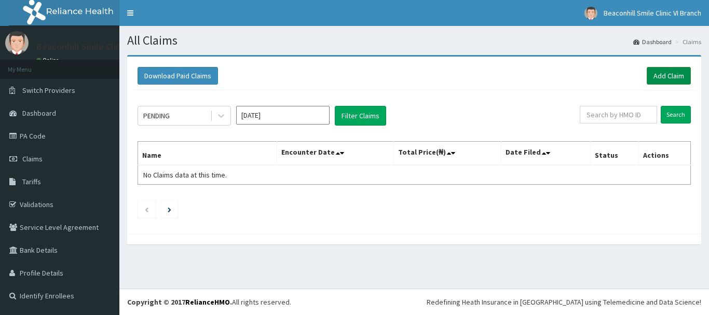
click at [659, 76] on link "Add Claim" at bounding box center [668, 76] width 44 height 18
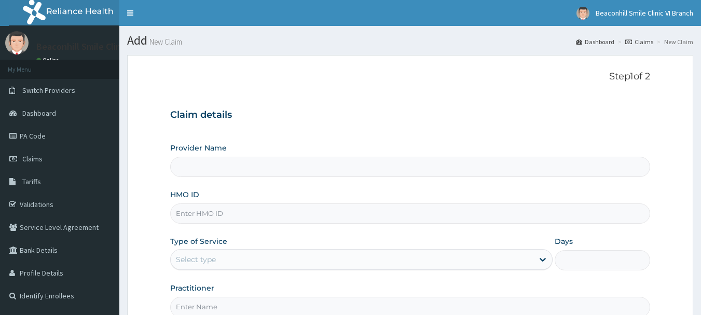
type input "Beaconhill Smile Clinic - V/I"
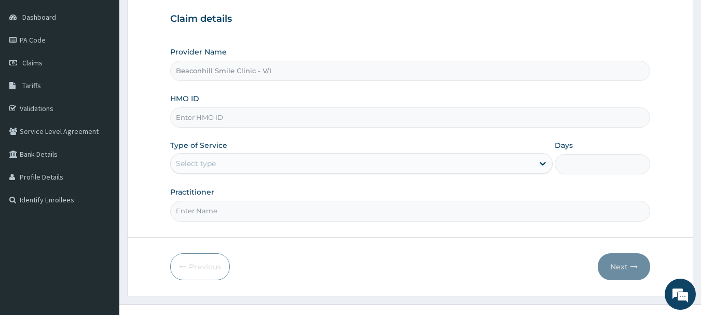
scroll to position [105, 0]
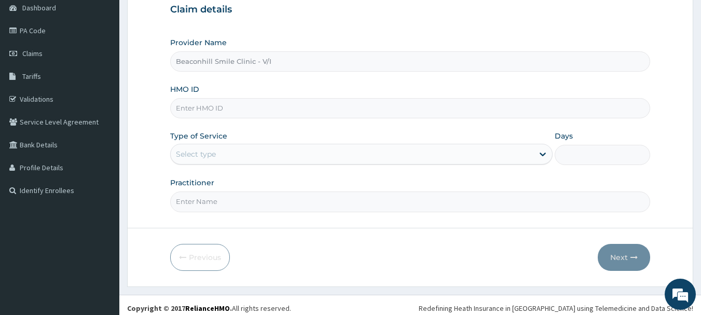
click at [309, 109] on input "HMO ID" at bounding box center [410, 108] width 480 height 20
type input "FAO/10176/B"
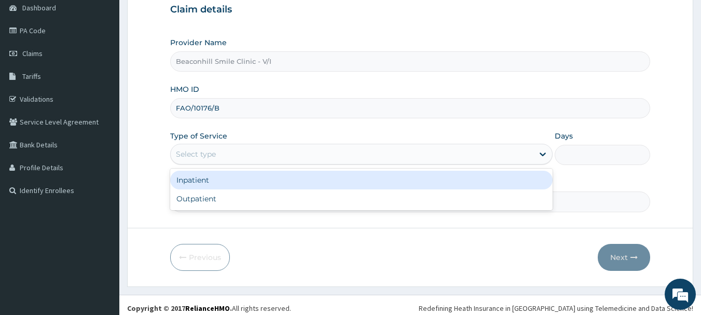
click at [233, 158] on div "Select type" at bounding box center [352, 154] width 363 height 17
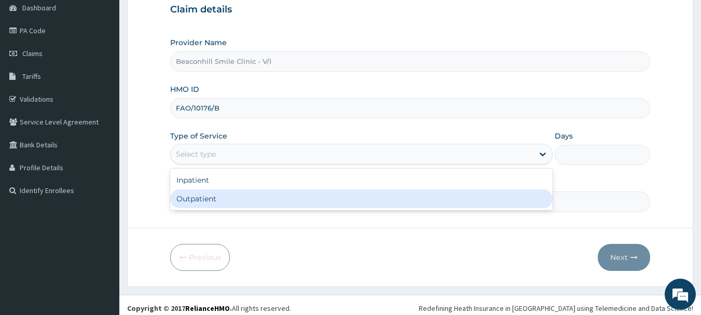
click at [213, 192] on div "Outpatient" at bounding box center [361, 198] width 382 height 19
type input "1"
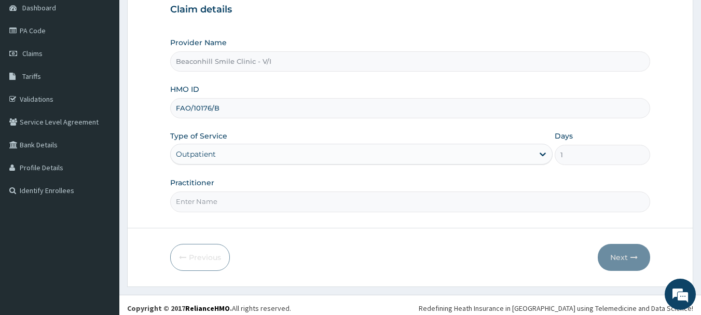
click at [213, 192] on input "Practitioner" at bounding box center [410, 201] width 480 height 20
type input "DR. JEGEDE"
click at [627, 262] on button "Next" at bounding box center [624, 257] width 52 height 27
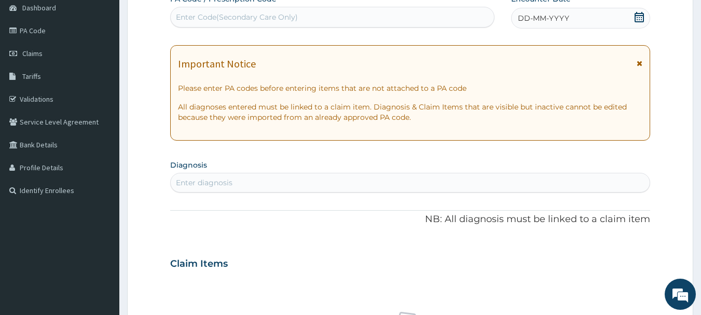
click at [211, 17] on div "Enter Code(Secondary Care Only)" at bounding box center [237, 17] width 122 height 10
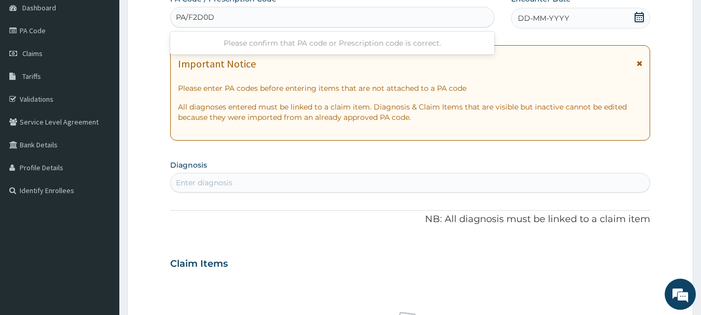
type input "PA/F2D0D8"
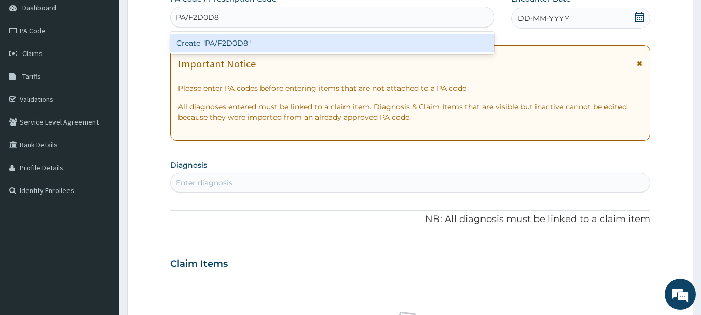
click at [218, 50] on div "Create "PA/F2D0D8"" at bounding box center [332, 43] width 325 height 19
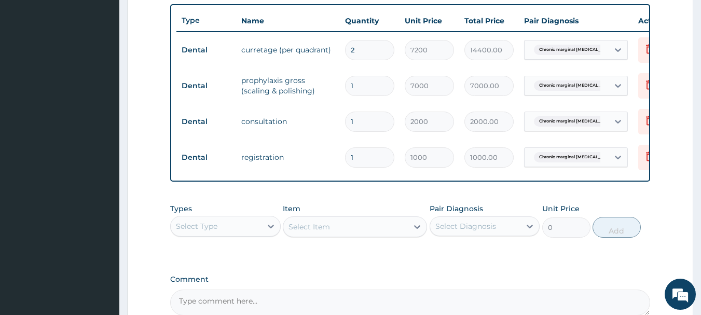
scroll to position [499, 0]
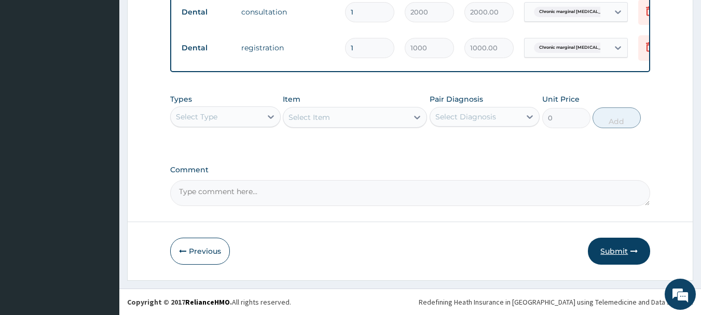
click at [628, 255] on button "Submit" at bounding box center [619, 251] width 62 height 27
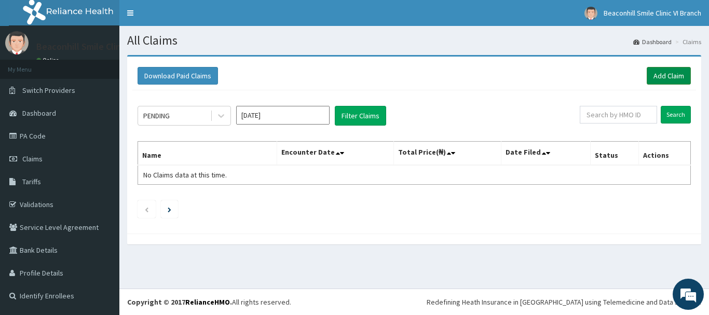
click at [653, 81] on link "Add Claim" at bounding box center [668, 76] width 44 height 18
click at [32, 135] on link "PA Code" at bounding box center [59, 135] width 119 height 23
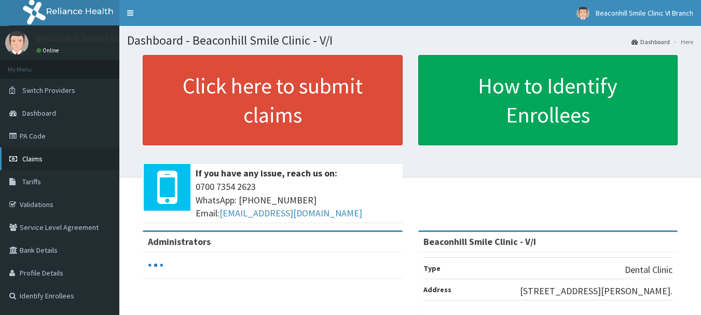
click at [35, 153] on link "Claims" at bounding box center [59, 158] width 119 height 23
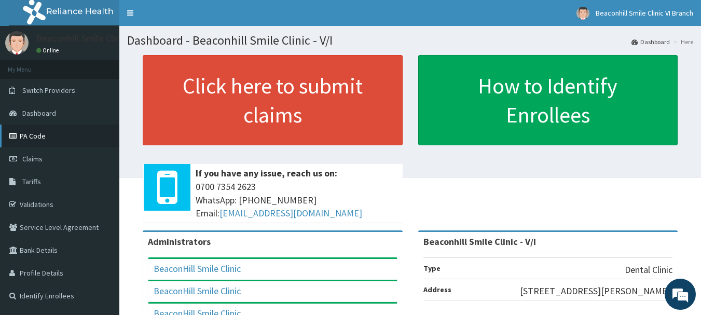
click at [34, 133] on link "PA Code" at bounding box center [59, 135] width 119 height 23
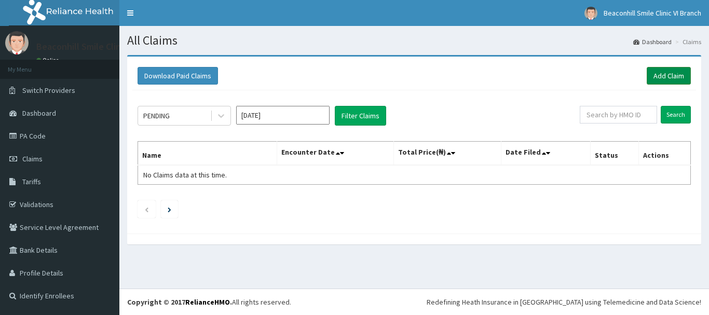
click at [663, 84] on link "Add Claim" at bounding box center [668, 76] width 44 height 18
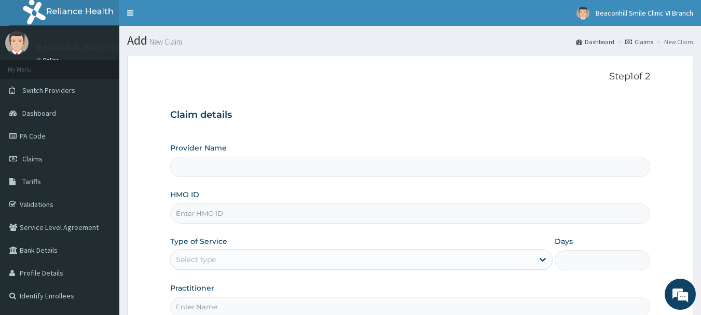
type input "Beaconhill Smile Clinic - V/I"
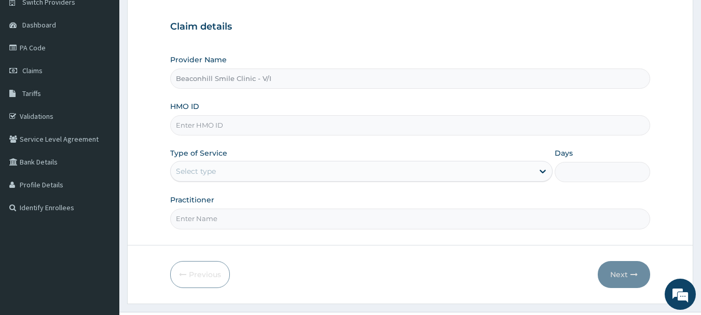
click at [307, 122] on input "HMO ID" at bounding box center [410, 125] width 480 height 20
paste input "ENP/11497/A"
type input "ENP/11497/A"
click at [245, 179] on div "Select type" at bounding box center [352, 171] width 363 height 17
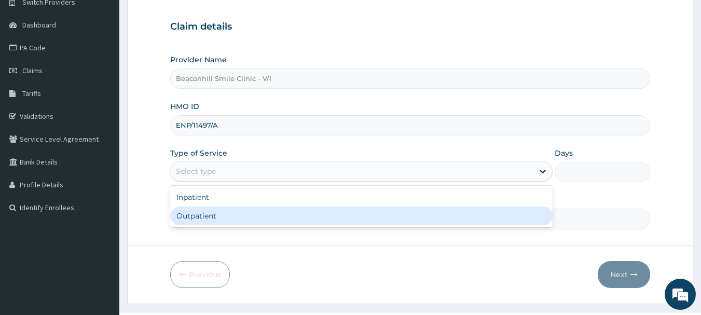
scroll to position [0, 0]
click at [231, 218] on div "Outpatient" at bounding box center [361, 215] width 382 height 19
type input "1"
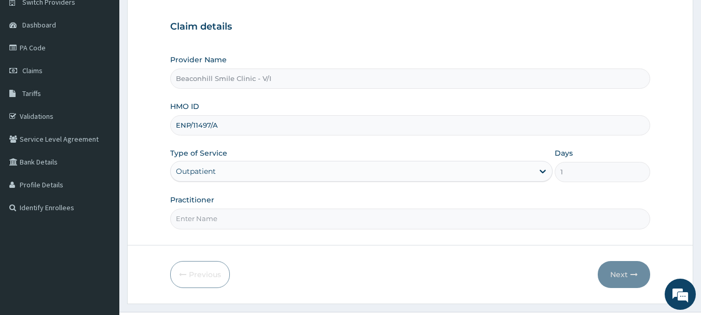
click at [231, 218] on input "Practitioner" at bounding box center [410, 219] width 480 height 20
type input "[PERSON_NAME][GEOGRAPHIC_DATA]"
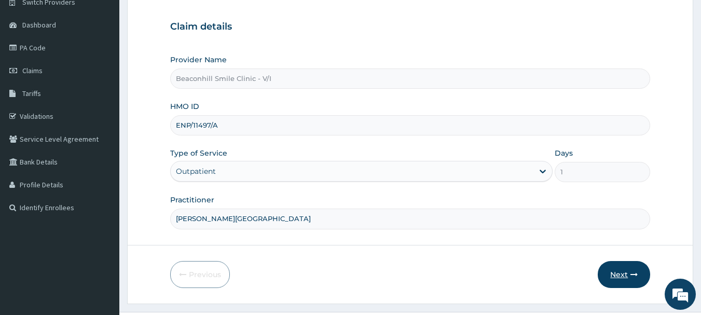
click at [626, 274] on button "Next" at bounding box center [624, 274] width 52 height 27
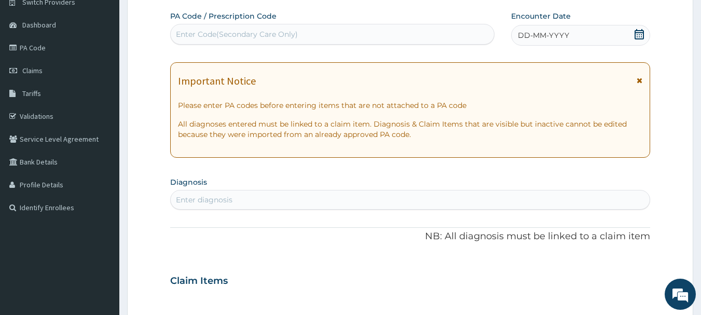
click at [266, 31] on div "Enter Code(Secondary Care Only)" at bounding box center [237, 34] width 122 height 10
paste input "PA/462D53"
type input "PA/462D53"
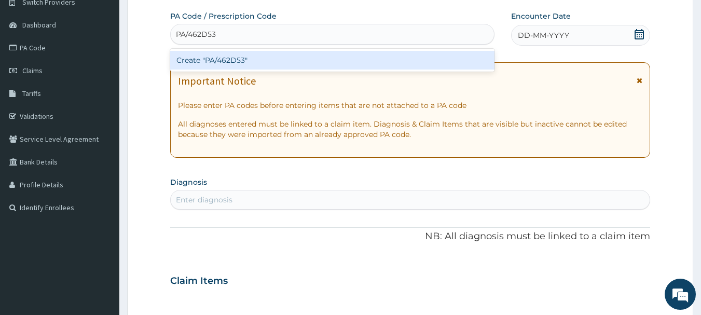
click at [243, 54] on div "Create "PA/462D53"" at bounding box center [332, 60] width 325 height 19
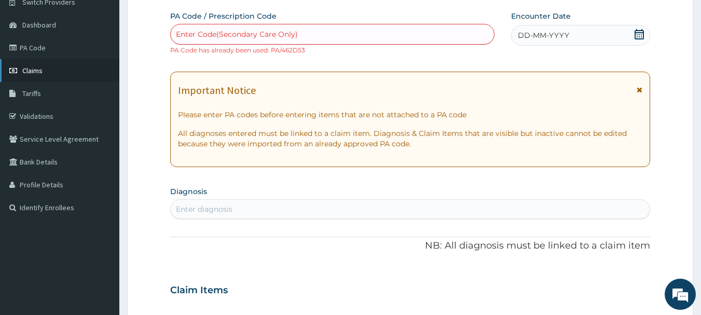
click at [49, 75] on link "Claims" at bounding box center [59, 70] width 119 height 23
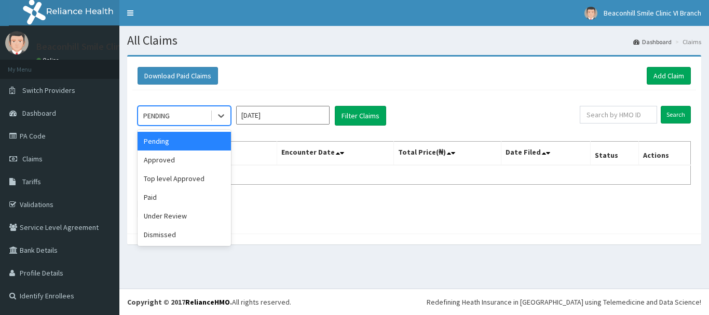
click at [195, 116] on div "PENDING" at bounding box center [174, 115] width 72 height 17
click at [165, 198] on div "Paid" at bounding box center [183, 197] width 93 height 19
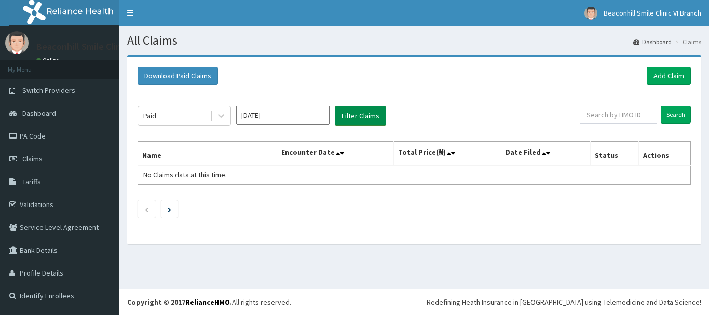
click at [359, 124] on button "Filter Claims" at bounding box center [360, 116] width 51 height 20
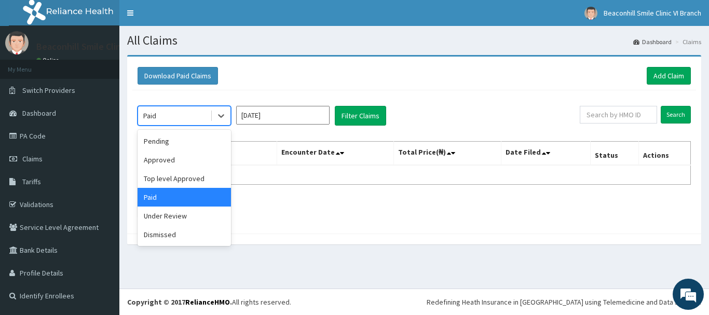
click at [187, 119] on div "Paid" at bounding box center [174, 115] width 72 height 17
click at [174, 166] on div "Approved" at bounding box center [183, 159] width 93 height 19
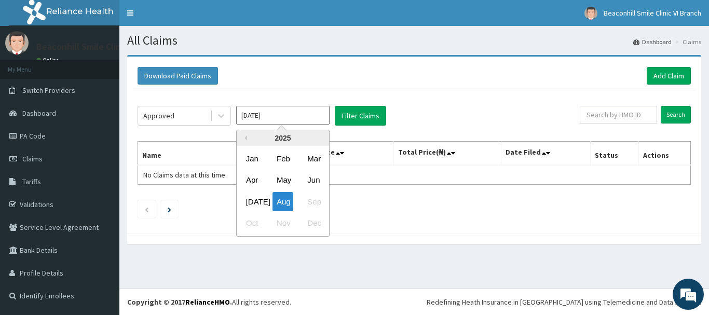
click at [258, 116] on input "[DATE]" at bounding box center [282, 115] width 93 height 19
click at [247, 200] on div "[DATE]" at bounding box center [252, 201] width 21 height 19
type input "[DATE]"
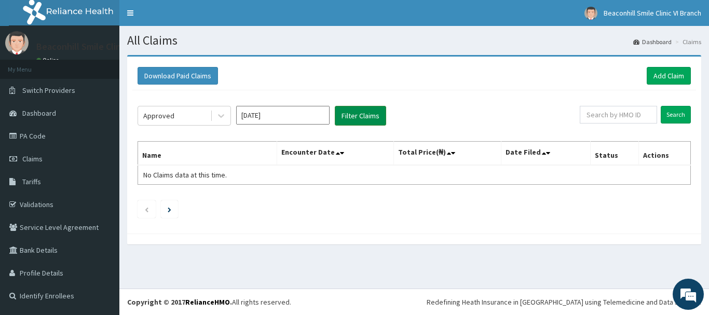
click at [351, 110] on button "Filter Claims" at bounding box center [360, 116] width 51 height 20
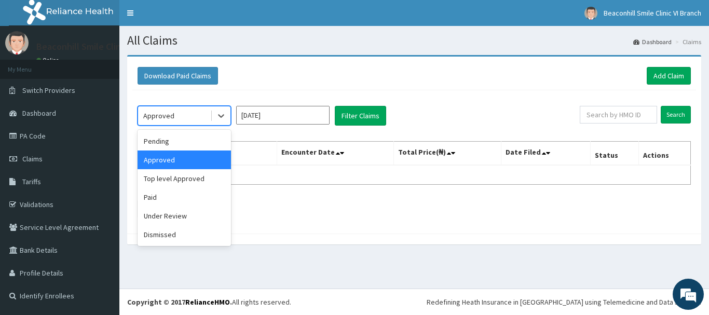
click at [197, 122] on div "Approved" at bounding box center [174, 115] width 72 height 17
click at [178, 145] on div "Pending" at bounding box center [183, 141] width 93 height 19
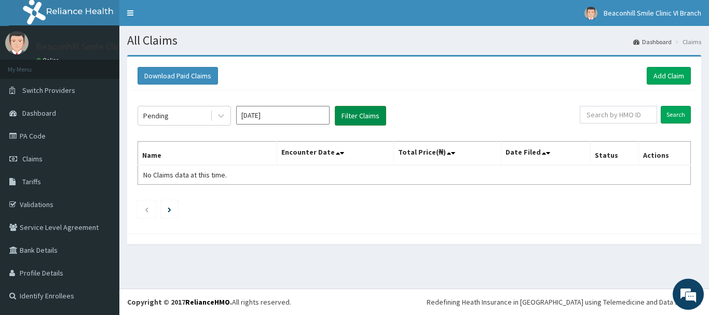
click at [346, 118] on button "Filter Claims" at bounding box center [360, 116] width 51 height 20
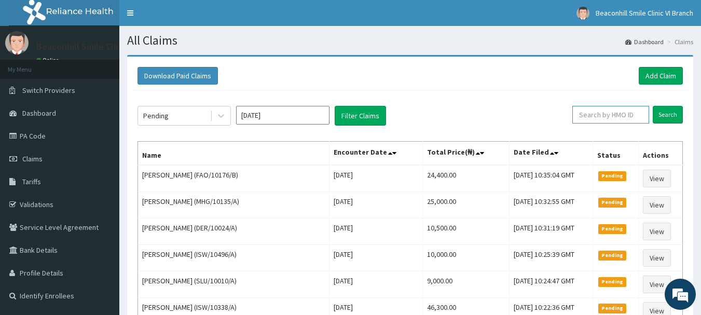
click at [617, 114] on input "text" at bounding box center [610, 115] width 77 height 18
paste input "ENP/11497/A"
type input "ENP/11497/A"
click at [667, 111] on input "Search" at bounding box center [668, 115] width 30 height 18
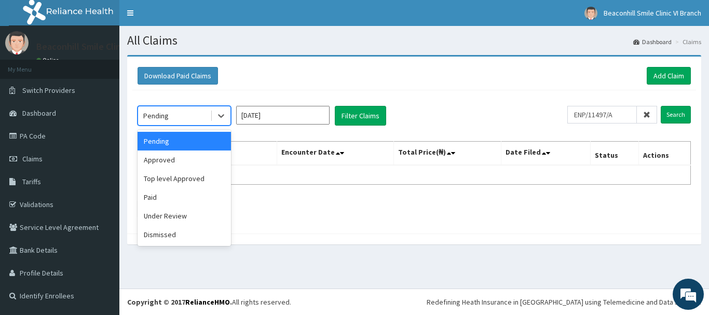
click at [203, 108] on div "Pending" at bounding box center [174, 115] width 72 height 17
click at [163, 202] on div "Paid" at bounding box center [183, 197] width 93 height 19
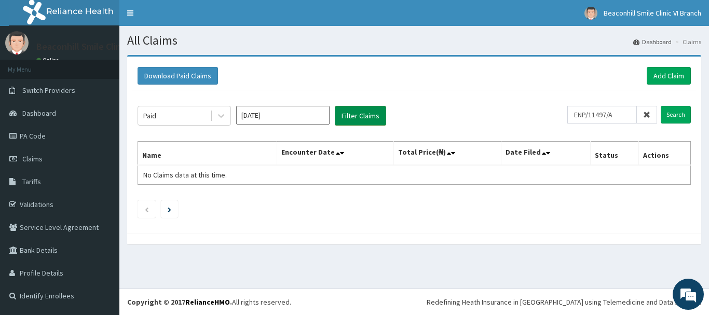
click at [356, 117] on button "Filter Claims" at bounding box center [360, 116] width 51 height 20
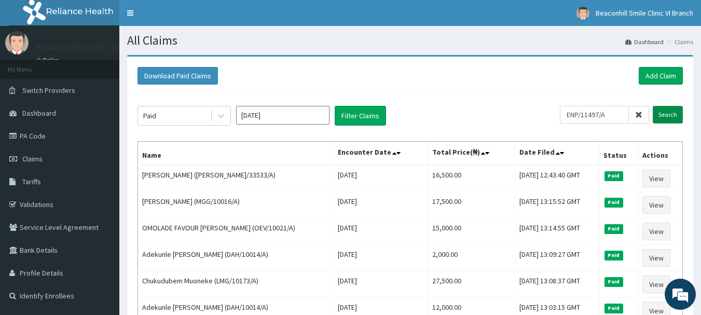
click at [667, 116] on input "Search" at bounding box center [668, 115] width 30 height 18
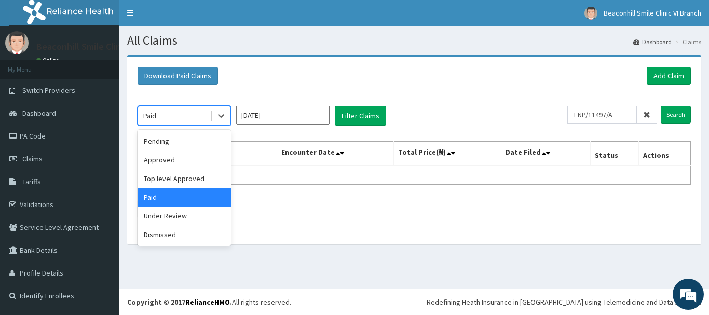
click at [191, 116] on div "Paid" at bounding box center [174, 115] width 72 height 17
click at [175, 187] on div "Top level Approved" at bounding box center [183, 178] width 93 height 19
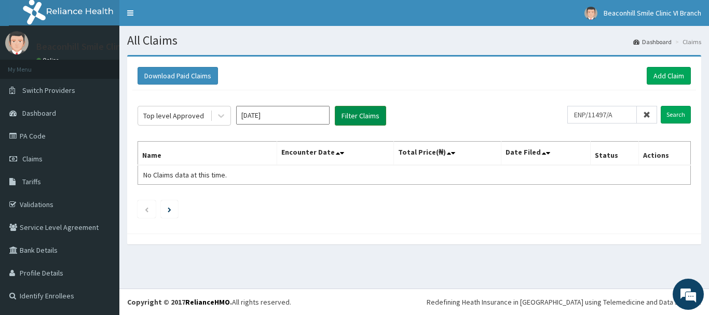
click at [352, 120] on button "Filter Claims" at bounding box center [360, 116] width 51 height 20
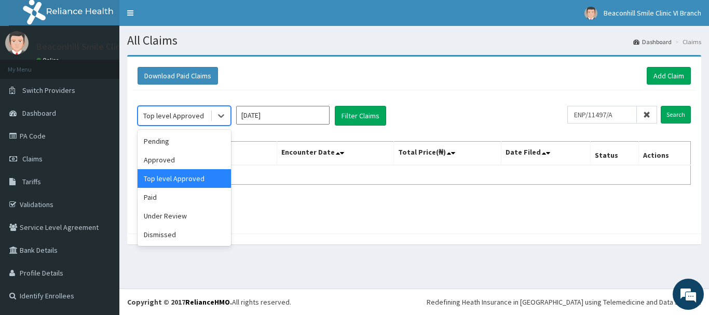
click at [200, 112] on div "Top level Approved" at bounding box center [173, 115] width 61 height 10
click at [174, 168] on div "Approved" at bounding box center [183, 159] width 93 height 19
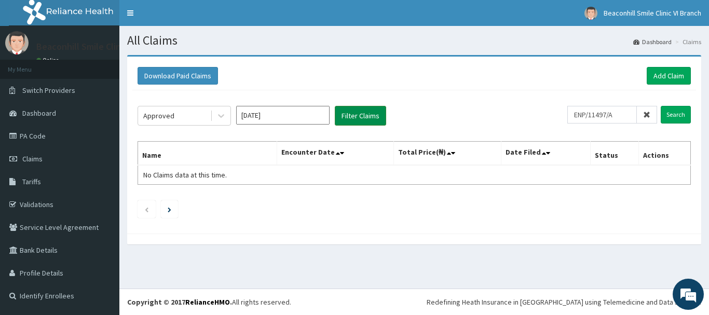
click at [358, 111] on button "Filter Claims" at bounding box center [360, 116] width 51 height 20
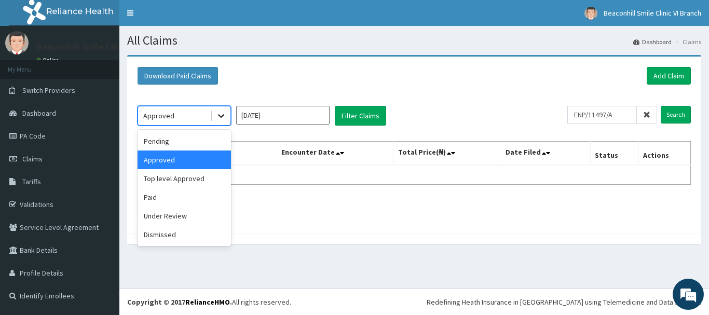
click at [212, 117] on div at bounding box center [221, 115] width 19 height 19
click at [182, 219] on div "Under Review" at bounding box center [183, 215] width 93 height 19
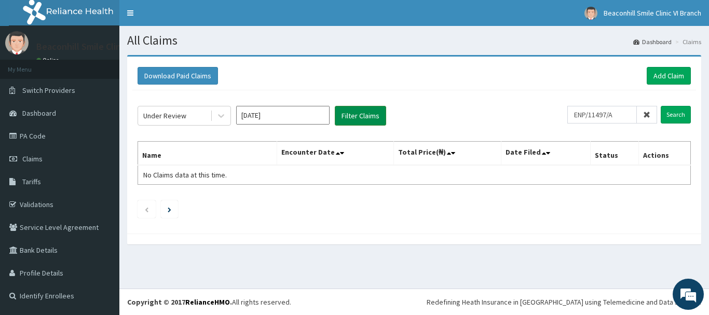
click at [362, 114] on button "Filter Claims" at bounding box center [360, 116] width 51 height 20
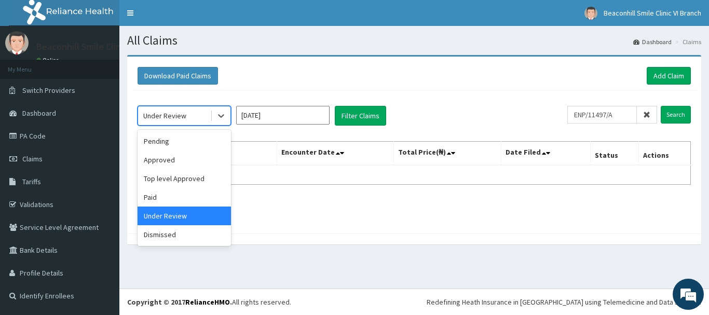
click at [190, 118] on div "Under Review" at bounding box center [174, 115] width 72 height 17
click at [164, 232] on div "Dismissed" at bounding box center [183, 234] width 93 height 19
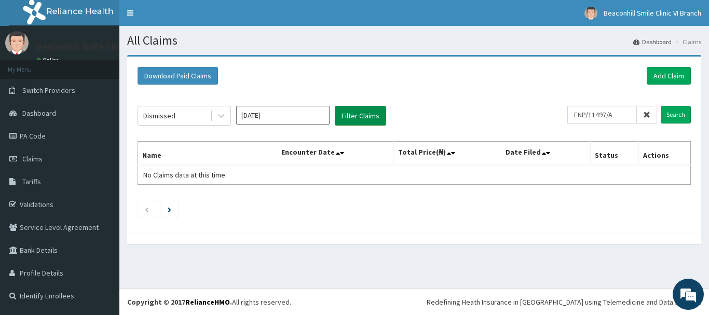
click at [362, 108] on button "Filter Claims" at bounding box center [360, 116] width 51 height 20
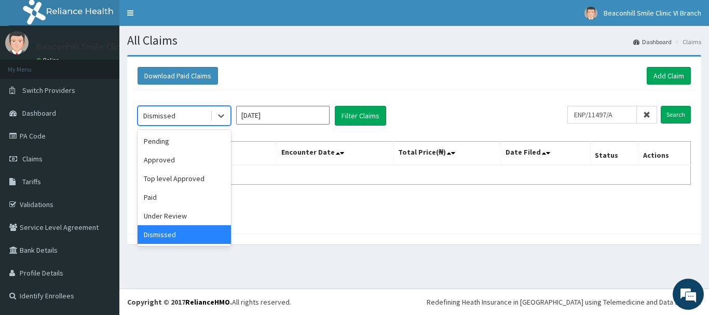
click at [200, 119] on div "Dismissed" at bounding box center [174, 115] width 72 height 17
